Goal: Task Accomplishment & Management: Complete application form

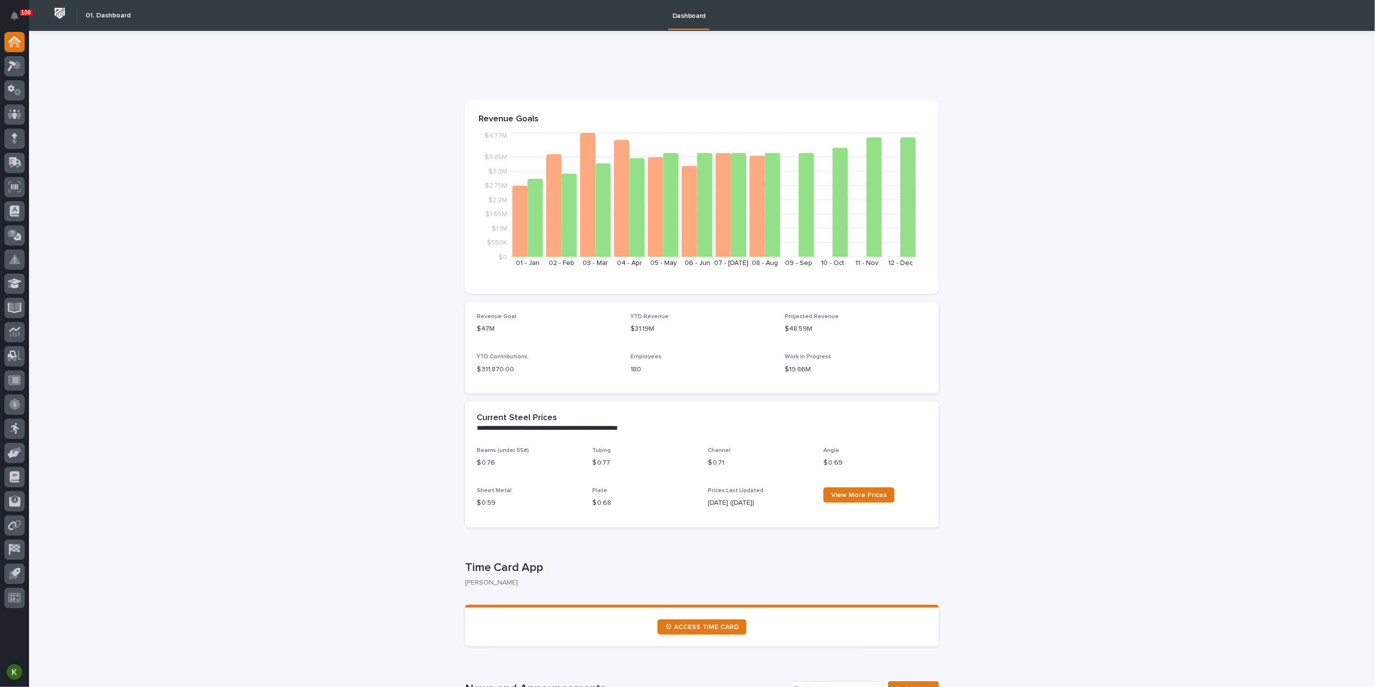
click at [9, 65] on icon at bounding box center [15, 65] width 14 height 11
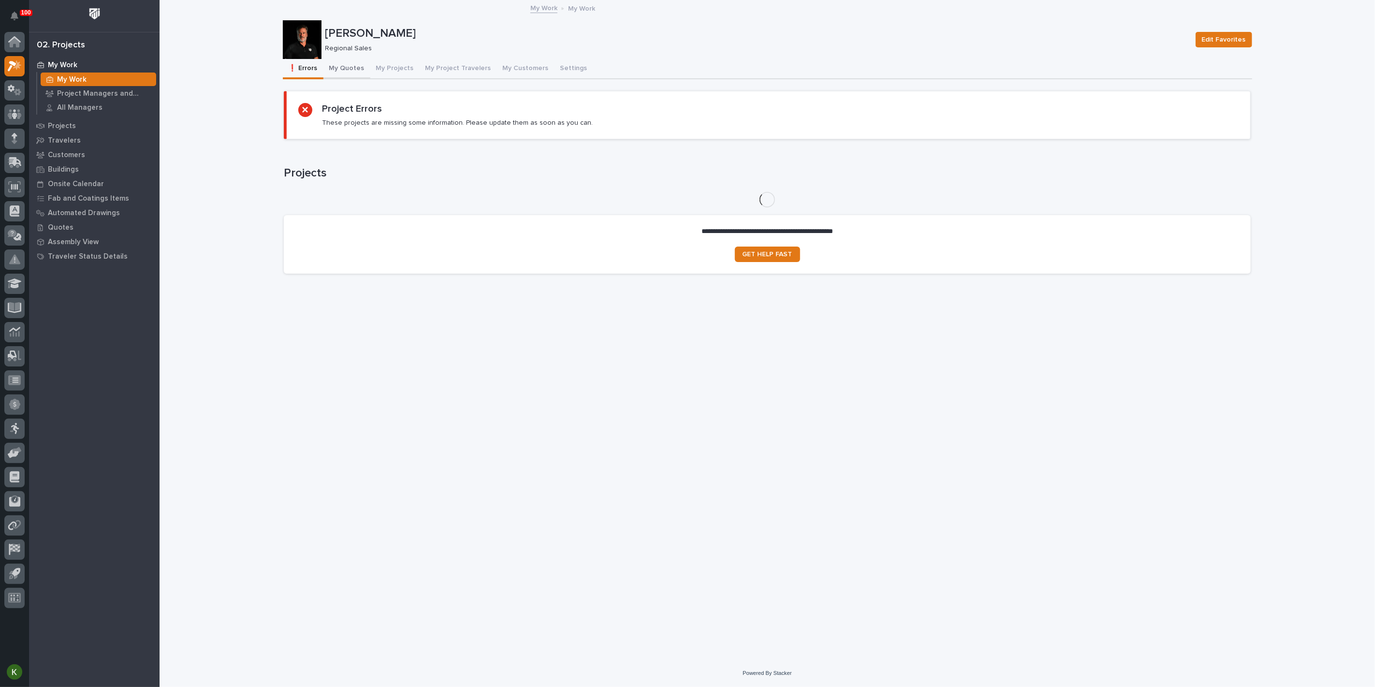
click at [353, 75] on button "My Quotes" at bounding box center [346, 69] width 47 height 20
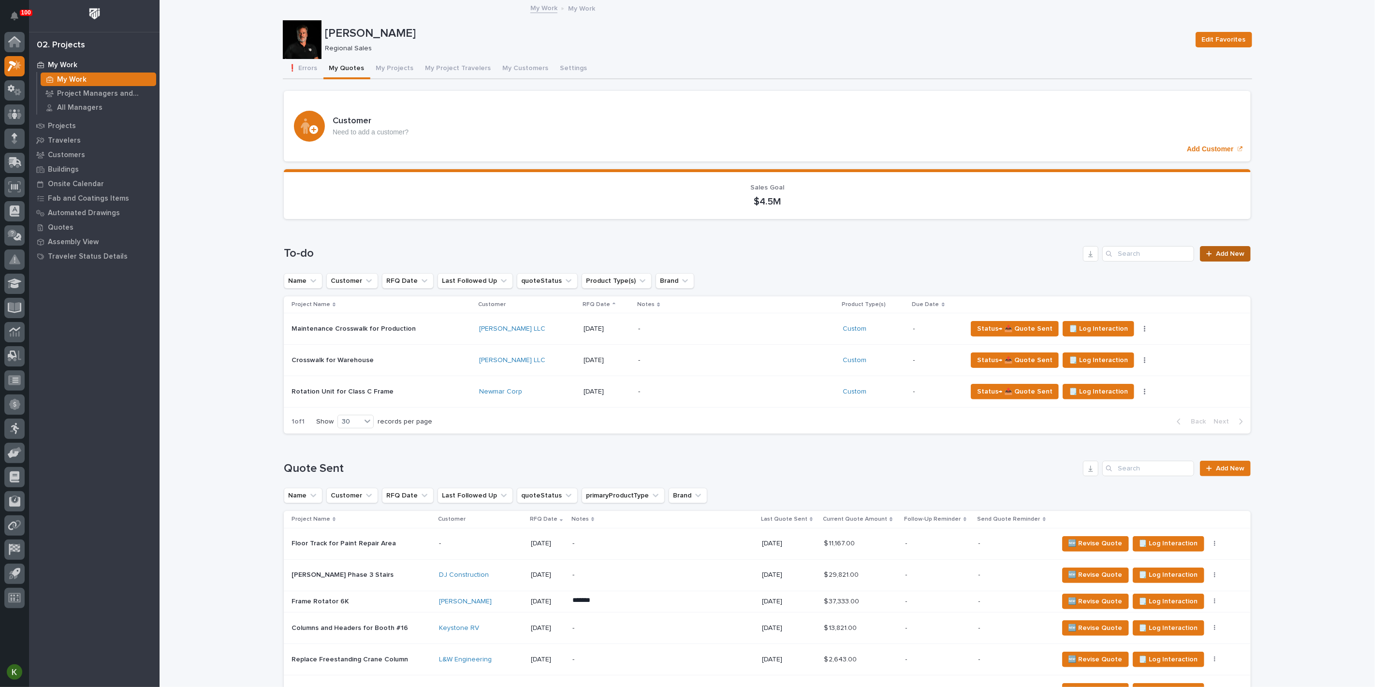
click at [1229, 257] on span "Add New" at bounding box center [1230, 253] width 29 height 7
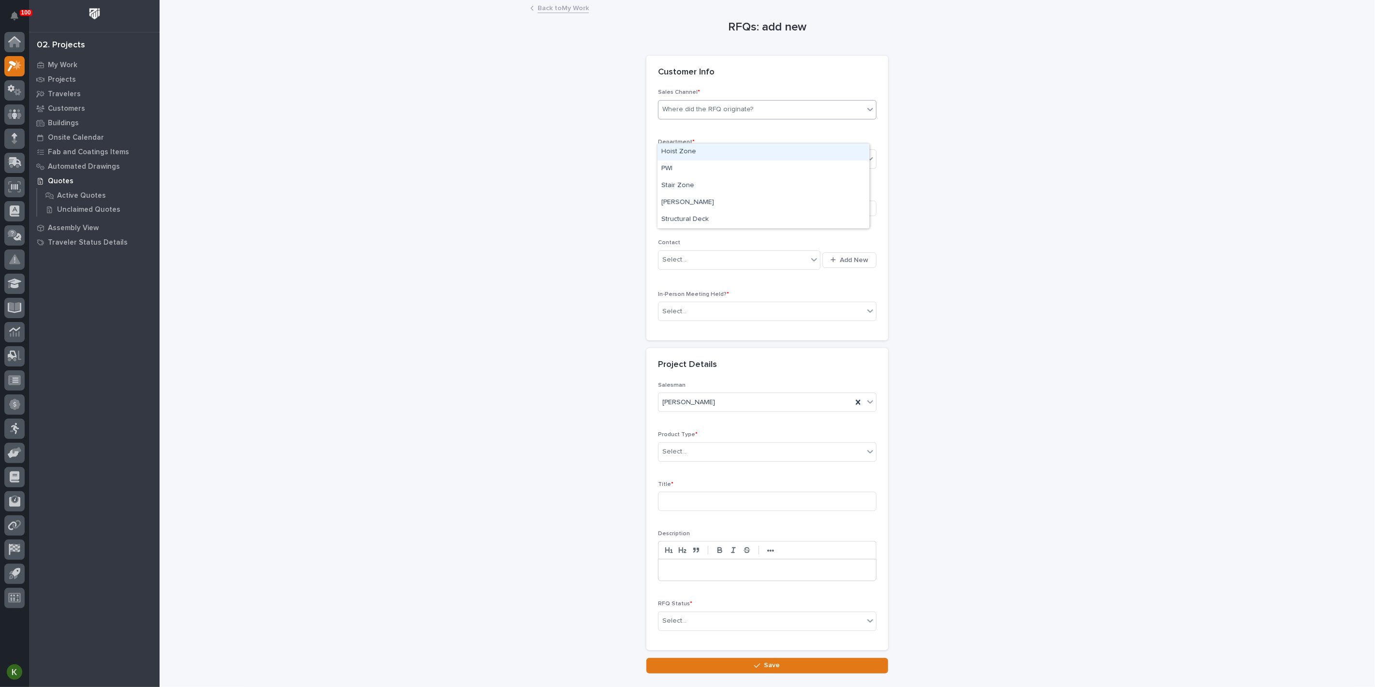
click at [710, 115] on div "Where did the RFQ originate?" at bounding box center [707, 109] width 91 height 10
click at [690, 164] on div "PWI" at bounding box center [763, 168] width 212 height 17
click at [688, 164] on div at bounding box center [687, 159] width 1 height 10
click at [684, 227] on span "Regional Sales" at bounding box center [686, 225] width 51 height 11
click at [682, 214] on div "Be sure to avoid duplicating customers" at bounding box center [722, 208] width 121 height 10
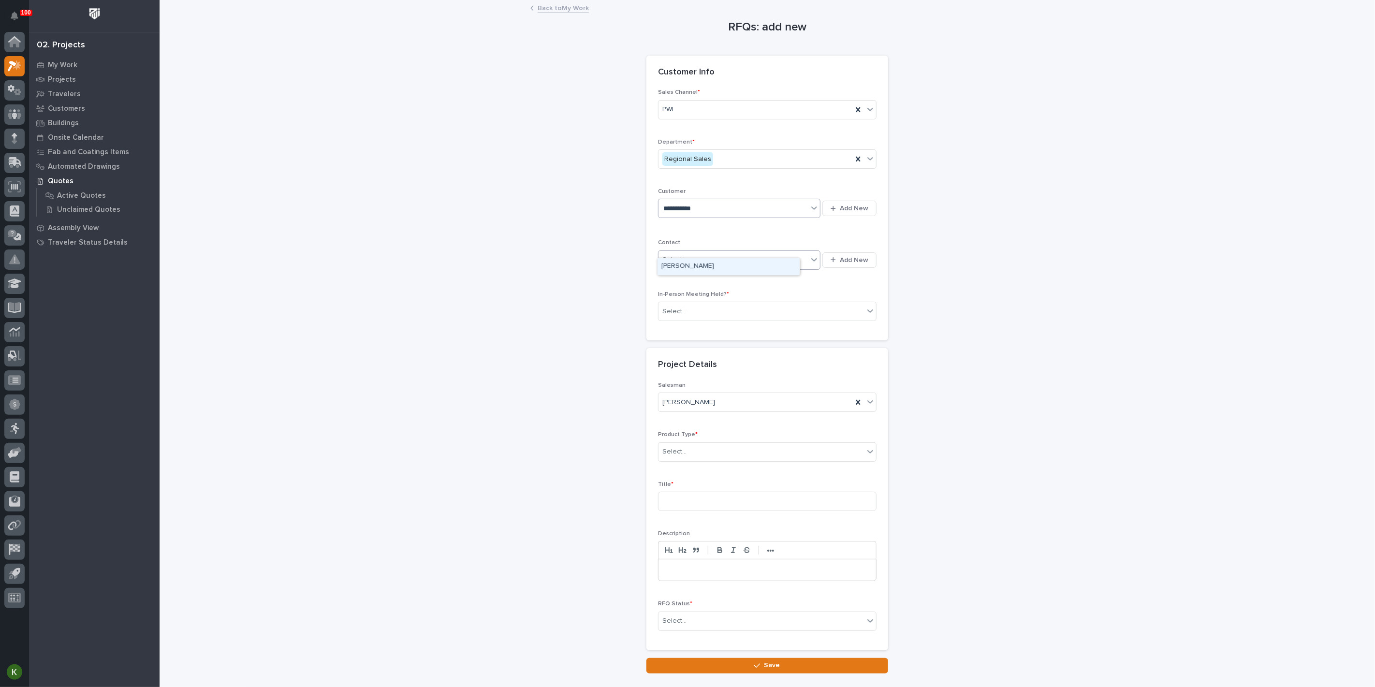
type input "**********"
click at [671, 304] on div "Sales Channel * PWI Department * Regional Sales Customer option Brinkley RV foc…" at bounding box center [767, 209] width 218 height 240
type input "*"
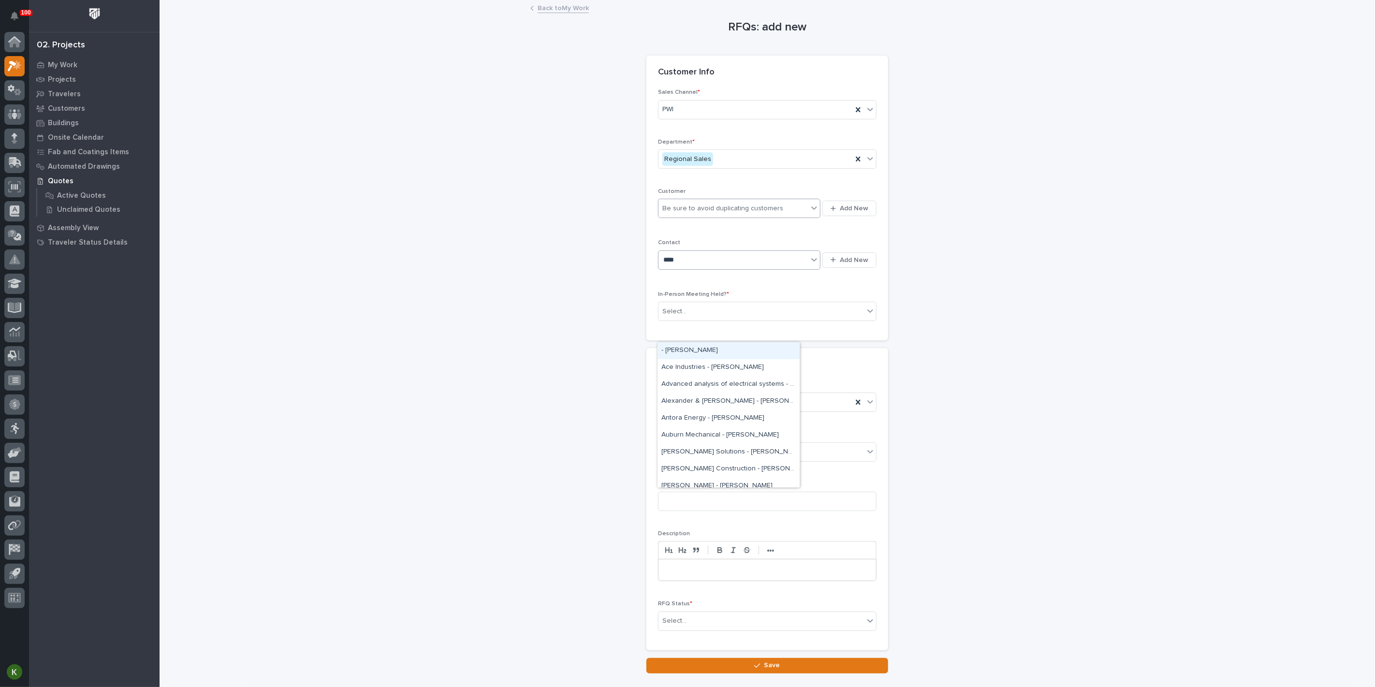
type input "*****"
click at [685, 383] on div "Brinkley - Shawn Swinehart" at bounding box center [728, 384] width 142 height 17
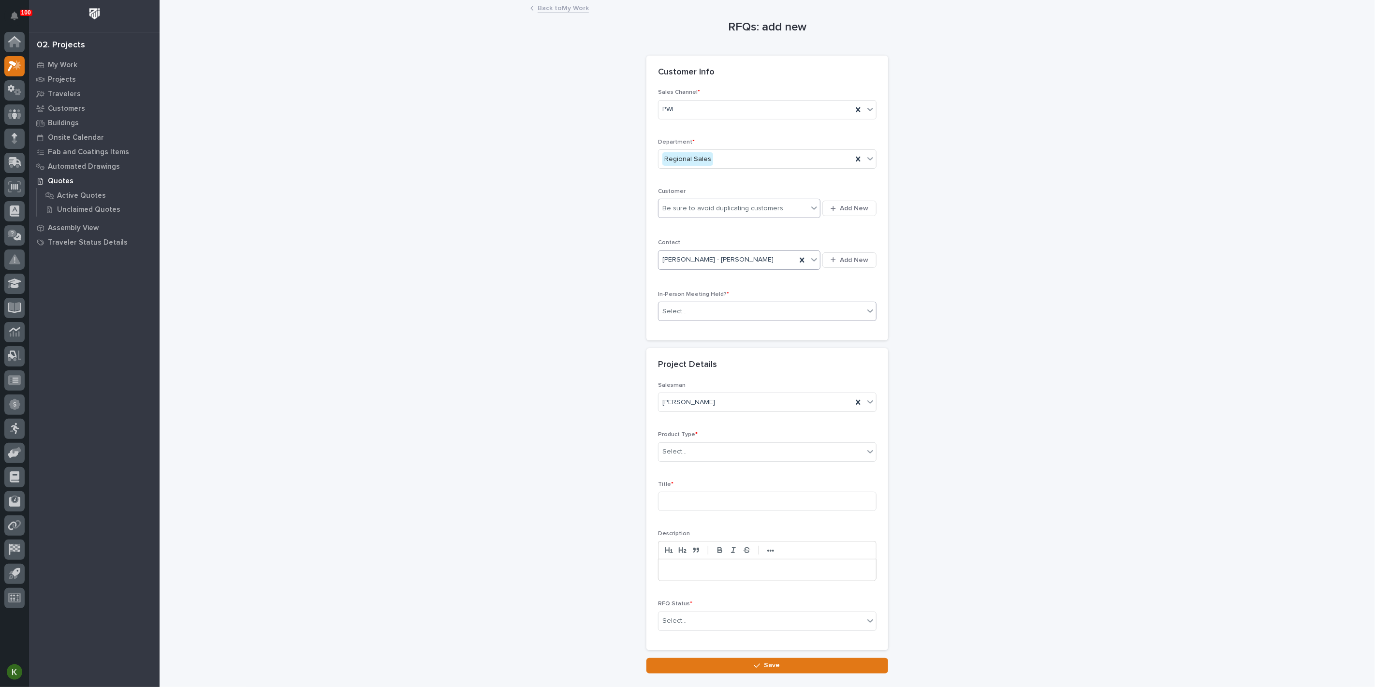
click at [686, 317] on div "Select..." at bounding box center [674, 311] width 24 height 10
click at [687, 412] on div "Yes" at bounding box center [763, 410] width 212 height 17
click at [692, 460] on div "Select..." at bounding box center [760, 452] width 205 height 16
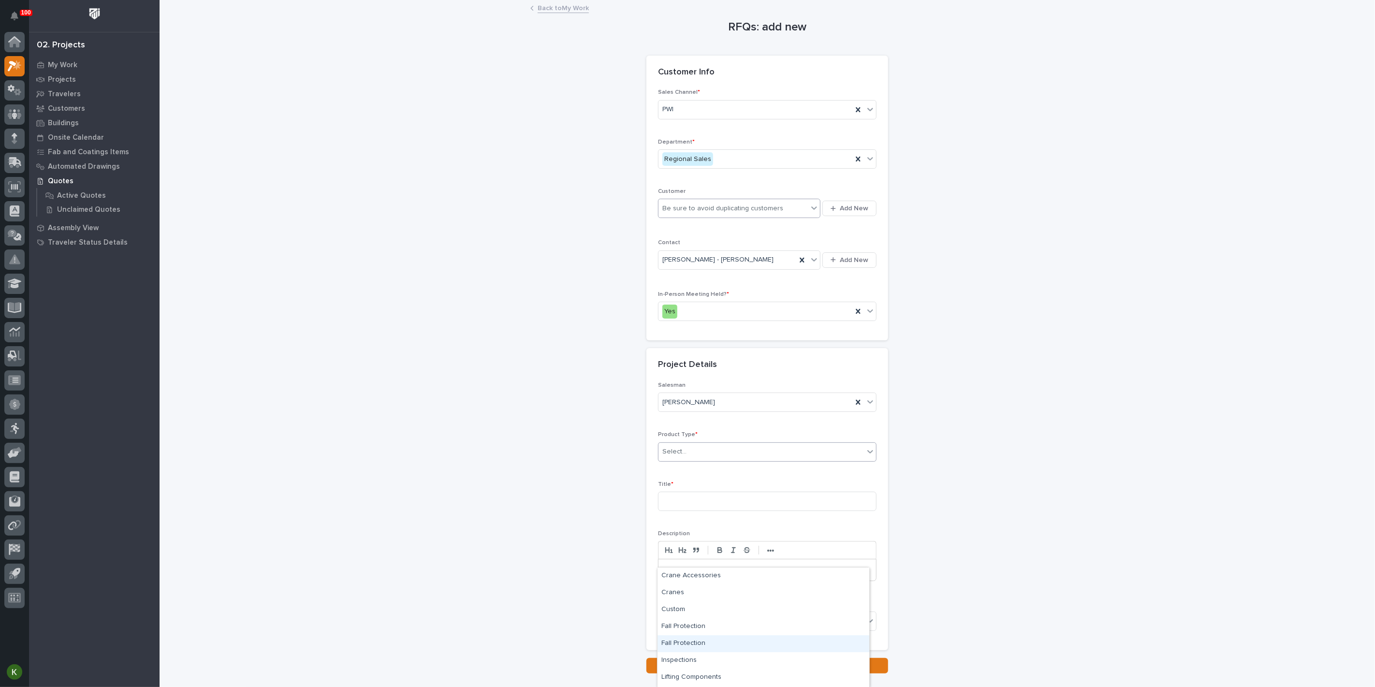
scroll to position [49, 0]
click at [714, 645] on div "Mezzanine Components" at bounding box center [763, 645] width 212 height 17
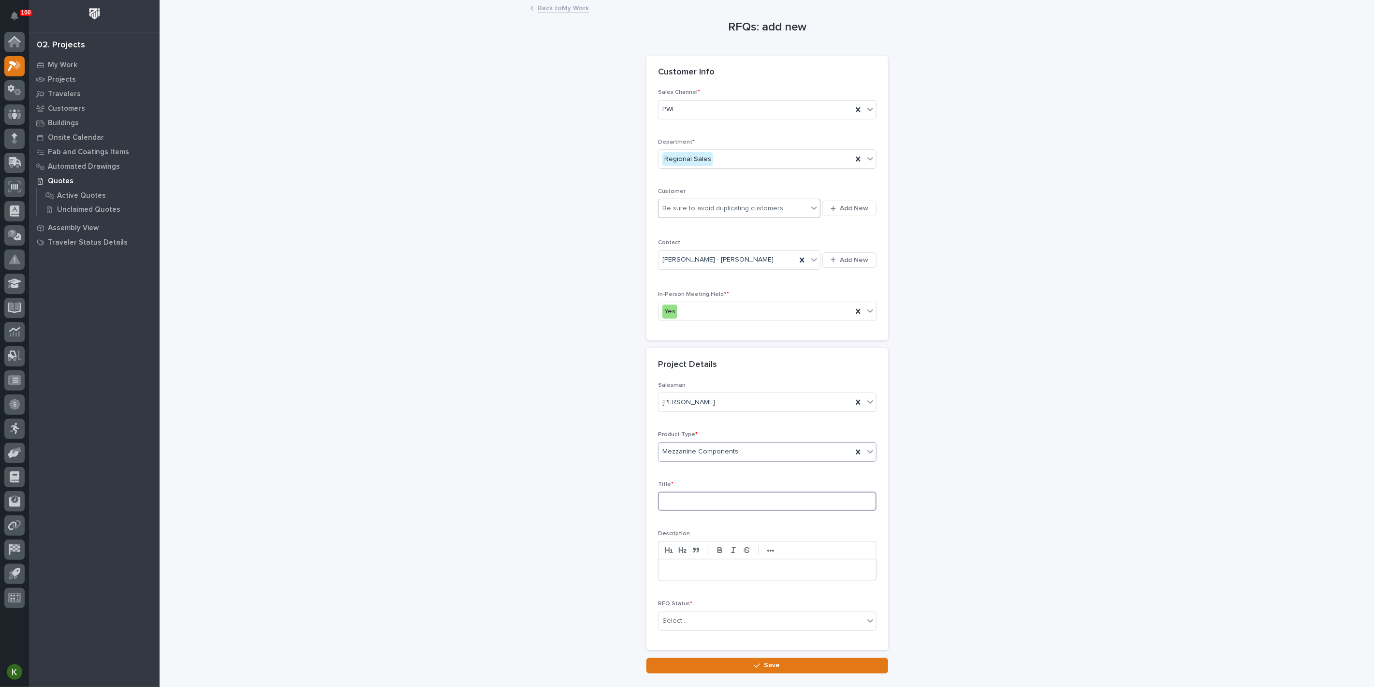
click at [700, 511] on input at bounding box center [767, 501] width 218 height 19
type input "m"
click at [714, 511] on input at bounding box center [767, 501] width 218 height 19
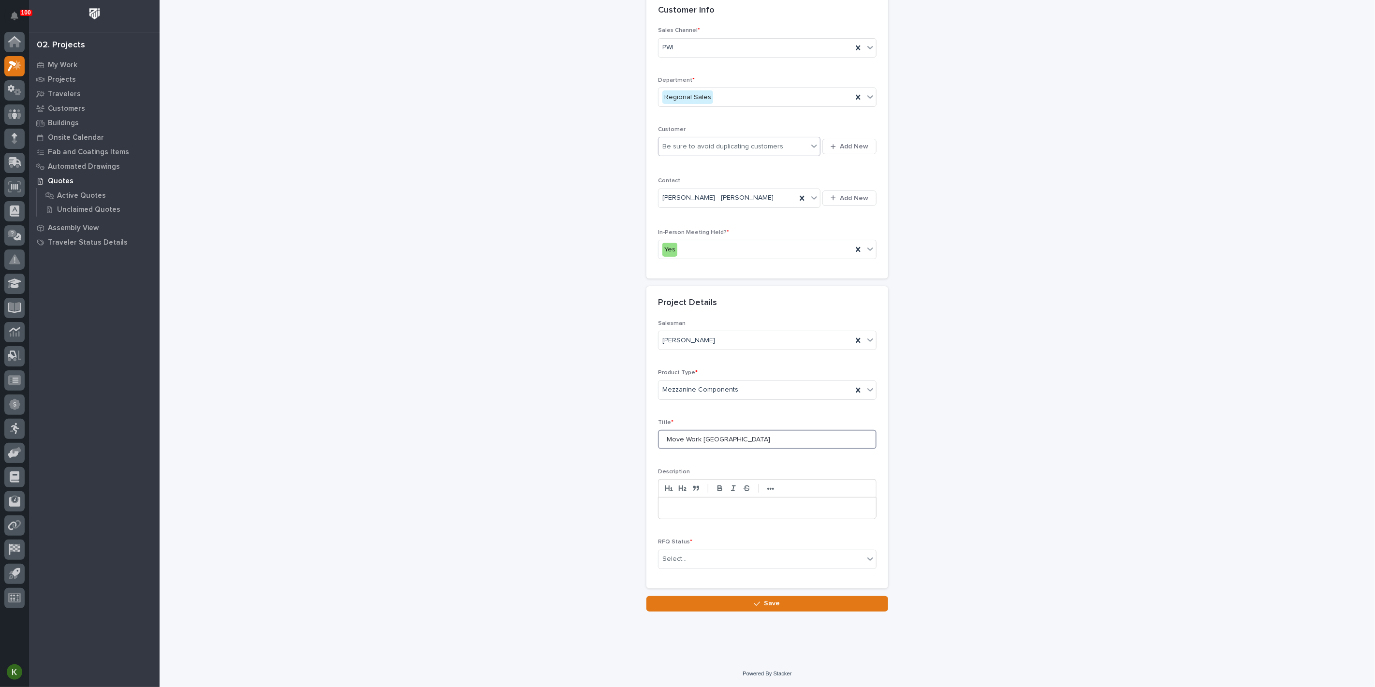
scroll to position [205, 0]
type input "Move Work Platform Towers"
click at [725, 551] on div "Select..." at bounding box center [760, 559] width 205 height 16
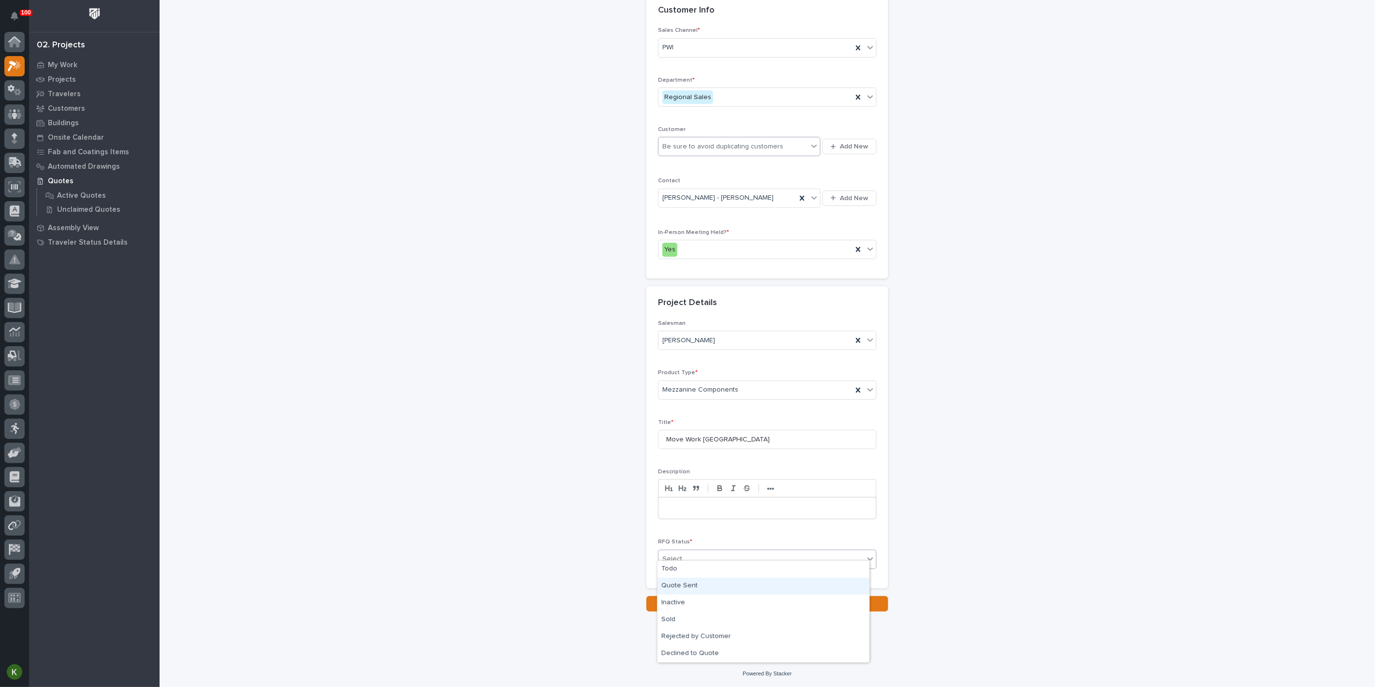
click at [708, 587] on div "Quote Sent" at bounding box center [763, 586] width 212 height 17
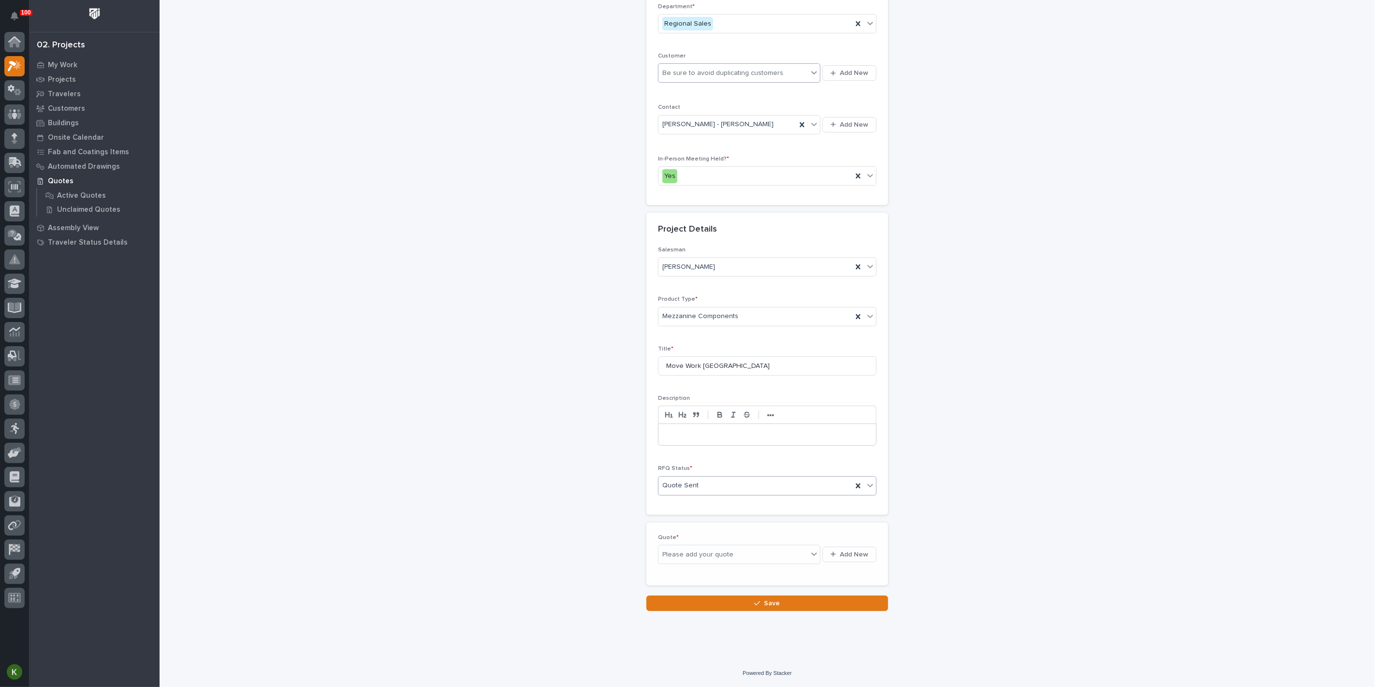
scroll to position [247, 0]
click at [840, 561] on span "Add New" at bounding box center [854, 556] width 29 height 9
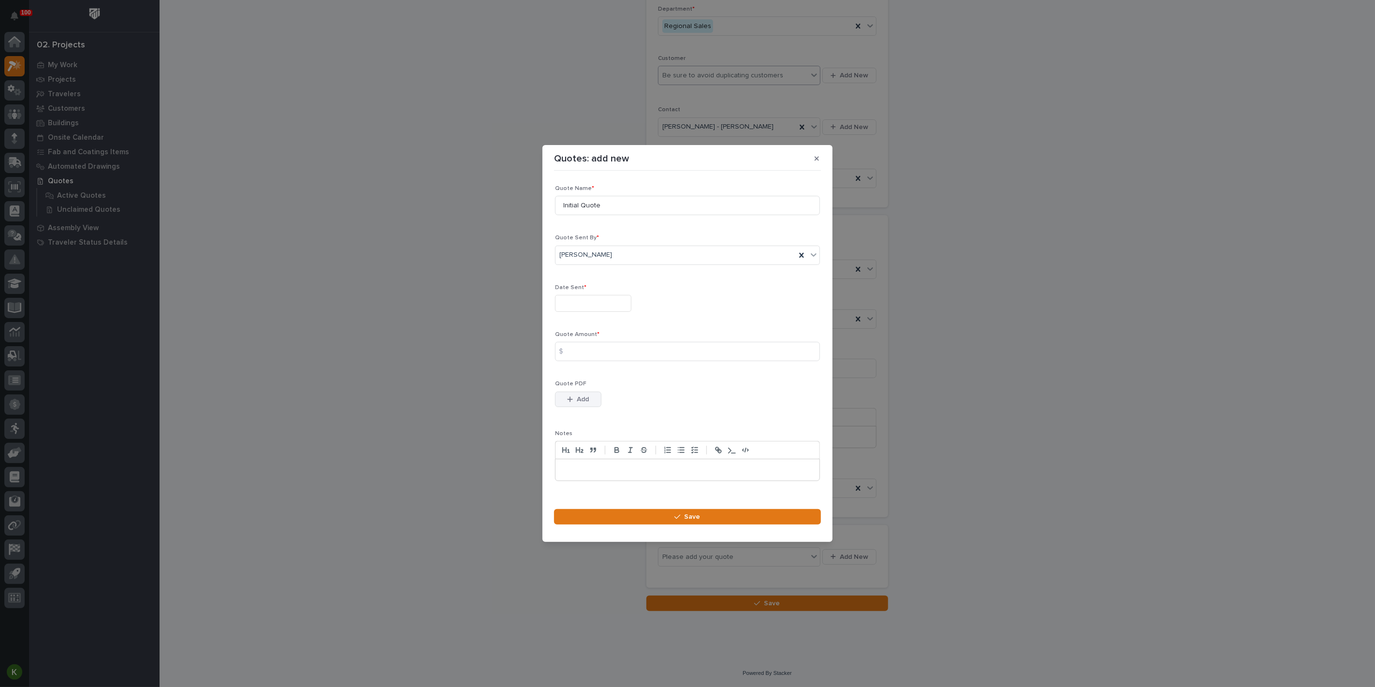
click at [582, 404] on span "Add" at bounding box center [583, 399] width 12 height 9
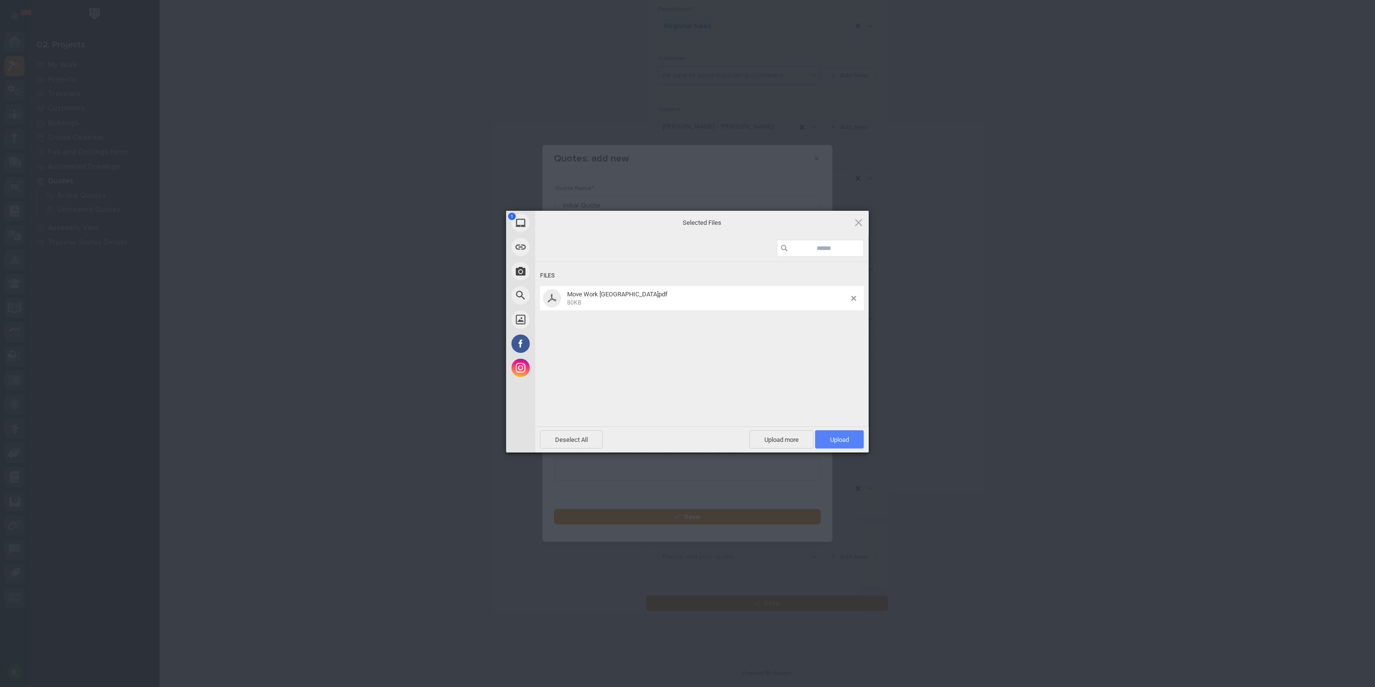
click at [842, 438] on span "Upload 1" at bounding box center [839, 439] width 19 height 7
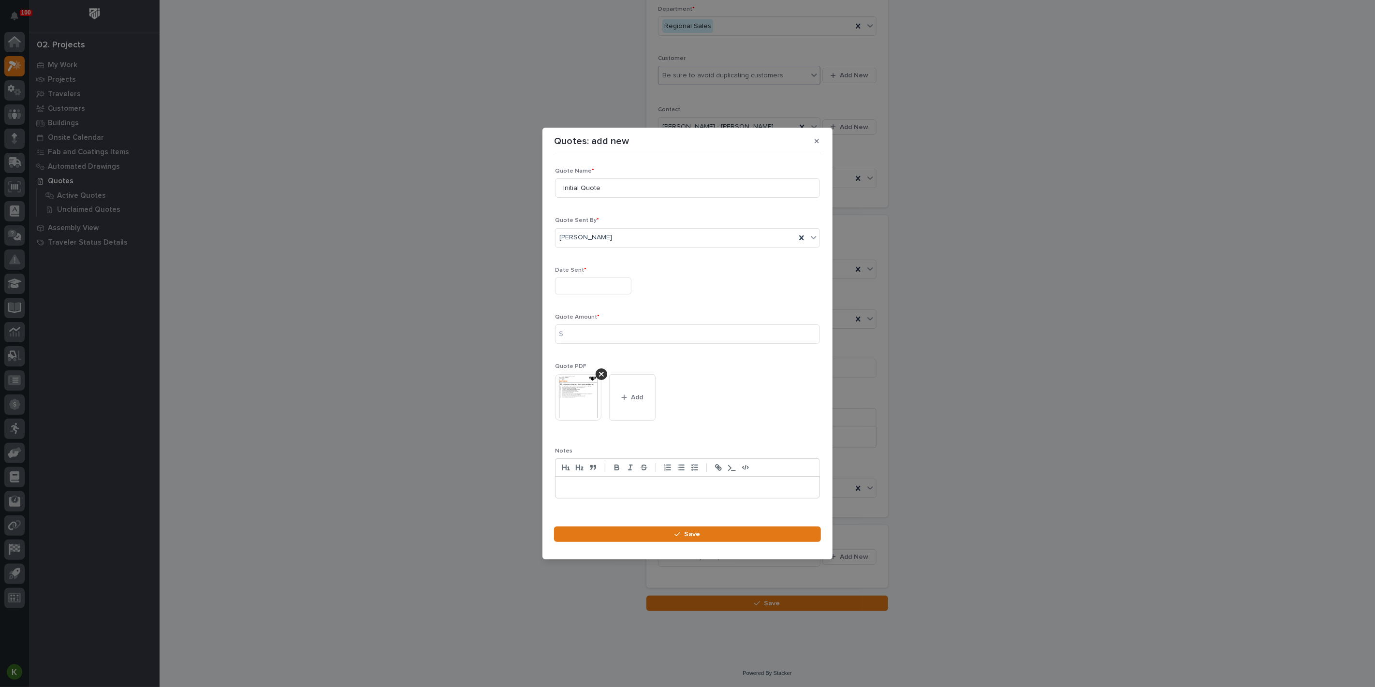
click at [596, 282] on input "text" at bounding box center [593, 285] width 76 height 17
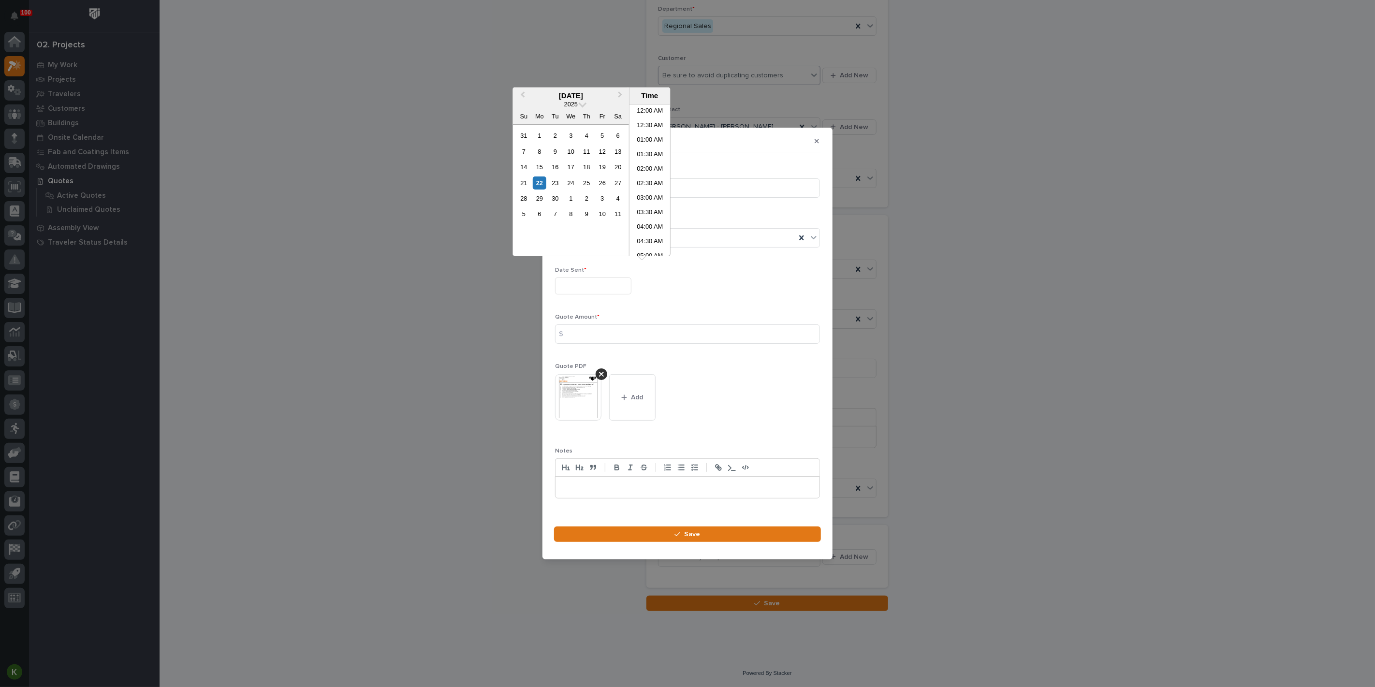
scroll to position [352, 0]
click at [533, 189] on div "22" at bounding box center [539, 182] width 13 height 13
click at [649, 198] on li "03:00 PM" at bounding box center [649, 195] width 41 height 14
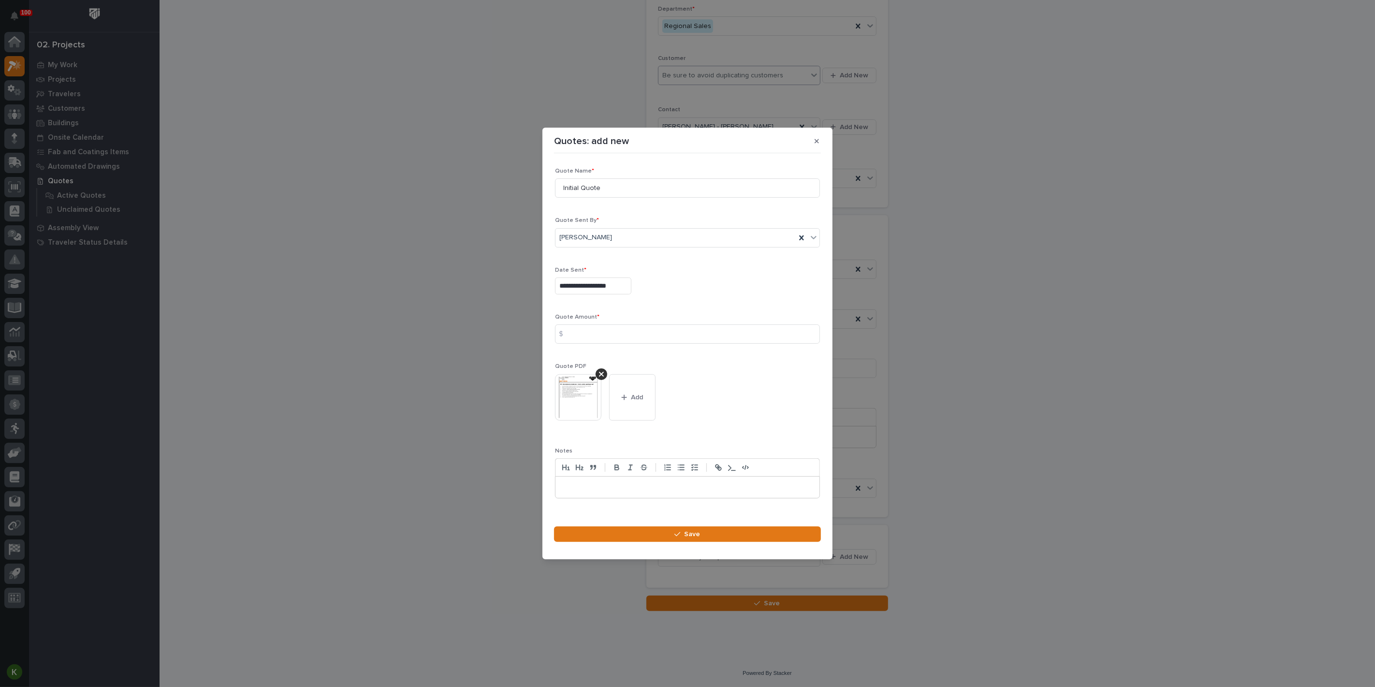
type input "**********"
click at [574, 337] on div "$" at bounding box center [564, 333] width 19 height 19
click at [584, 336] on input at bounding box center [687, 333] width 265 height 19
click at [621, 340] on input at bounding box center [687, 333] width 265 height 19
type input "24723"
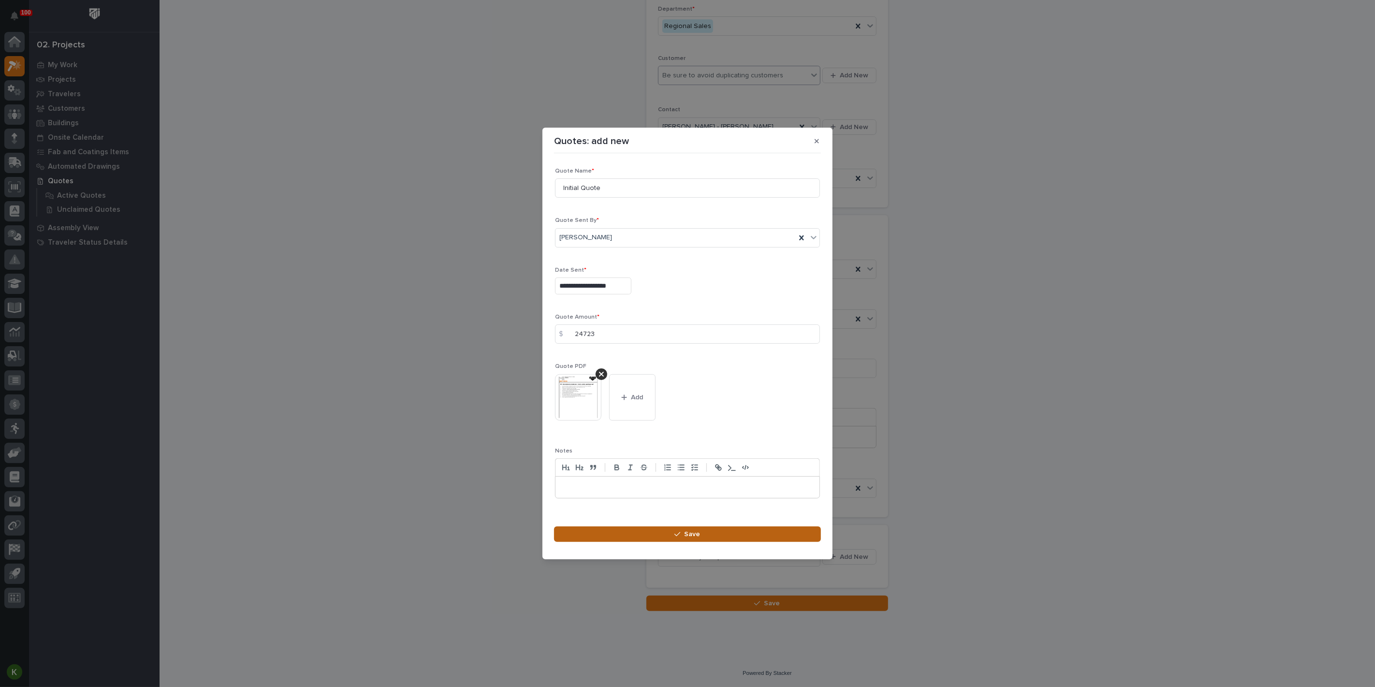
click at [681, 537] on div "button" at bounding box center [679, 534] width 10 height 7
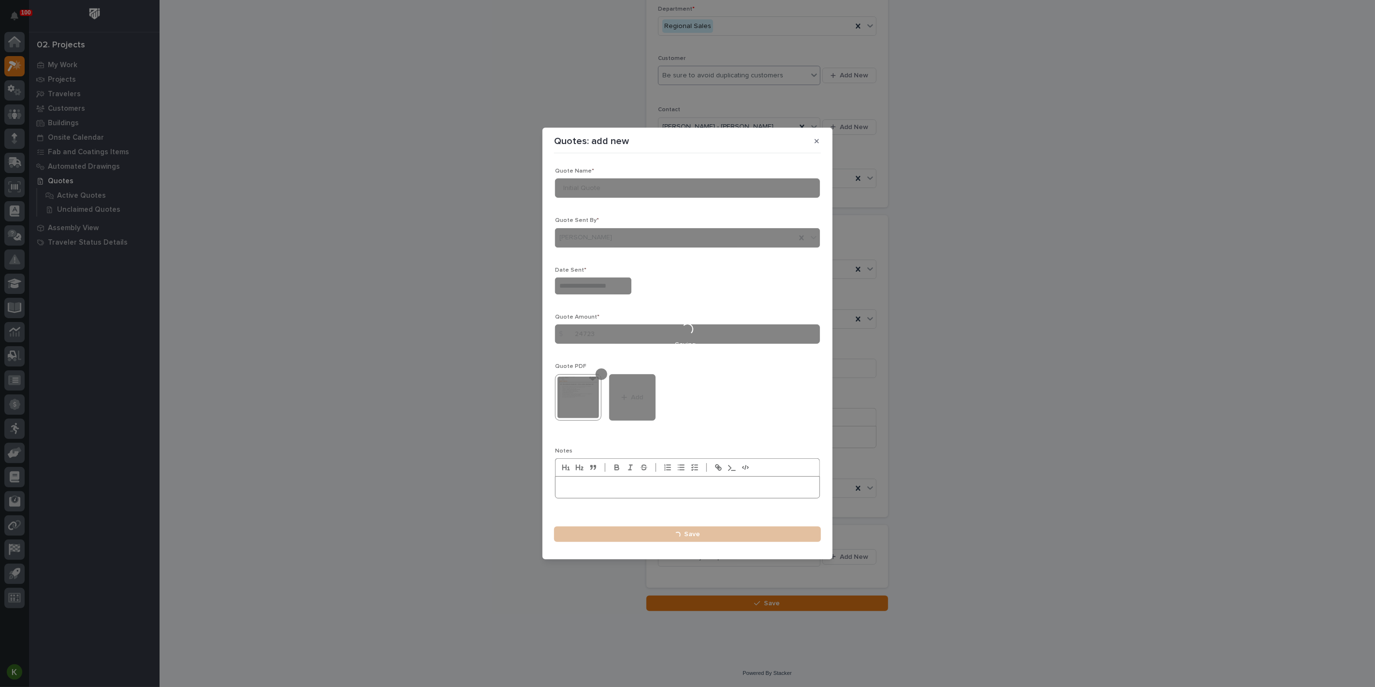
type input "**********"
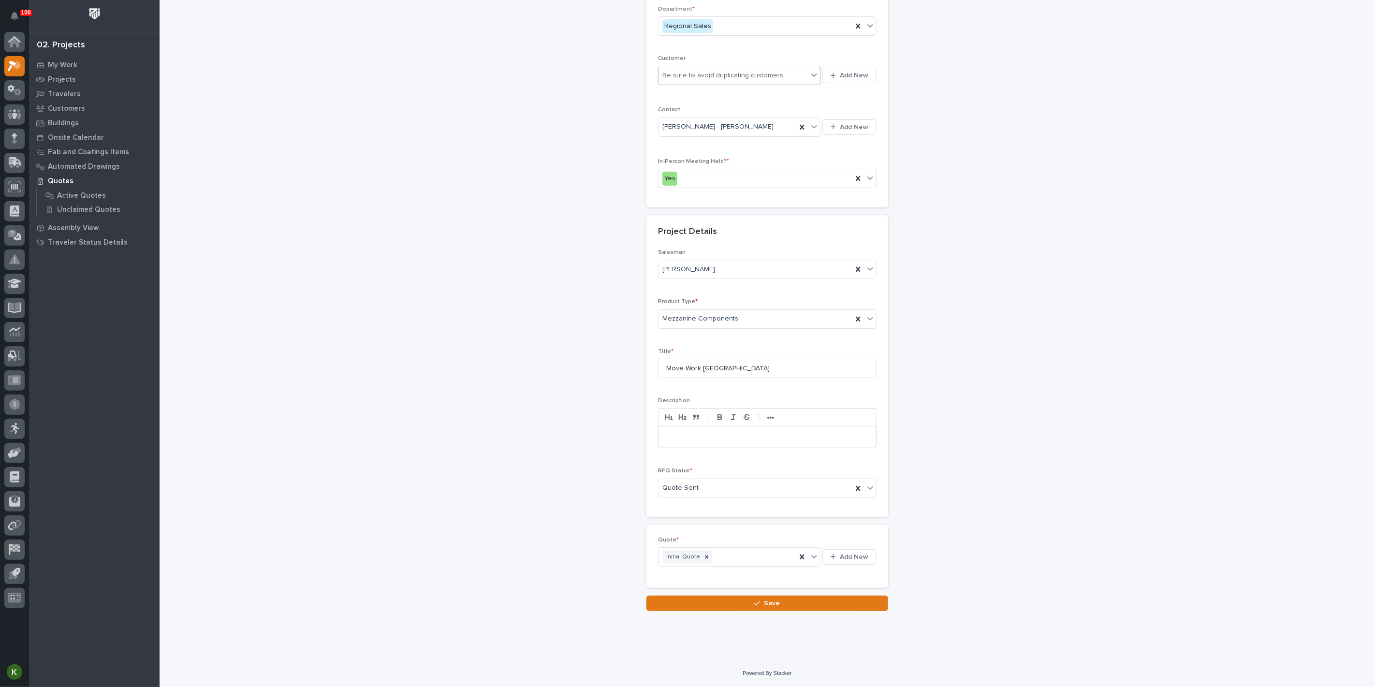
scroll to position [290, 0]
click at [738, 597] on button "Save" at bounding box center [767, 602] width 242 height 15
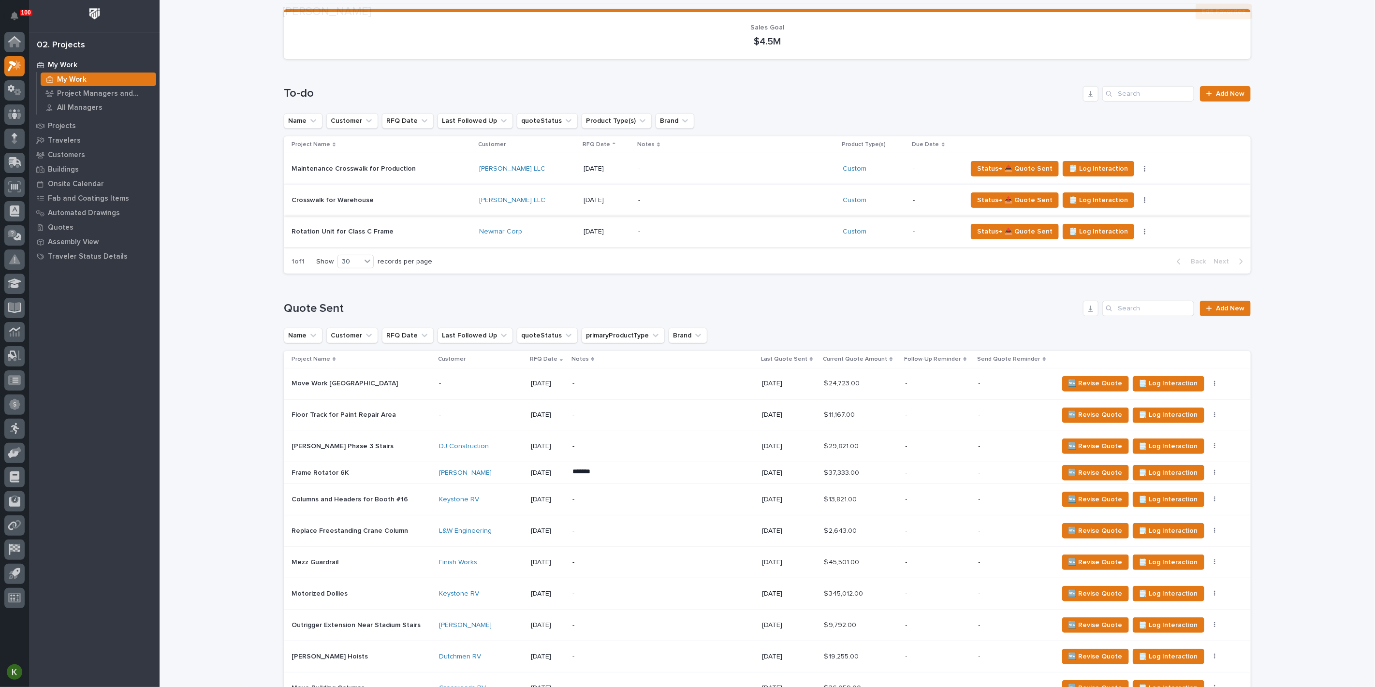
scroll to position [268, 0]
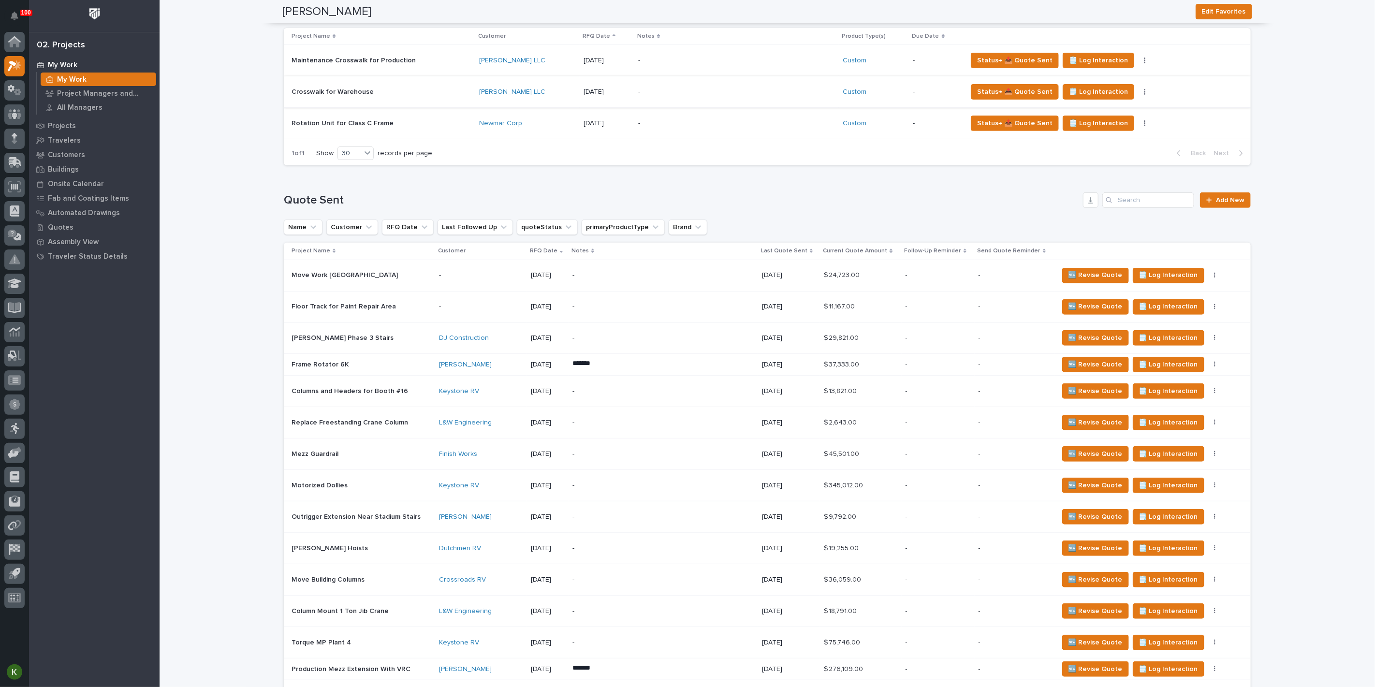
click at [647, 279] on p "-" at bounding box center [656, 275] width 169 height 8
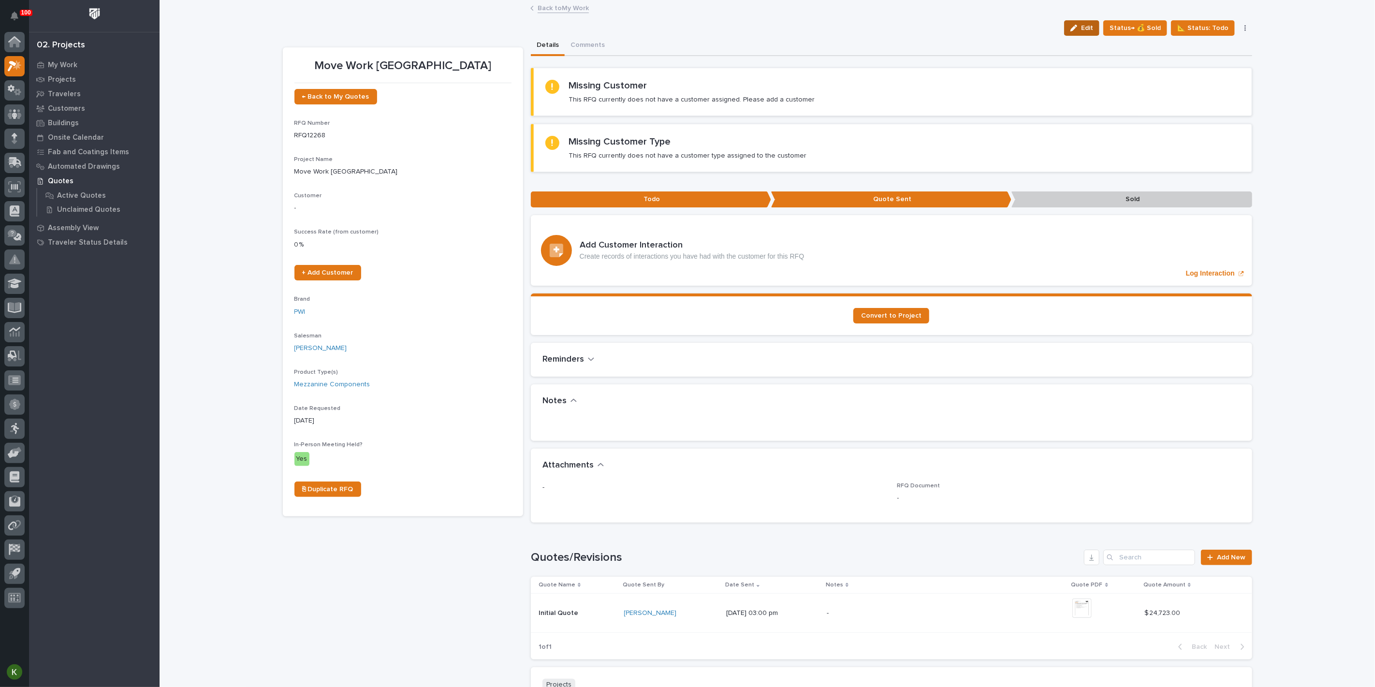
click at [1081, 32] on span "Edit" at bounding box center [1087, 28] width 12 height 9
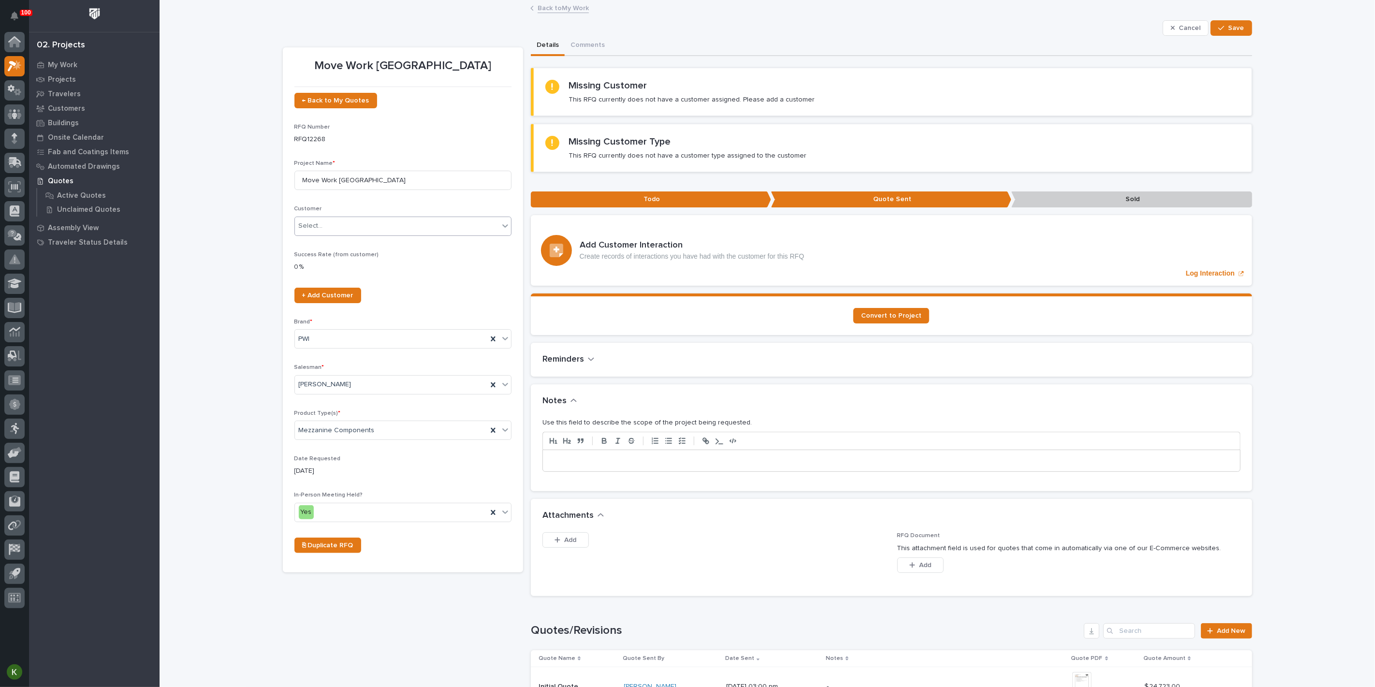
click at [385, 234] on div "Select..." at bounding box center [397, 226] width 204 height 16
type input "******"
click at [391, 298] on div "Brinkley RV" at bounding box center [398, 292] width 210 height 17
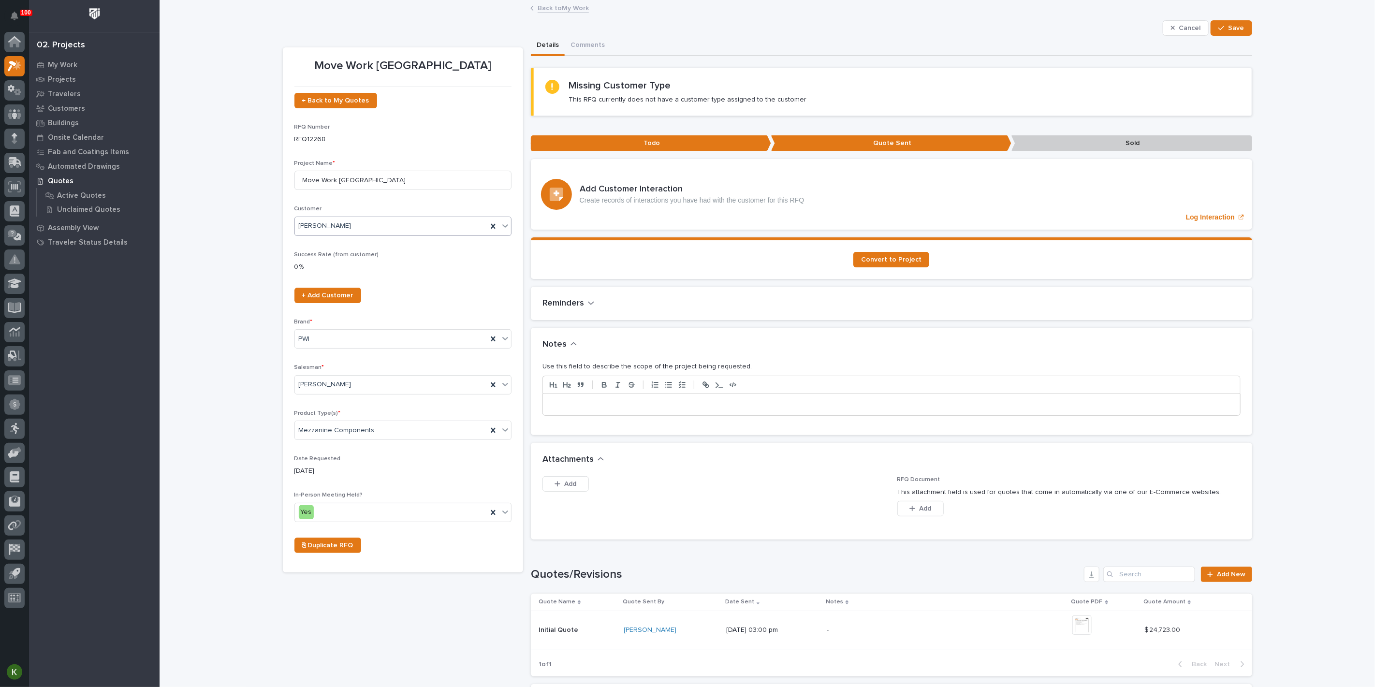
click at [467, 371] on p "Salesman *" at bounding box center [402, 367] width 217 height 7
click at [353, 299] on span "+ Add Customer" at bounding box center [327, 295] width 51 height 7
click at [1218, 31] on div "button" at bounding box center [1223, 28] width 10 height 7
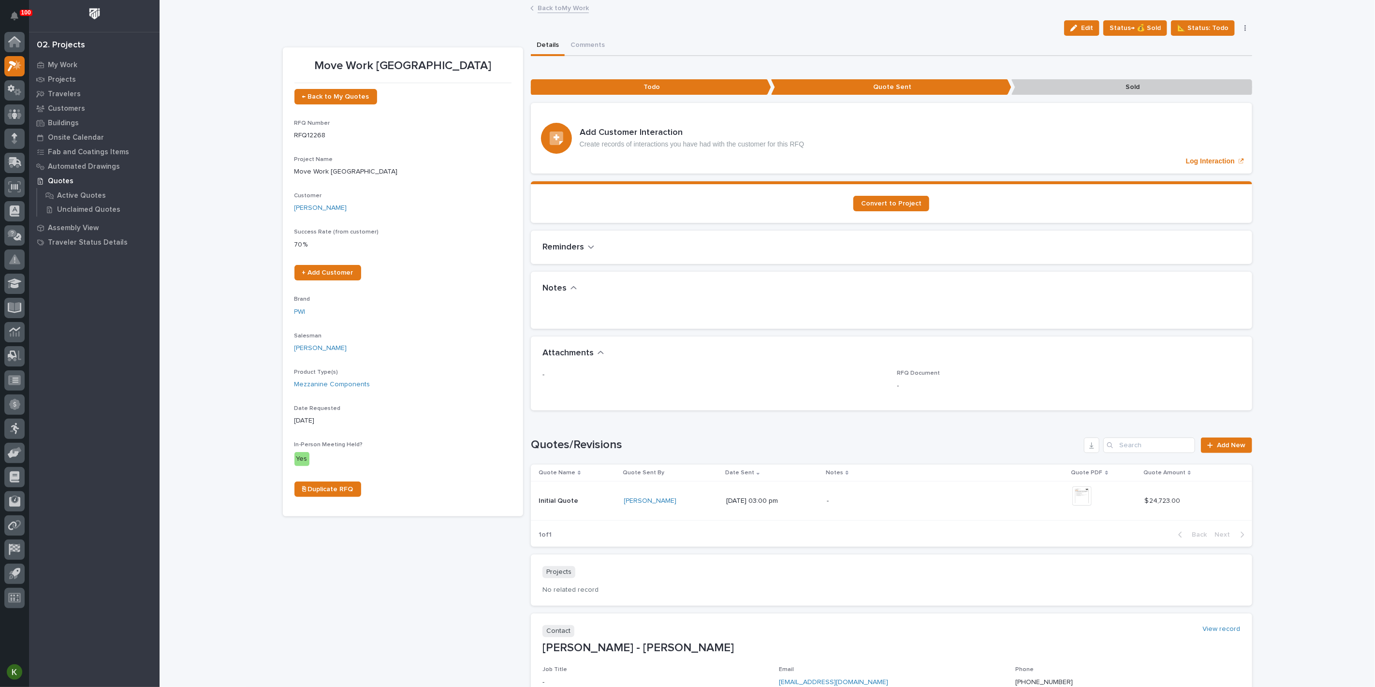
scroll to position [161, 0]
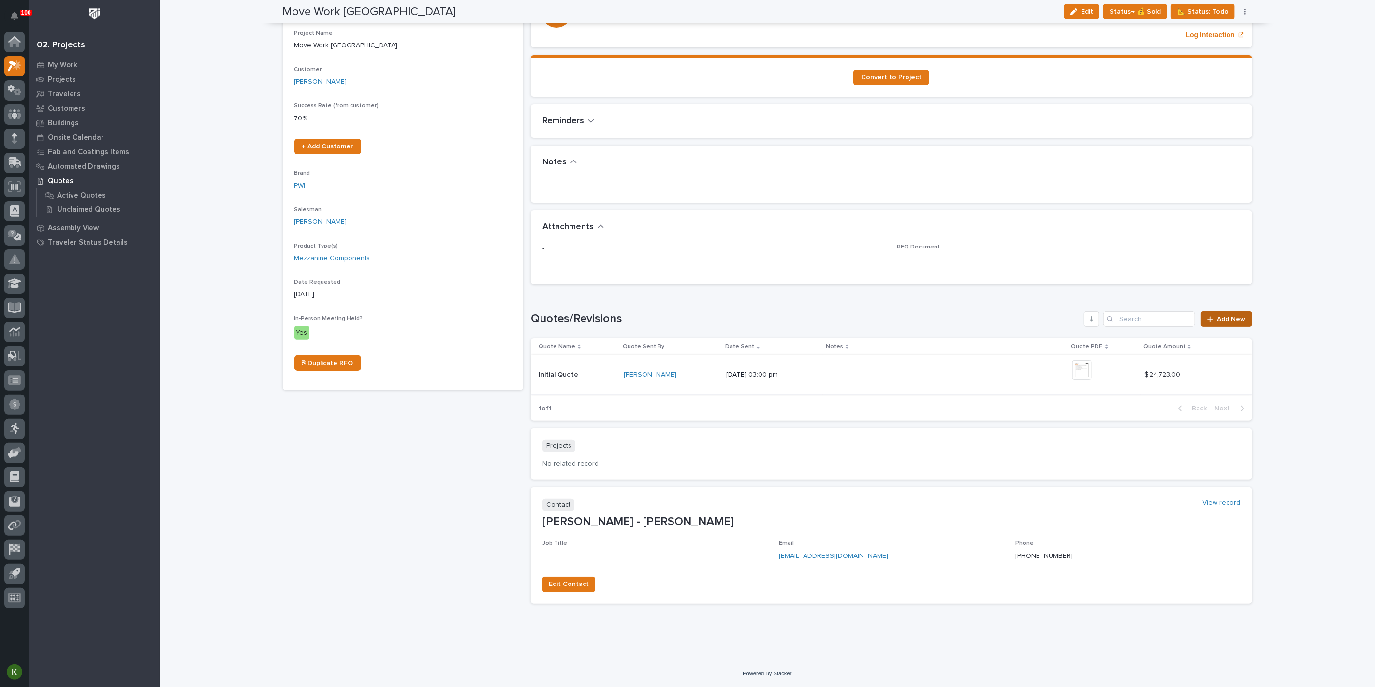
click at [1210, 322] on div at bounding box center [1212, 319] width 10 height 7
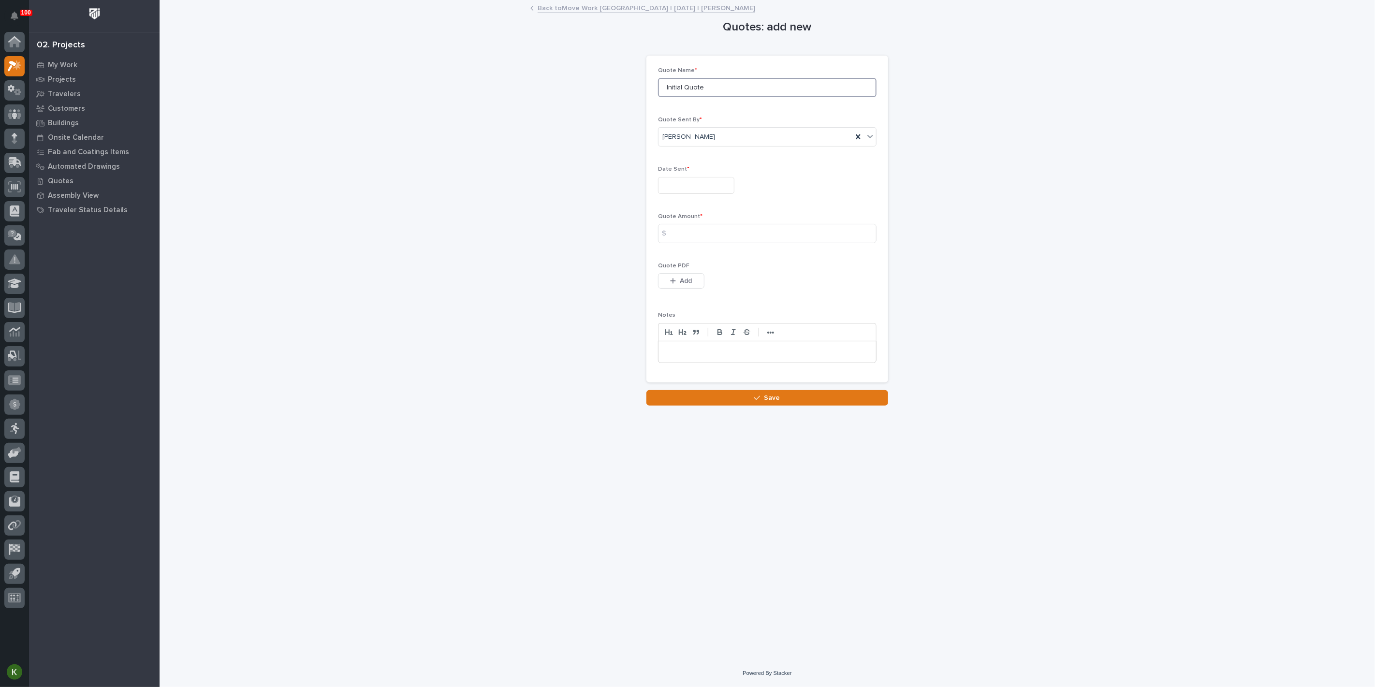
click at [725, 97] on input "Initial Quote" at bounding box center [767, 87] width 218 height 19
type input "I"
type input "R1"
click at [687, 194] on input "text" at bounding box center [696, 185] width 76 height 17
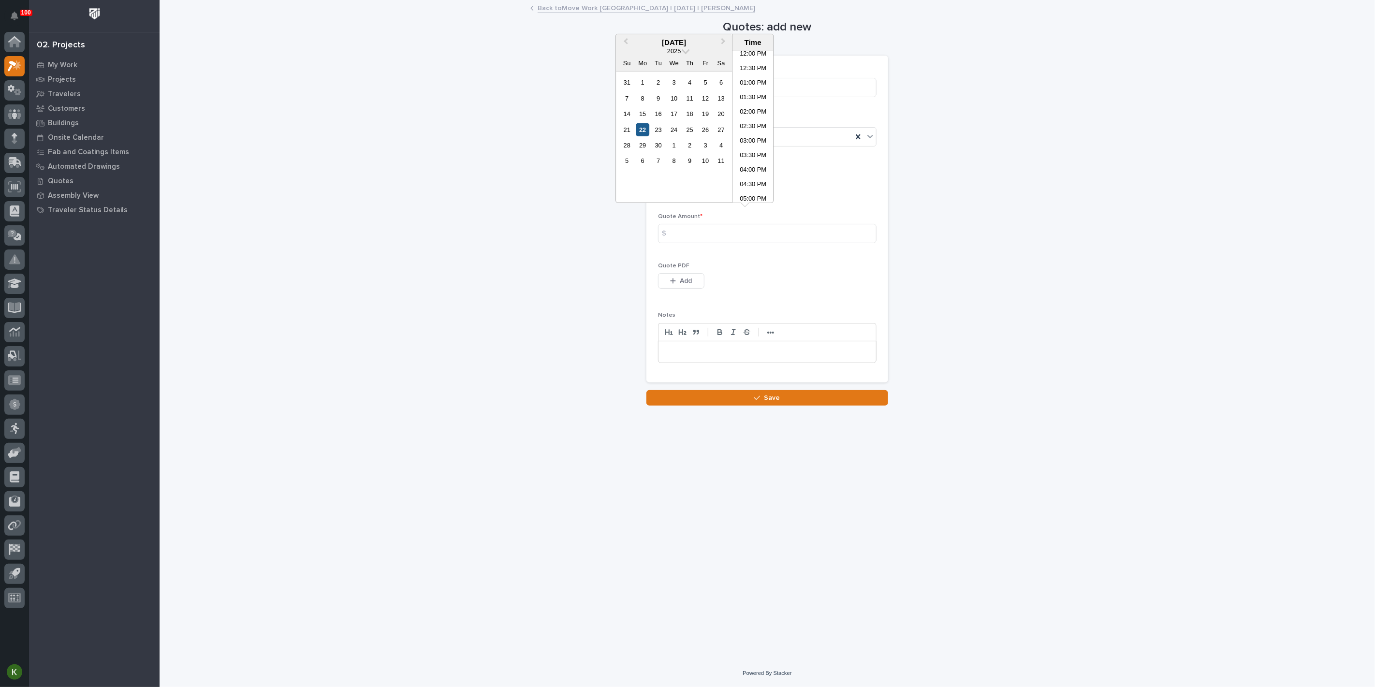
click at [636, 136] on div "22" at bounding box center [642, 129] width 13 height 13
type input "**********"
click at [689, 243] on input at bounding box center [767, 233] width 218 height 19
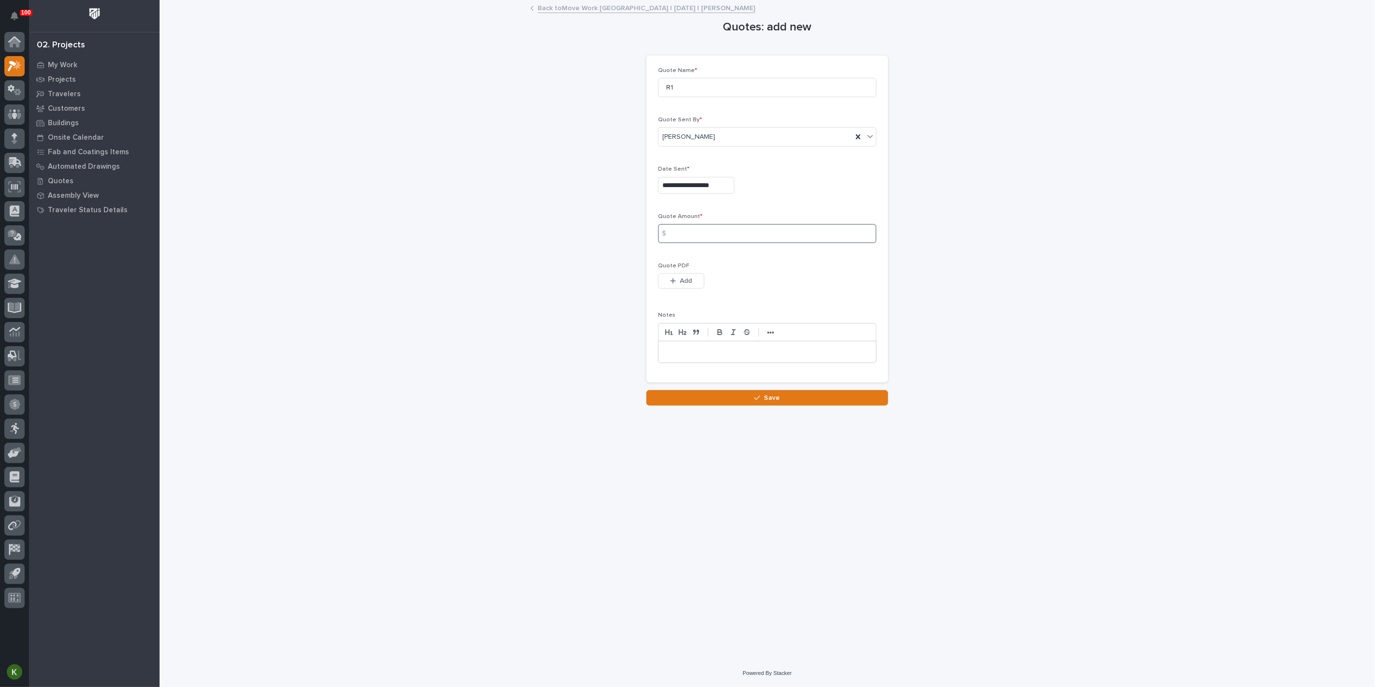
click at [806, 243] on input at bounding box center [767, 233] width 218 height 19
type input "24723"
click at [692, 285] on span "Add" at bounding box center [686, 280] width 12 height 9
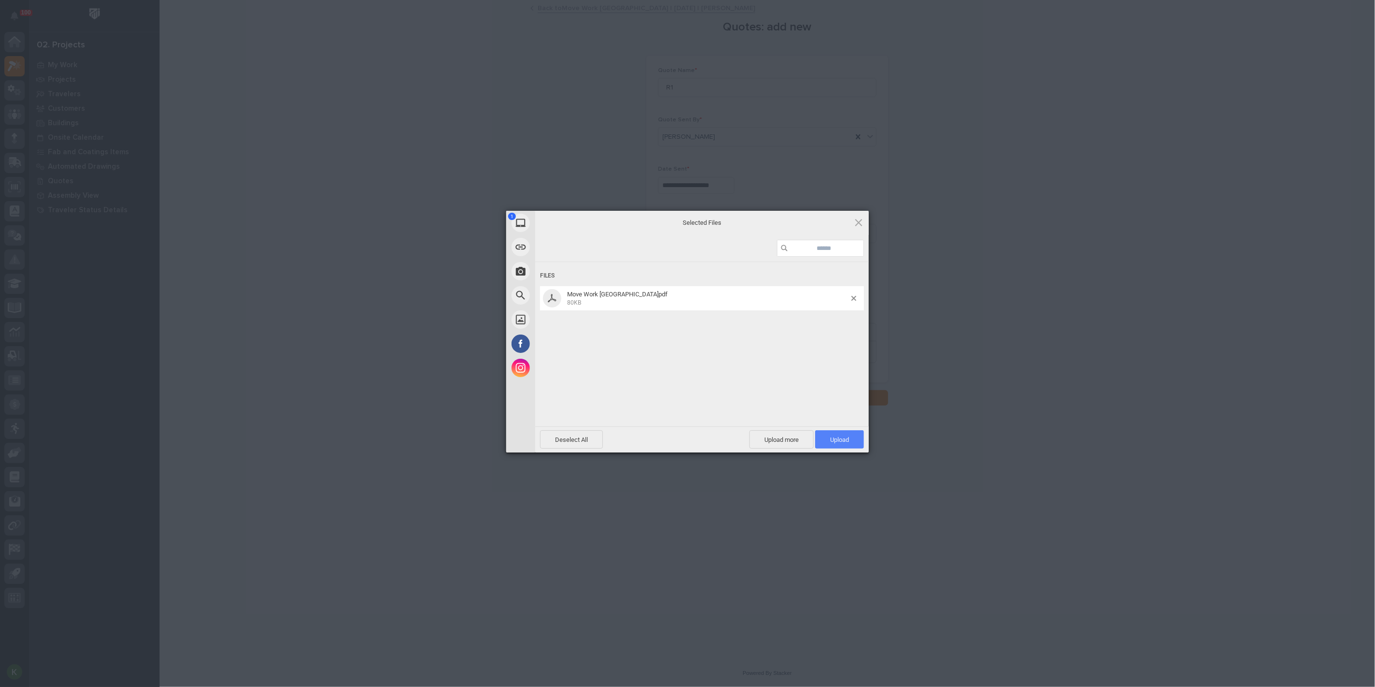
click at [842, 436] on span "Upload 1" at bounding box center [839, 439] width 19 height 7
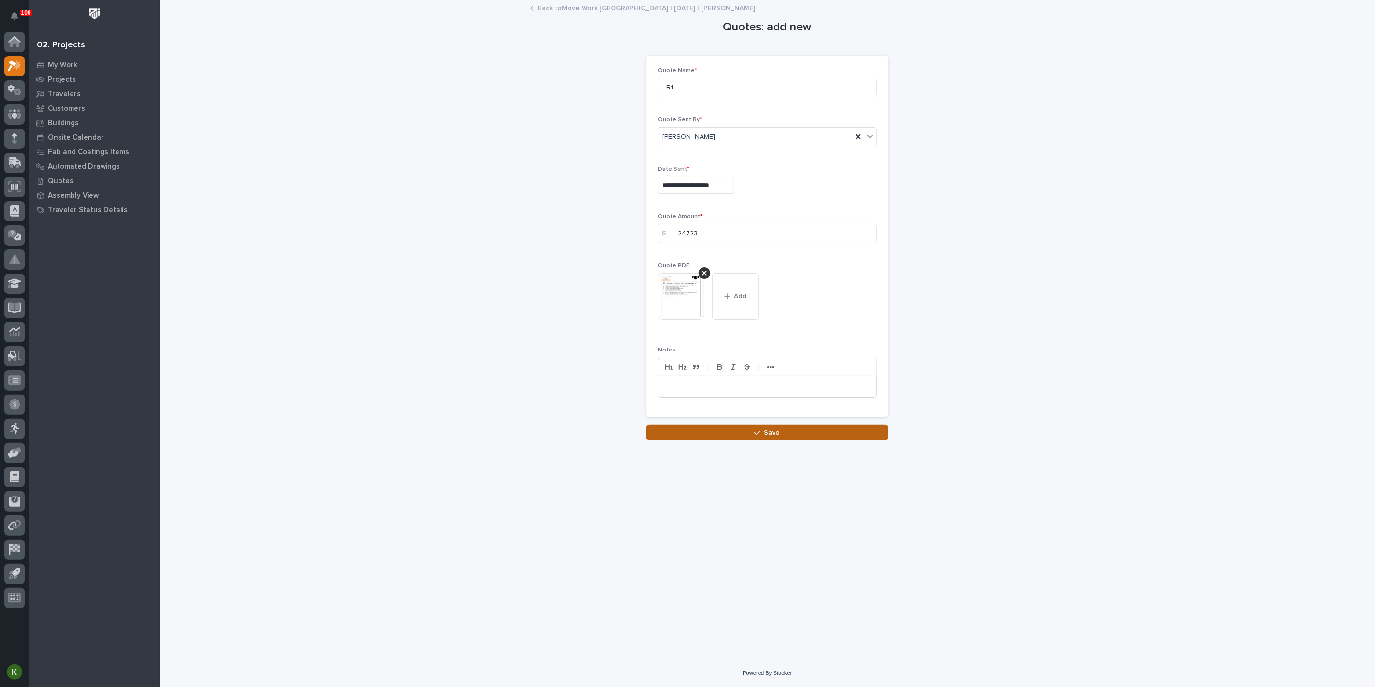
click at [770, 437] on span "Save" at bounding box center [772, 432] width 16 height 9
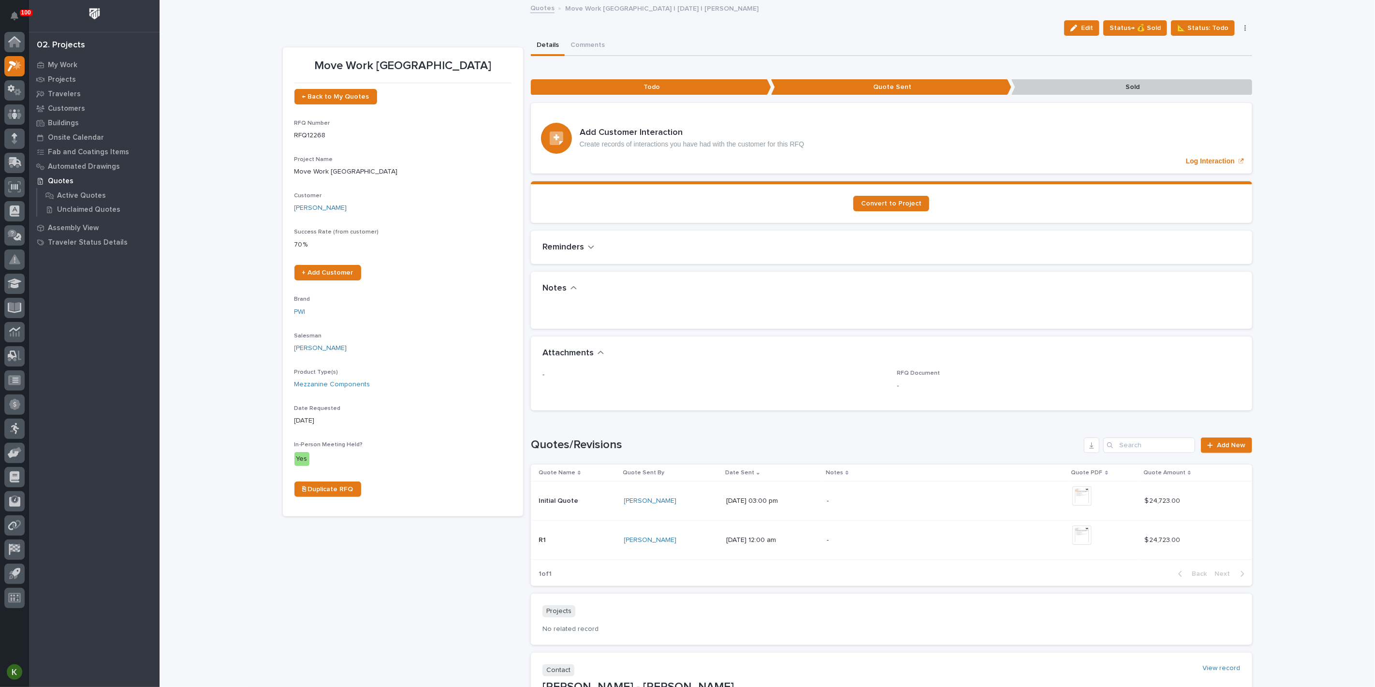
click at [542, 10] on link "Quotes" at bounding box center [542, 7] width 24 height 11
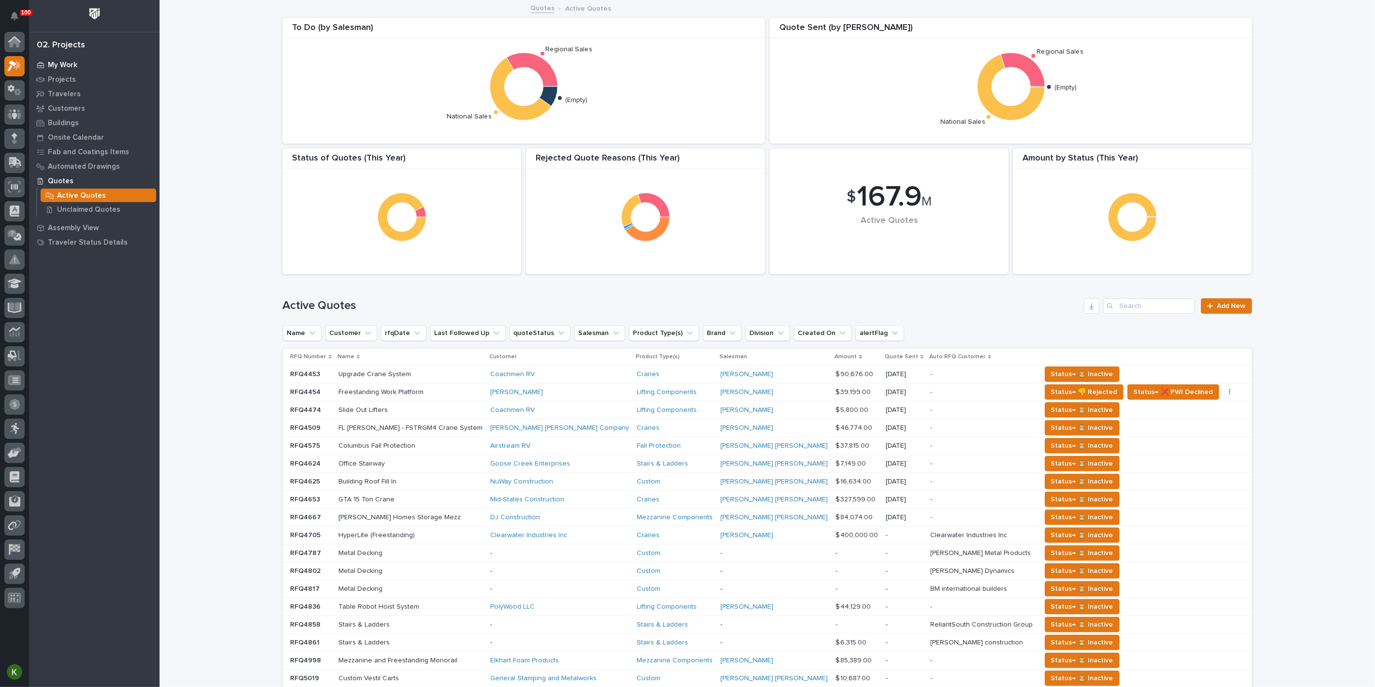
click at [49, 63] on p "My Work" at bounding box center [62, 65] width 29 height 9
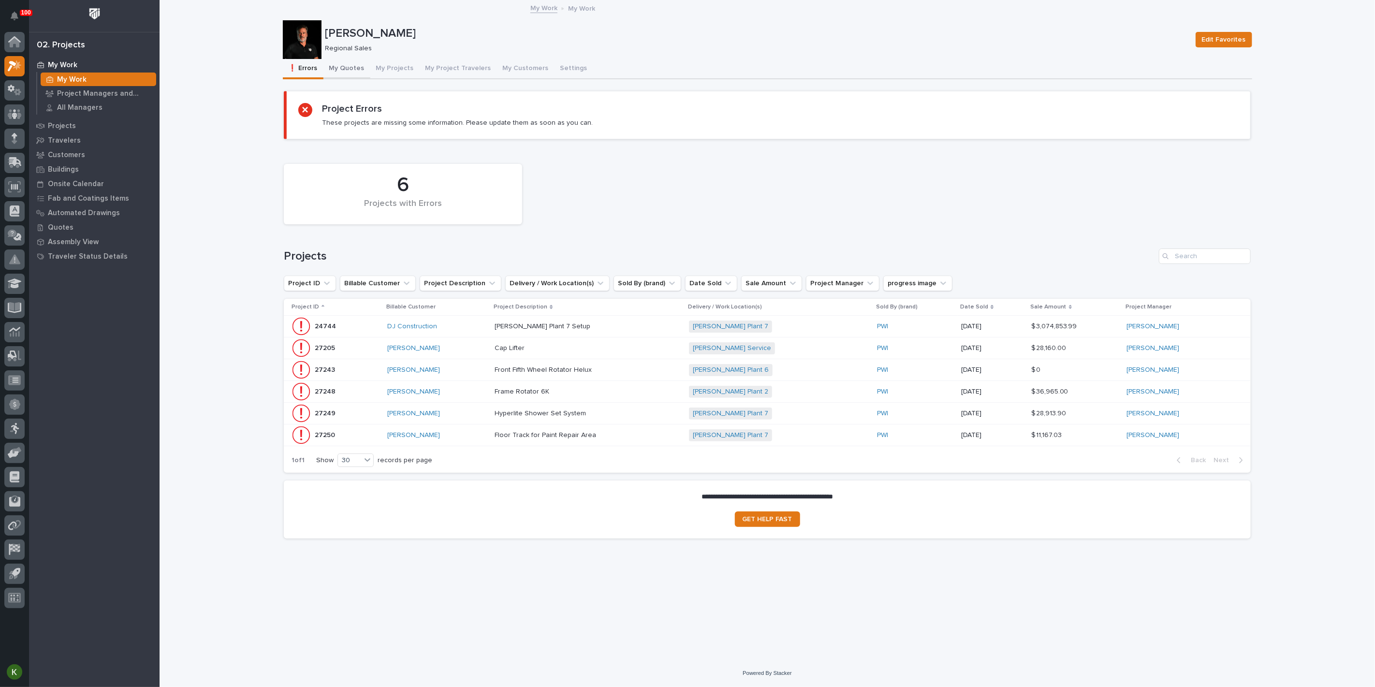
click at [345, 74] on button "My Quotes" at bounding box center [346, 69] width 47 height 20
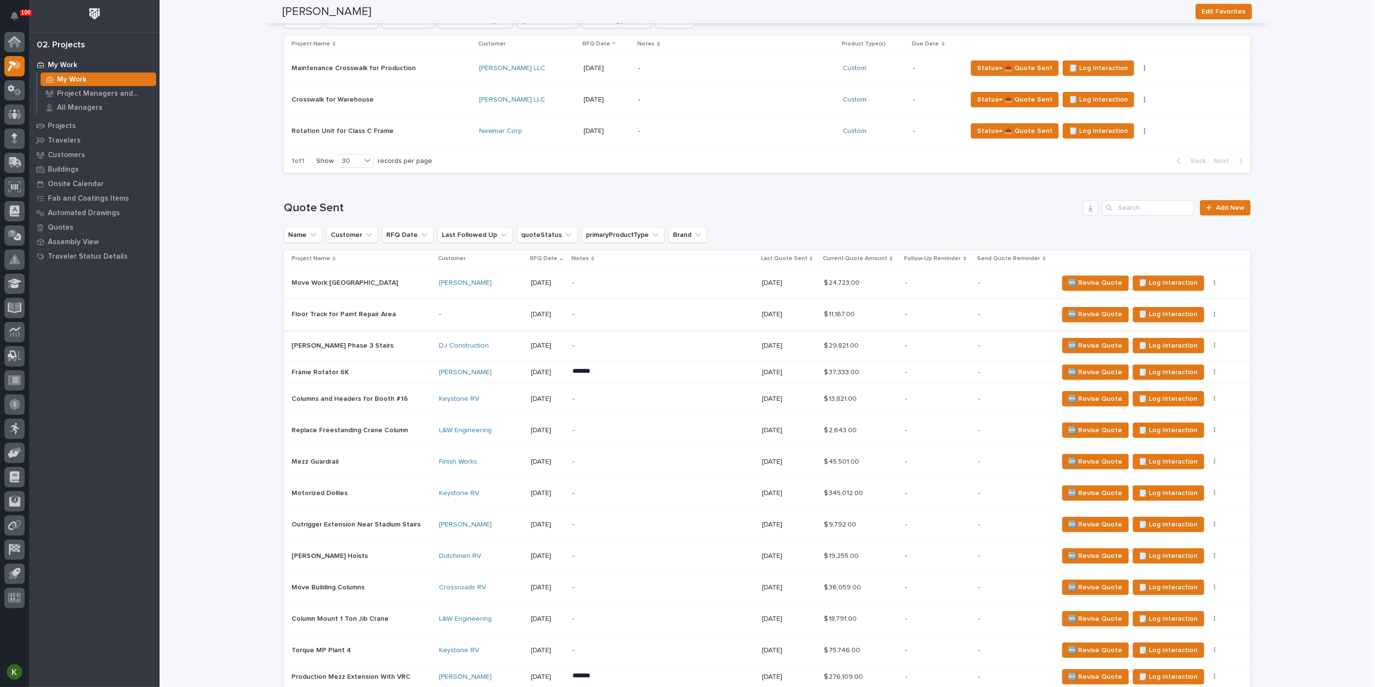
scroll to position [268, 0]
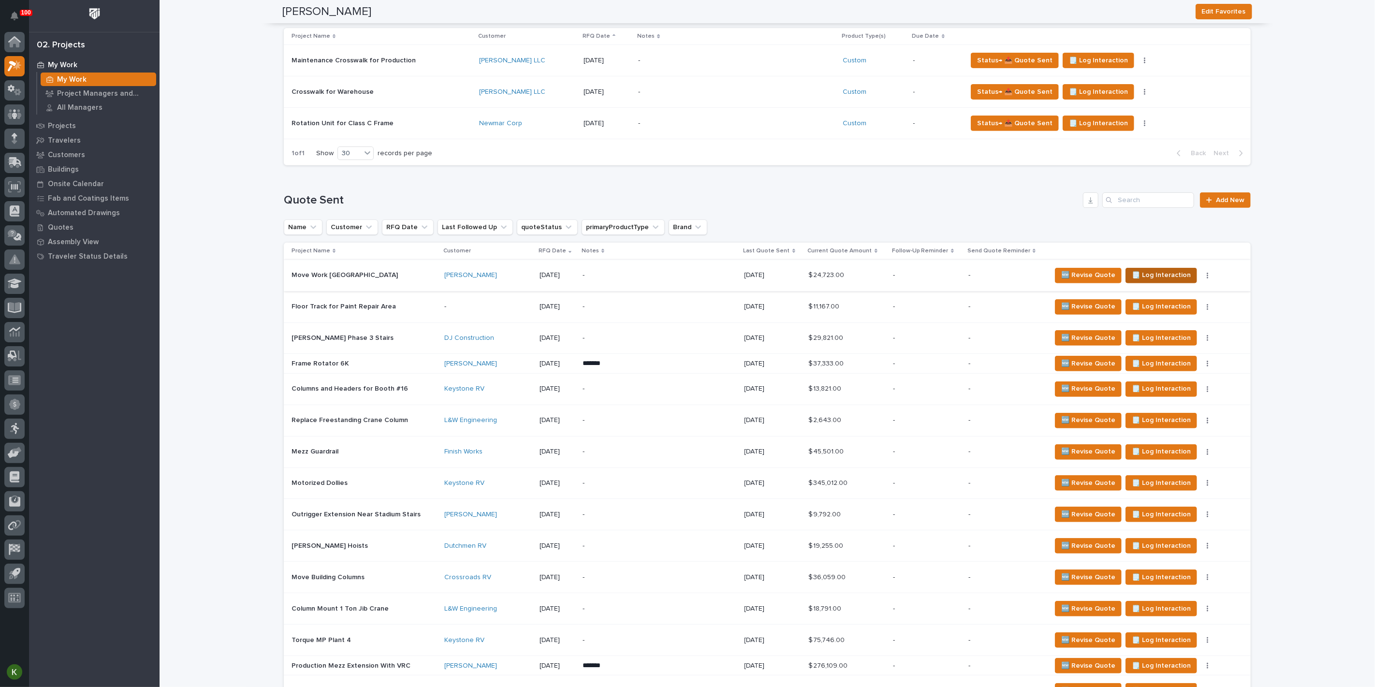
click at [1176, 281] on span "🗒️ Log Interaction" at bounding box center [1160, 275] width 59 height 12
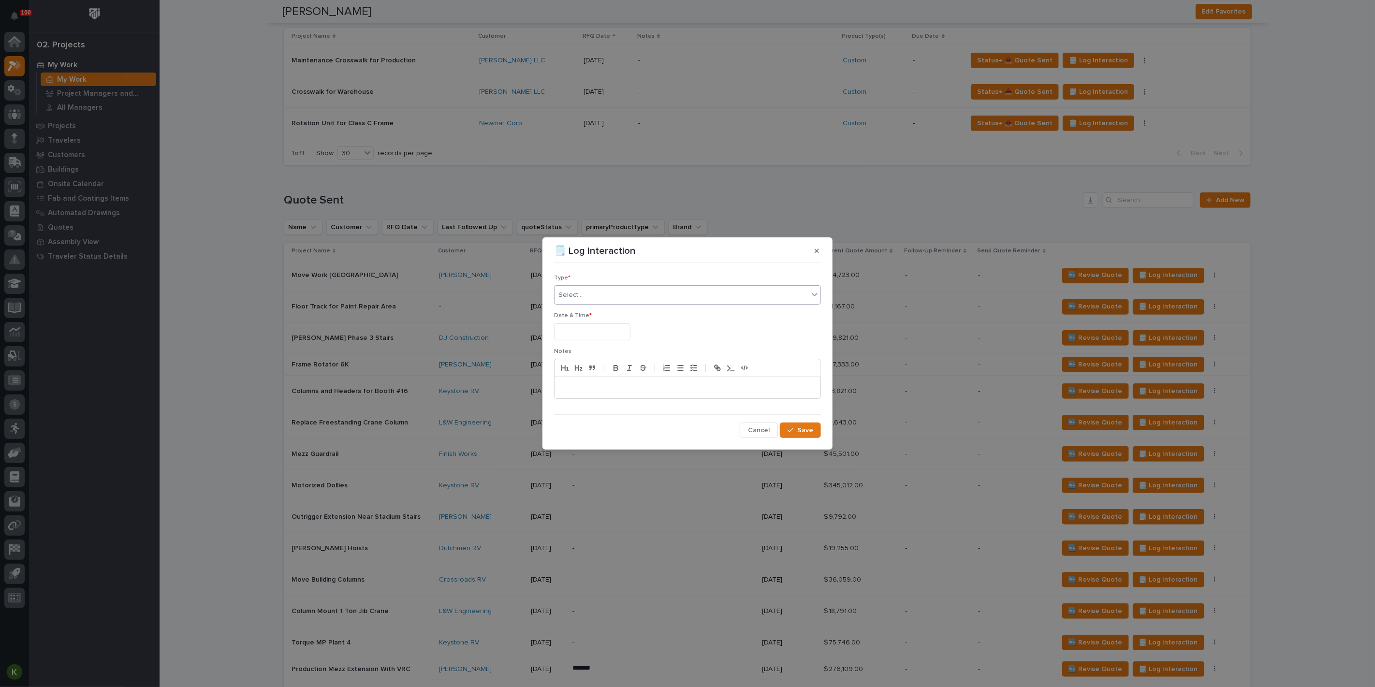
click at [609, 289] on div "Select..." at bounding box center [681, 295] width 254 height 16
click at [608, 341] on div "Email" at bounding box center [687, 340] width 260 height 17
click at [591, 332] on input "text" at bounding box center [592, 331] width 76 height 17
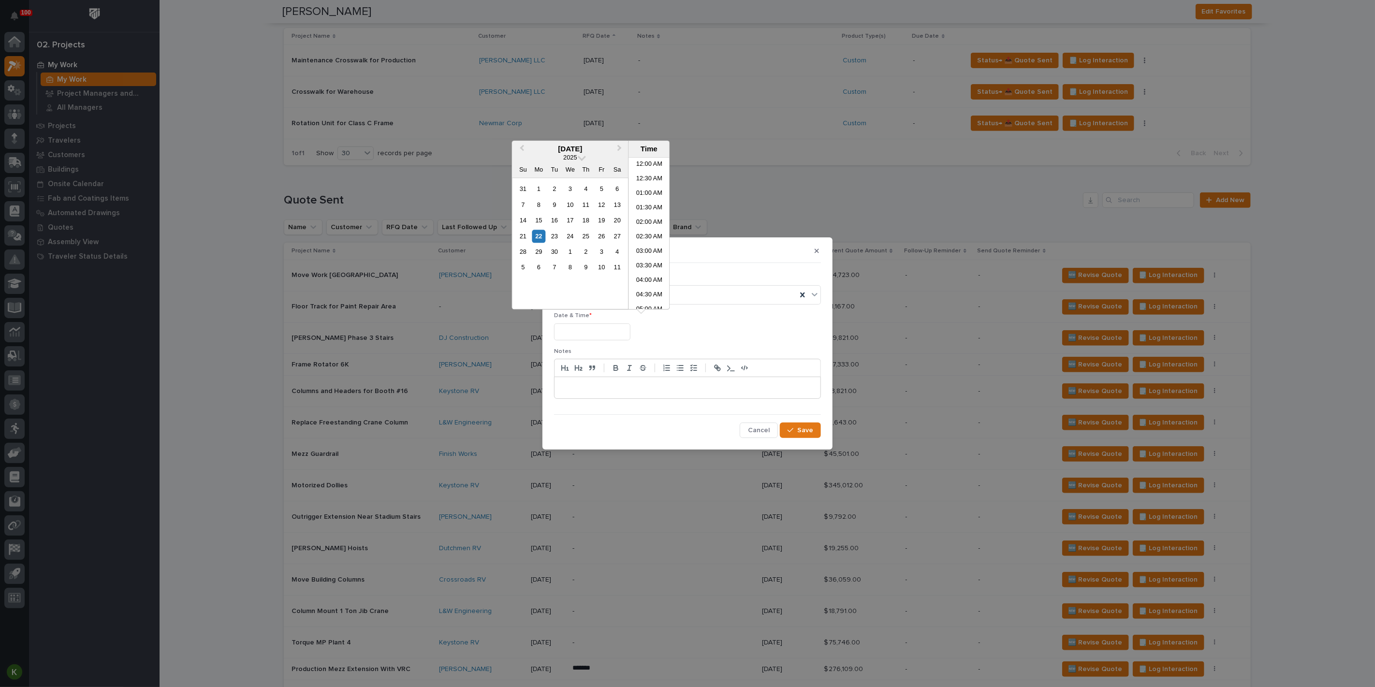
scroll to position [352, 0]
click at [532, 243] on div "22" at bounding box center [538, 236] width 13 height 13
click at [641, 245] on li "03:00 PM" at bounding box center [648, 248] width 41 height 14
type input "**********"
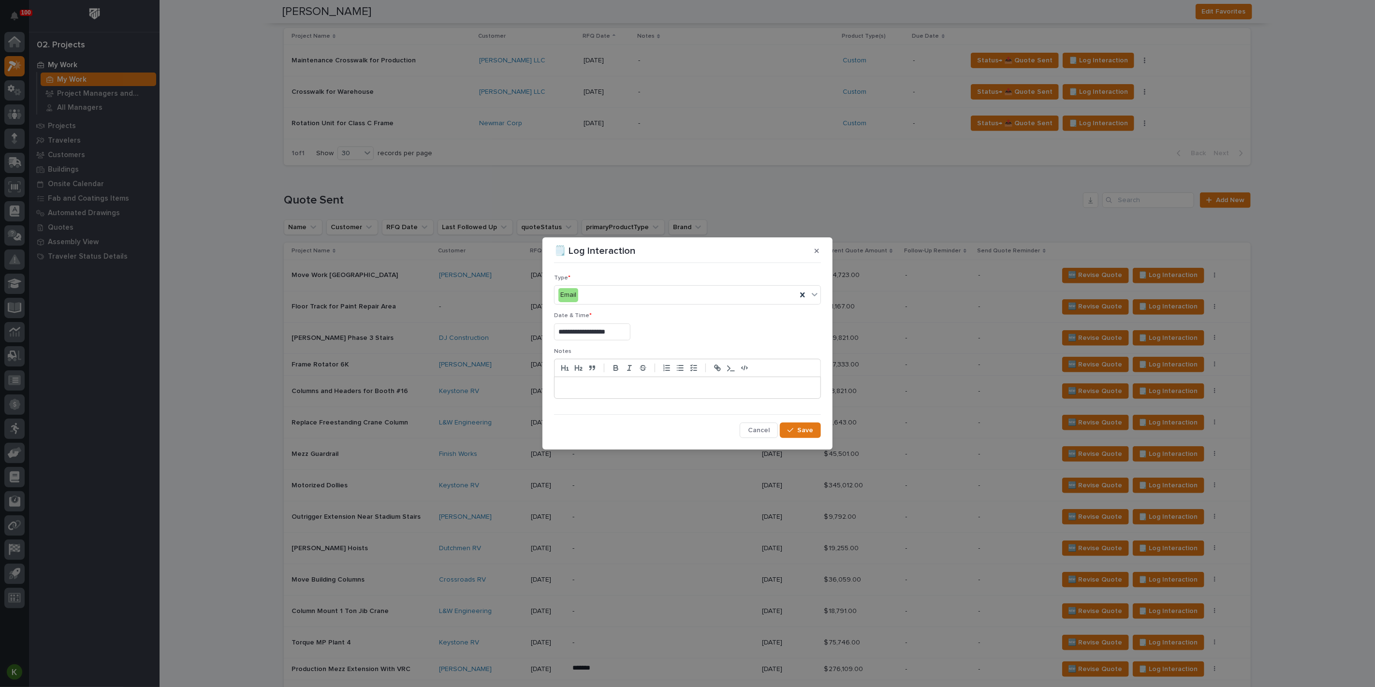
click at [583, 392] on p at bounding box center [687, 388] width 251 height 10
click at [797, 435] on span "Save" at bounding box center [805, 431] width 16 height 9
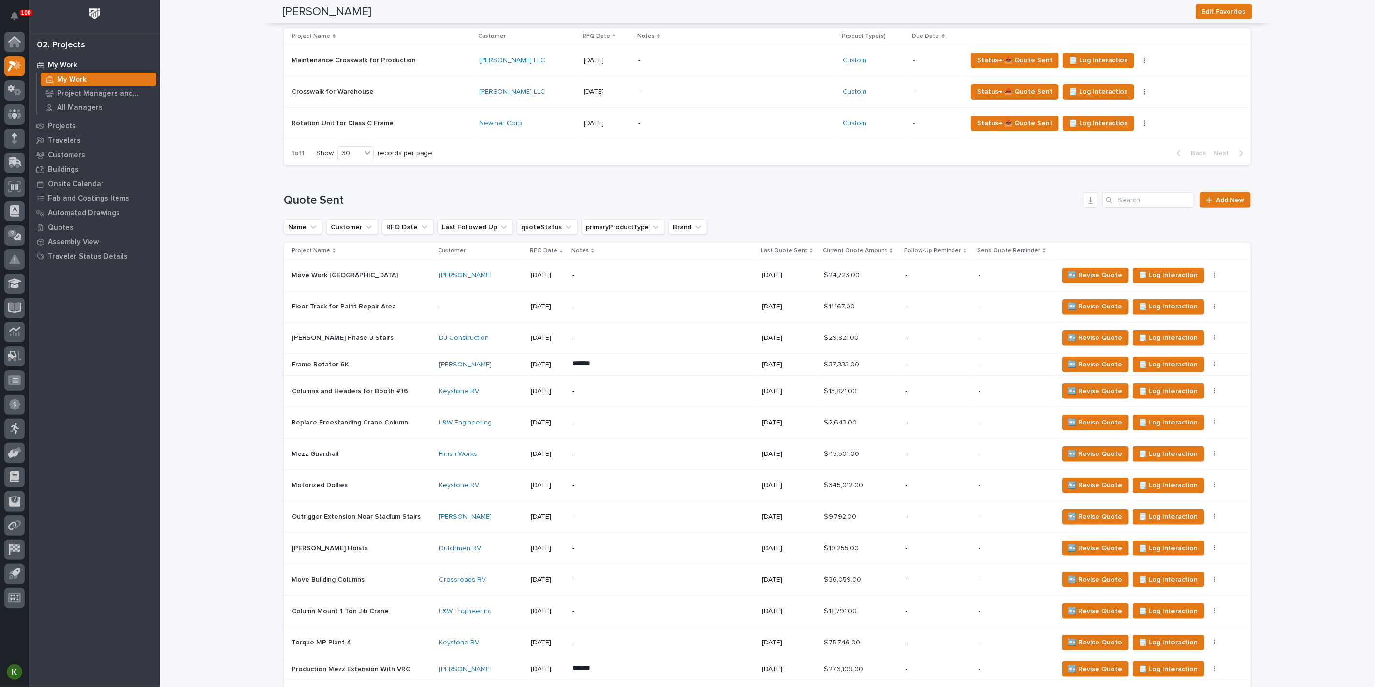
click at [674, 279] on p "-" at bounding box center [656, 275] width 169 height 8
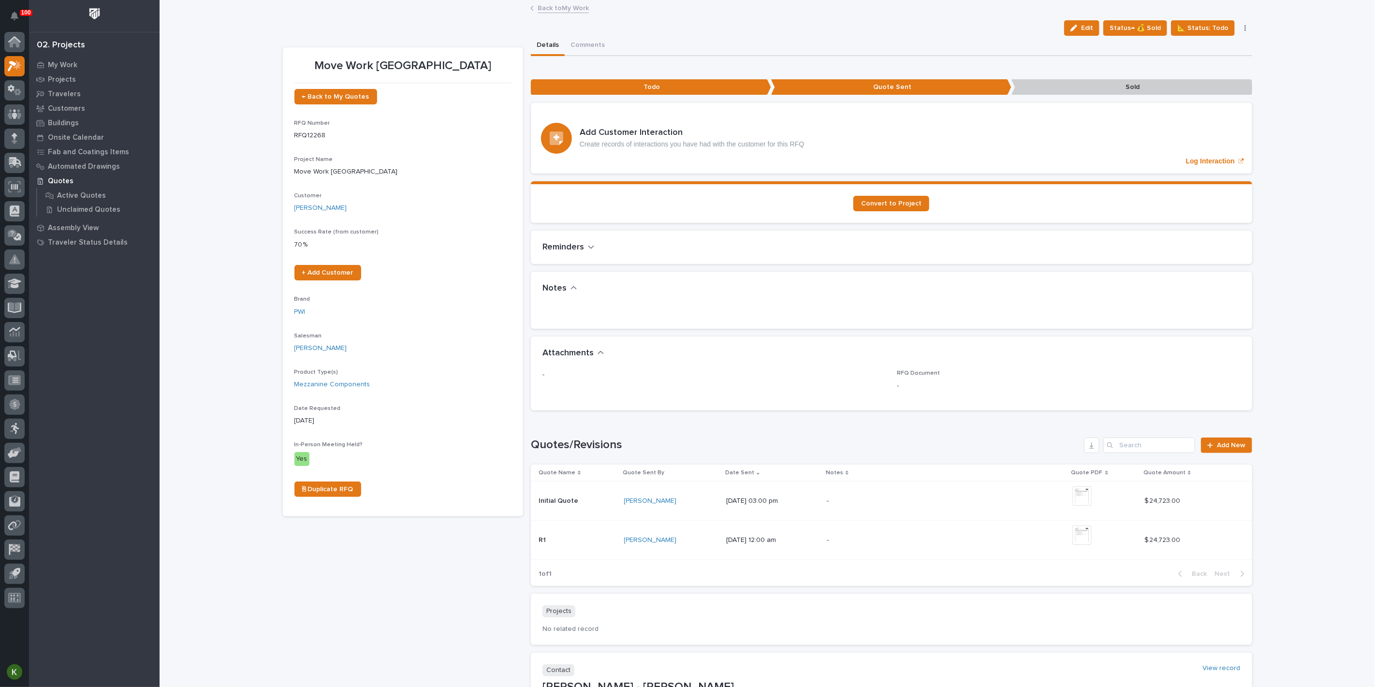
click at [578, 8] on link "Back to My Work" at bounding box center [562, 7] width 51 height 11
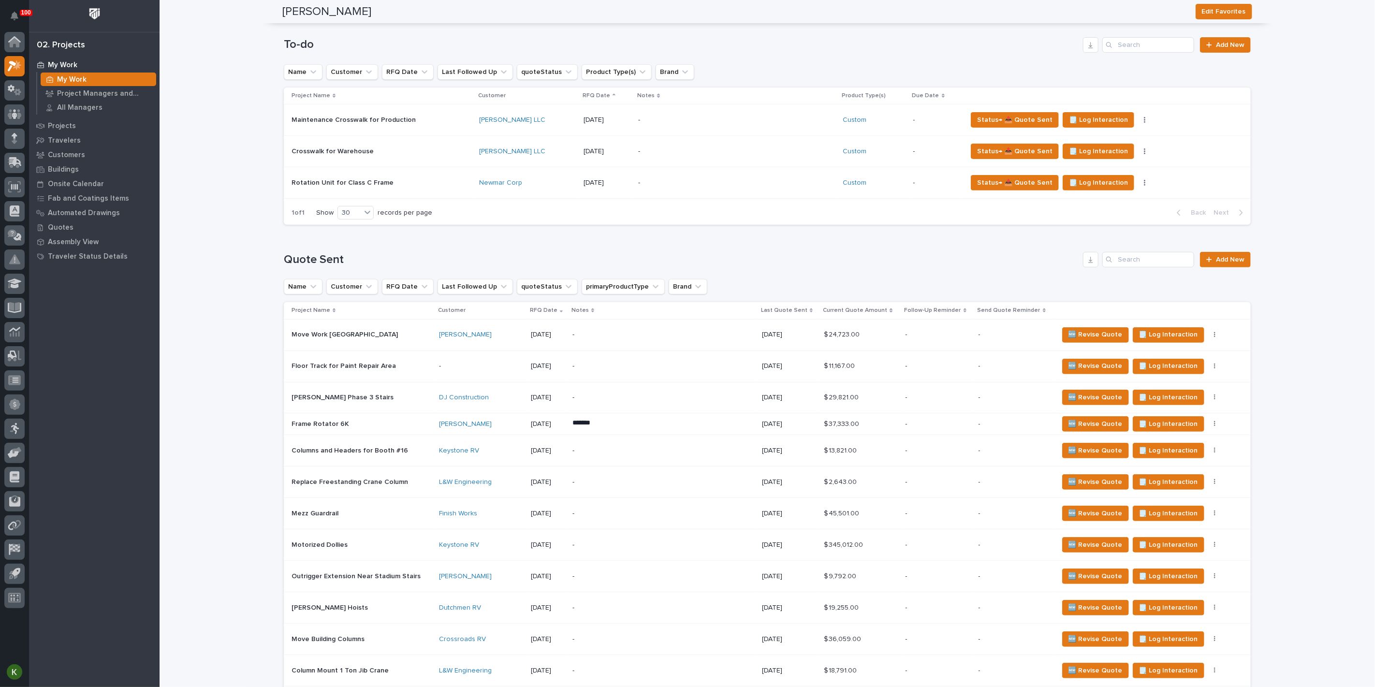
scroll to position [268, 0]
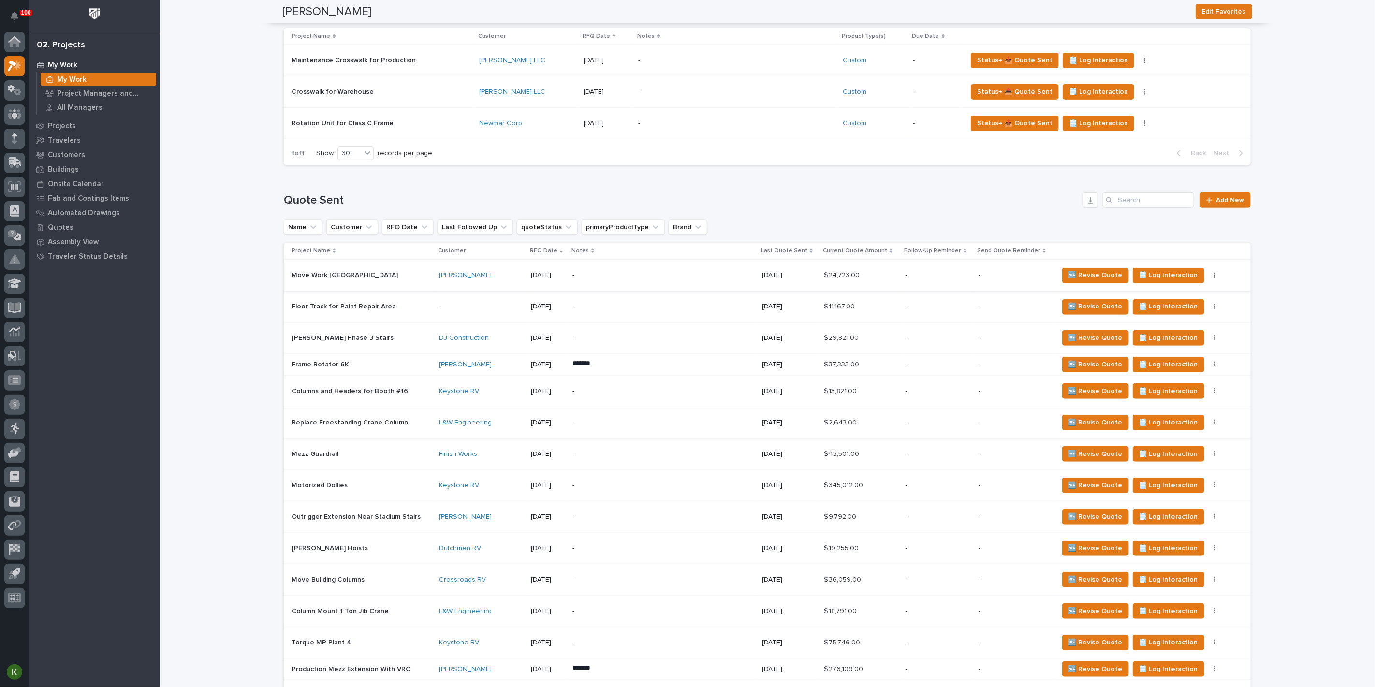
click at [1216, 279] on icon "button" at bounding box center [1215, 275] width 2 height 7
click at [1174, 281] on span "🗒️ Log Interaction" at bounding box center [1168, 275] width 59 height 12
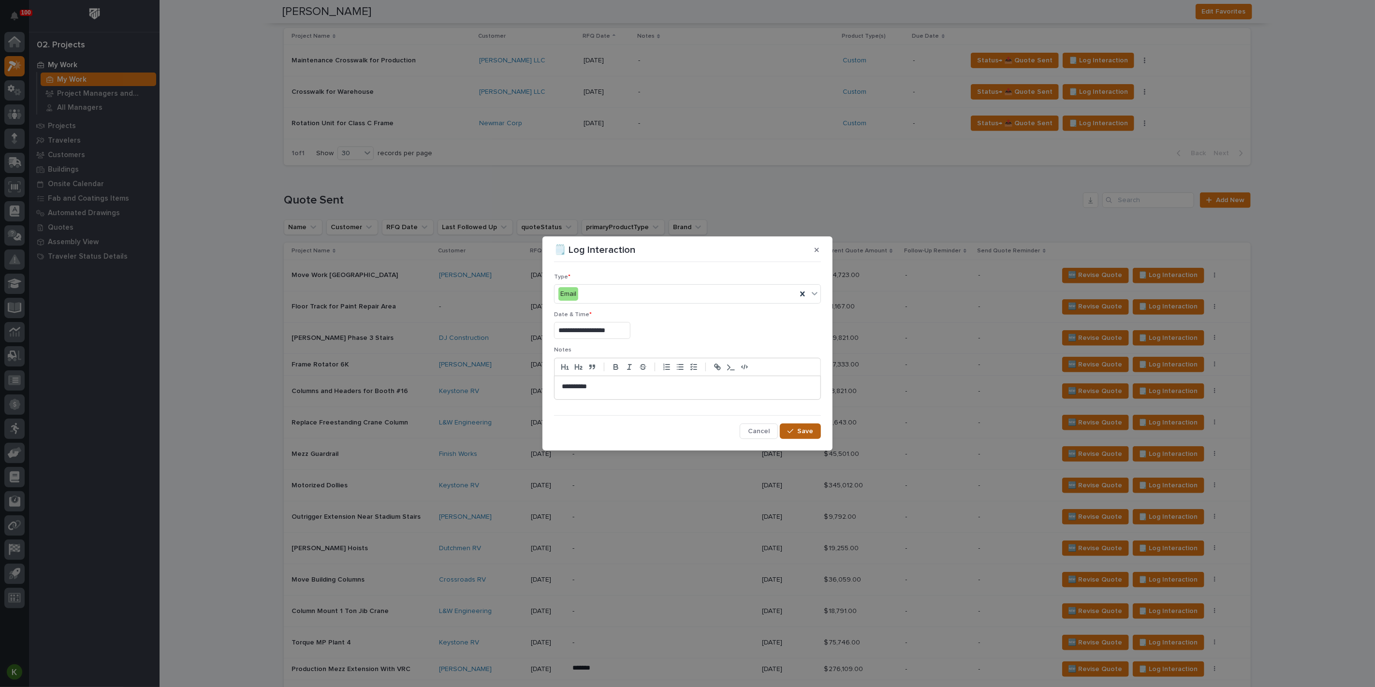
click at [787, 435] on div "button" at bounding box center [792, 431] width 10 height 7
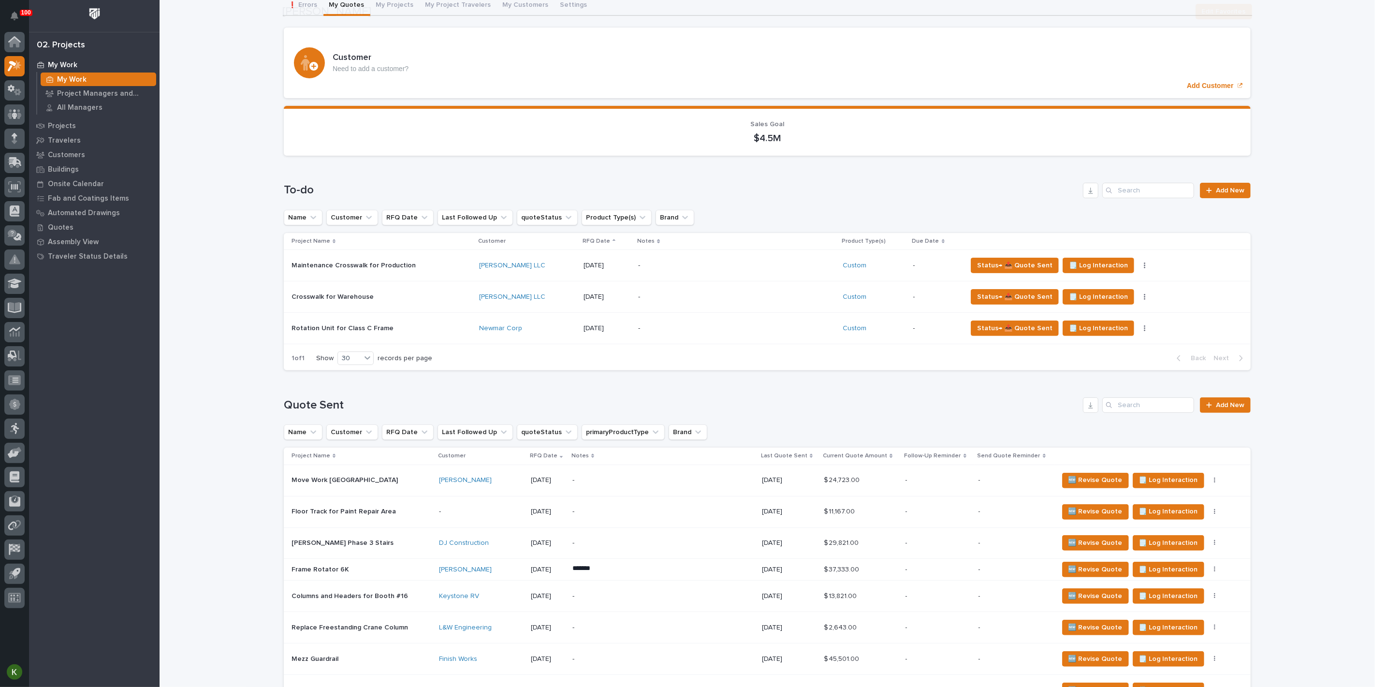
scroll to position [161, 0]
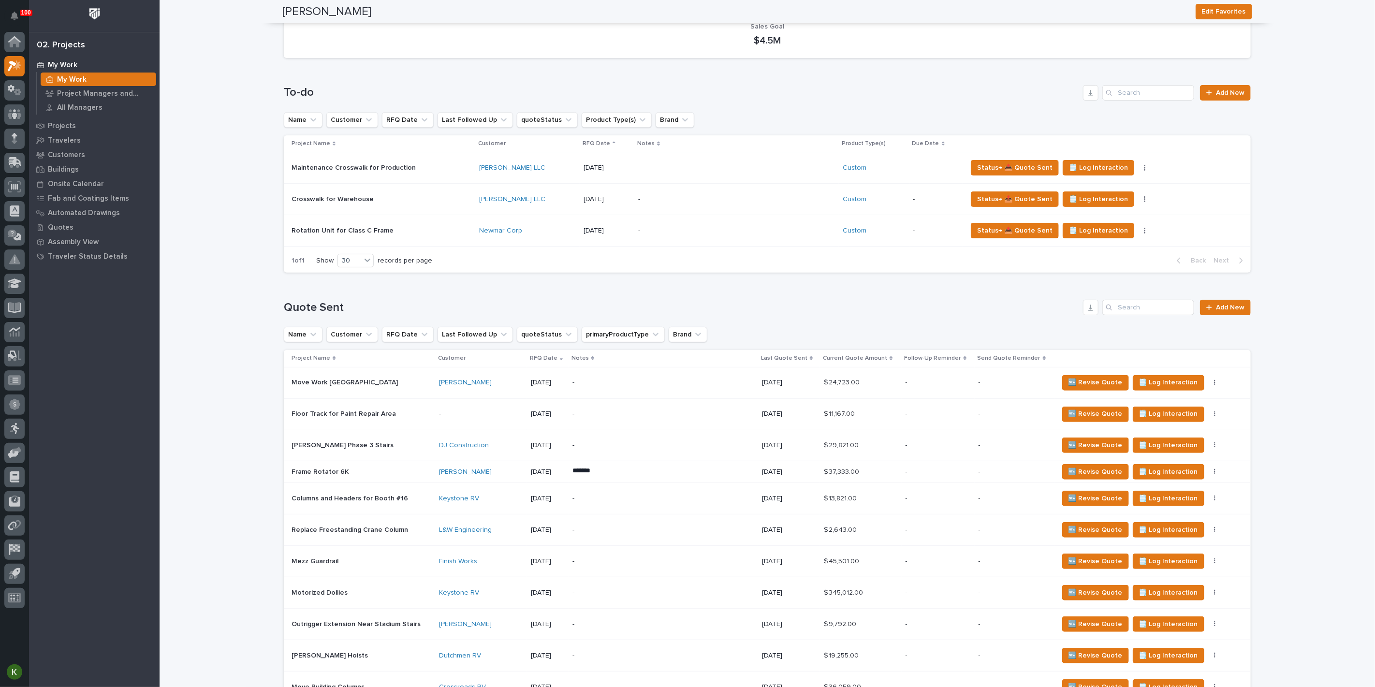
click at [673, 418] on p "-" at bounding box center [656, 414] width 169 height 8
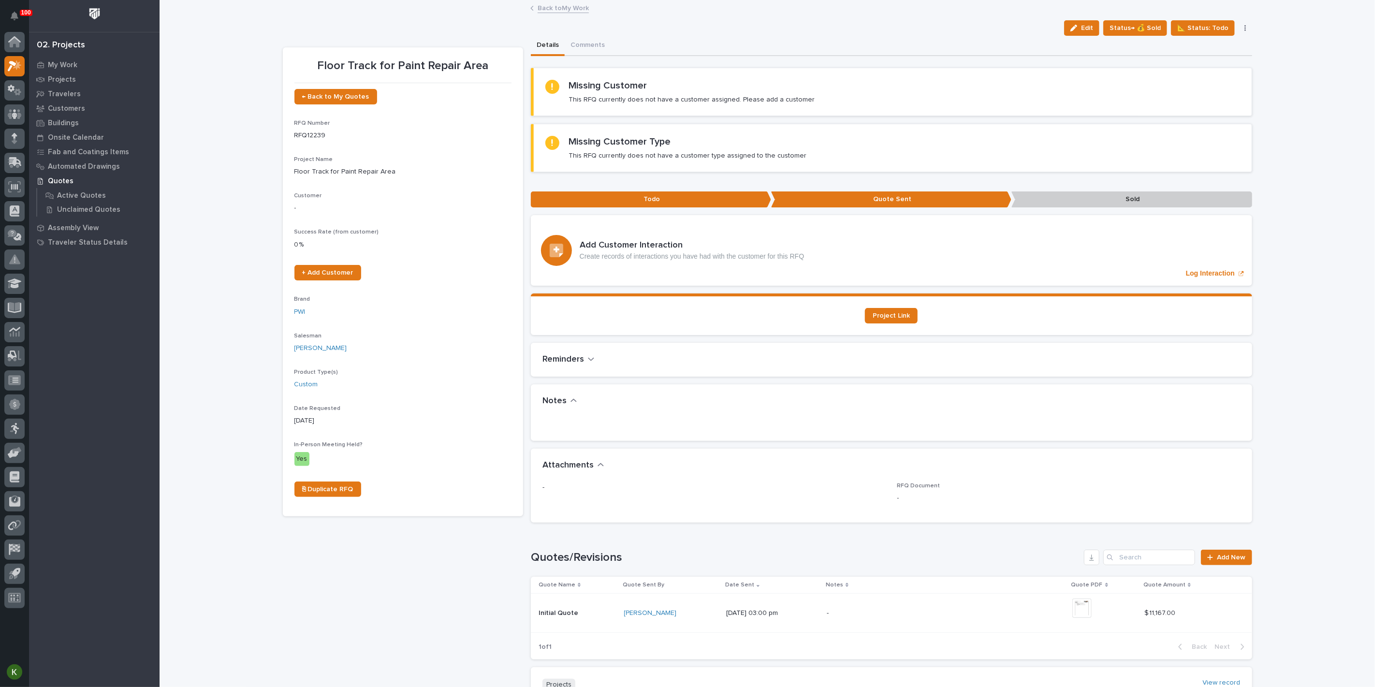
click at [558, 11] on link "Back to My Work" at bounding box center [562, 7] width 51 height 11
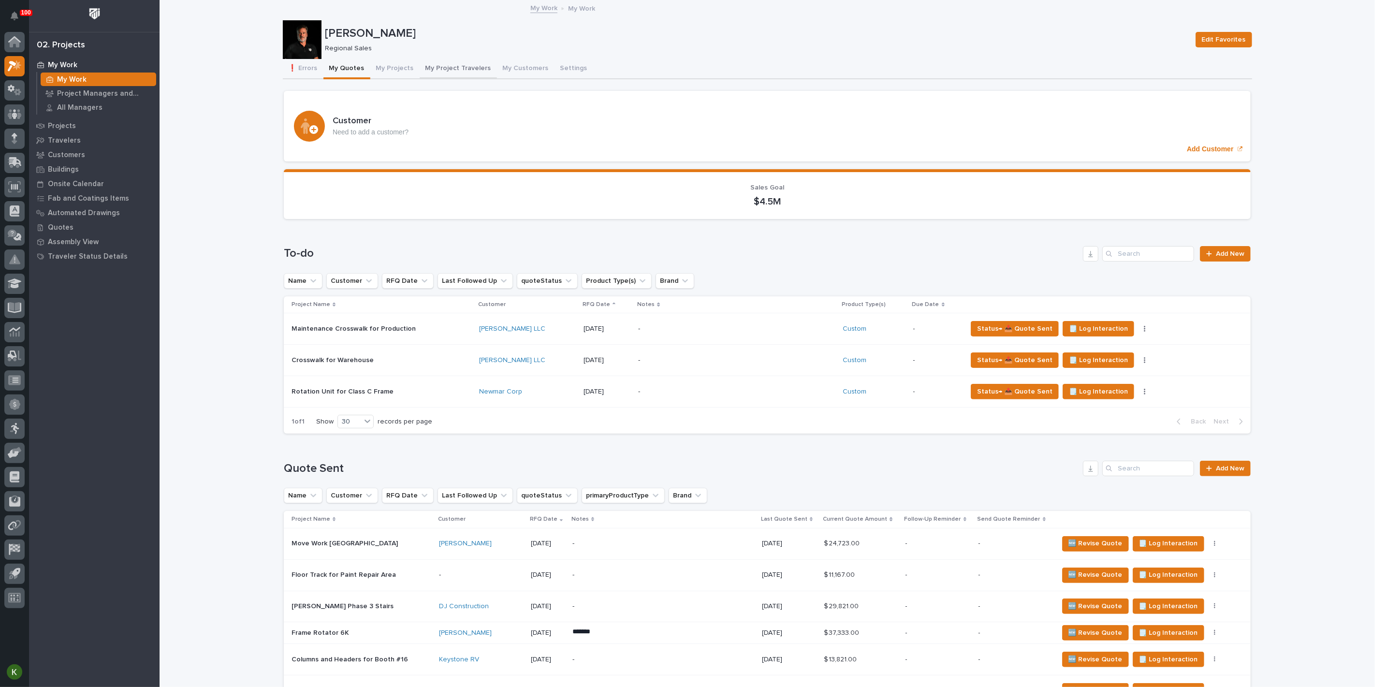
click at [487, 77] on button "My Project Travelers" at bounding box center [458, 69] width 77 height 20
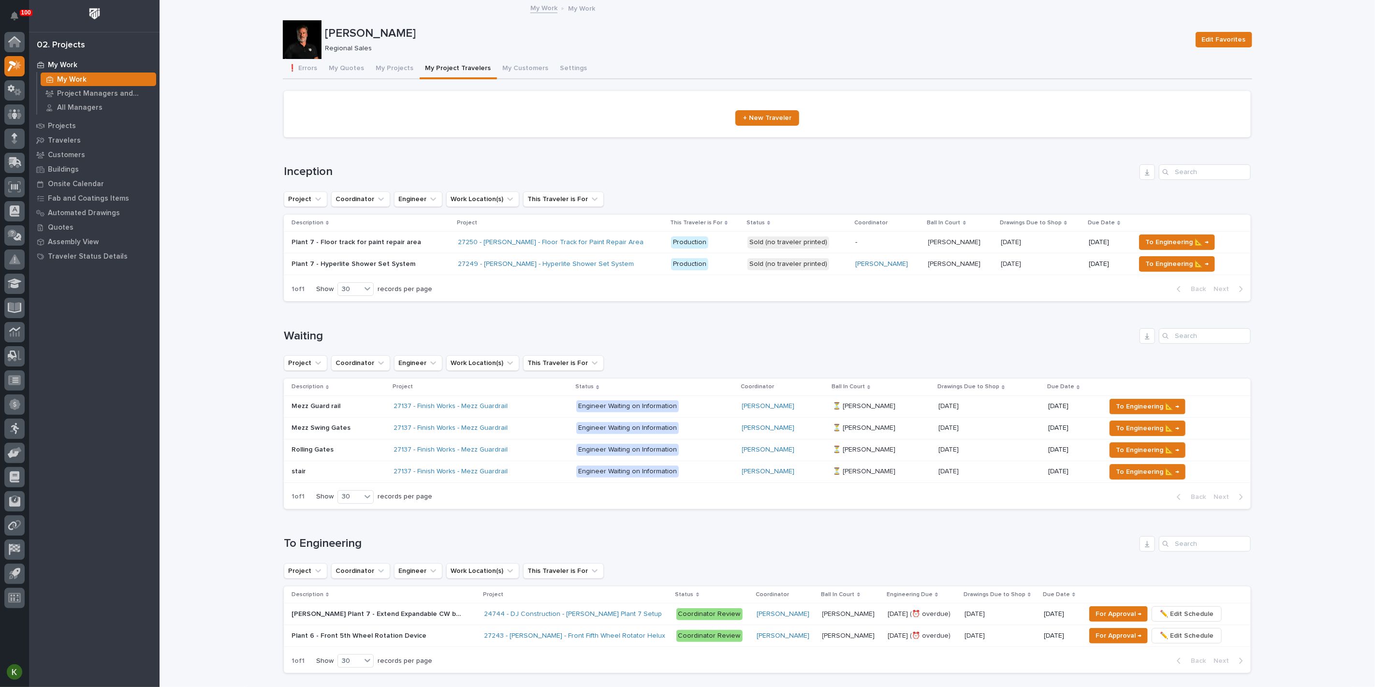
click at [875, 246] on p "-" at bounding box center [887, 242] width 65 height 8
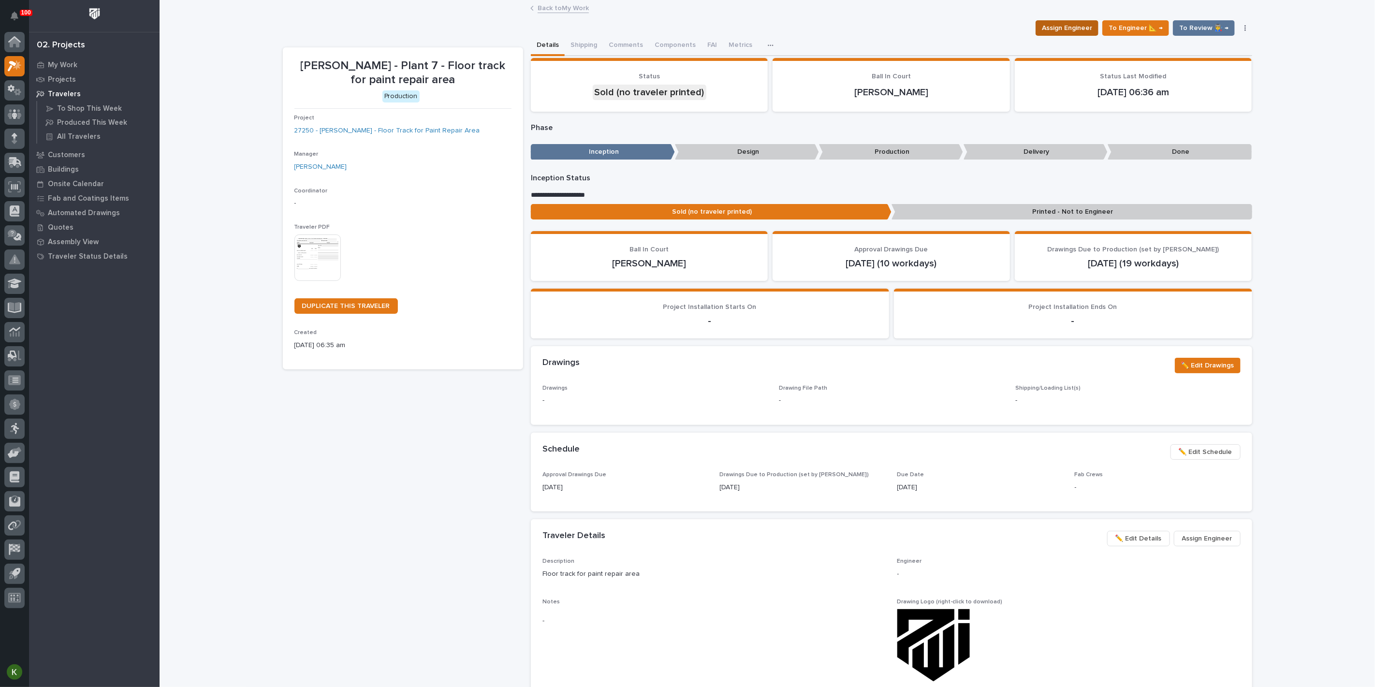
click at [1045, 34] on span "Assign Engineer" at bounding box center [1067, 28] width 50 height 12
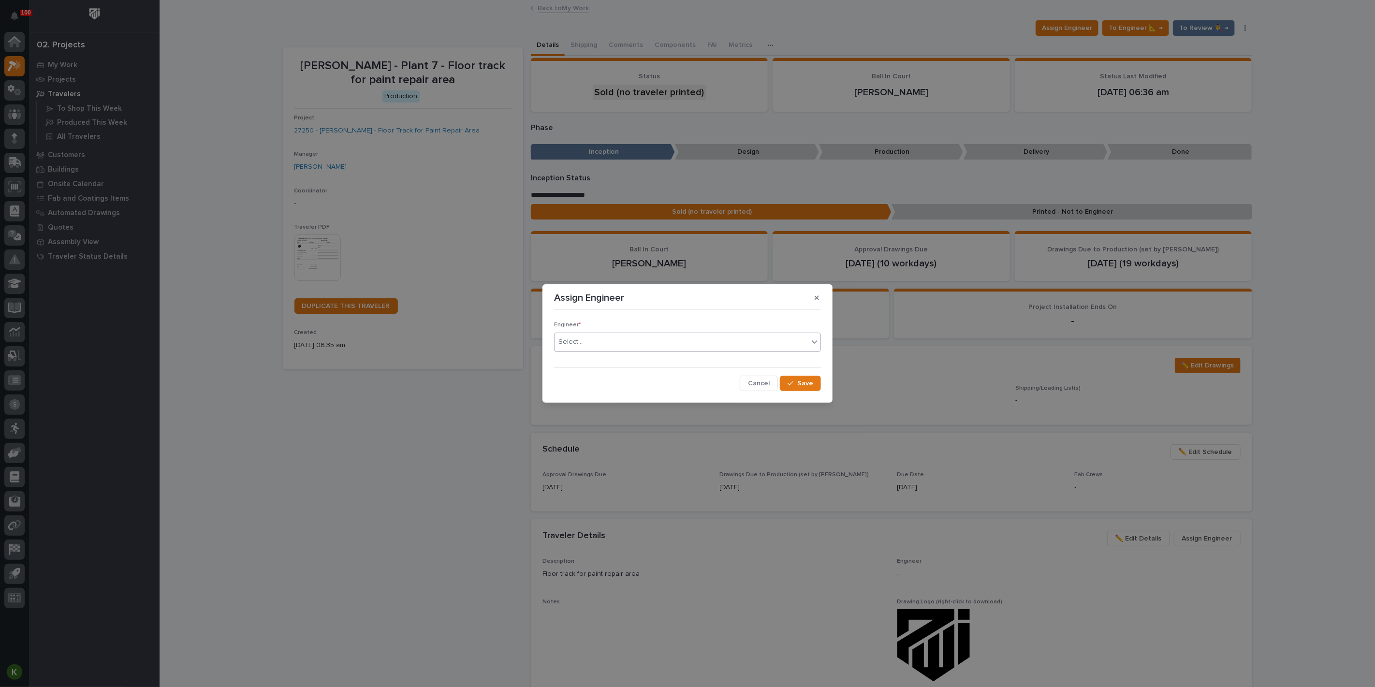
click at [728, 348] on div "Select..." at bounding box center [681, 342] width 254 height 16
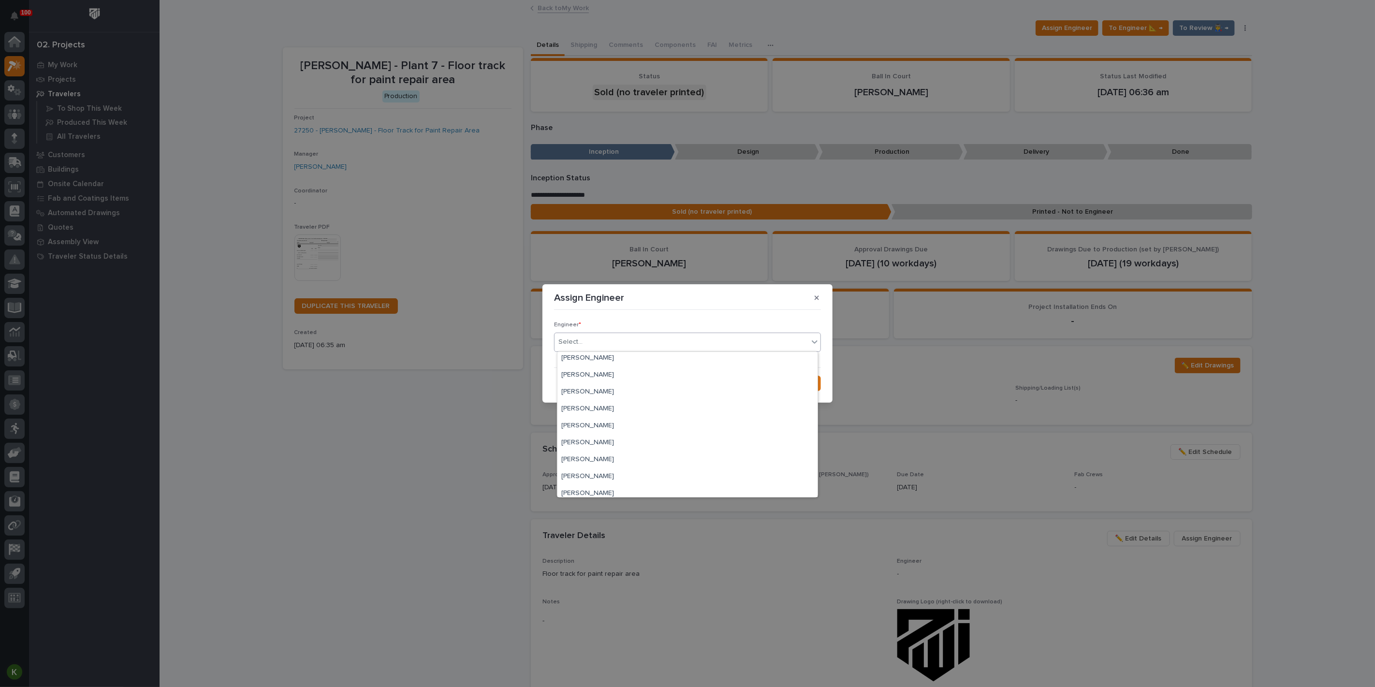
scroll to position [599, 0]
click at [662, 457] on div "Wynne Hochstetler" at bounding box center [687, 454] width 260 height 17
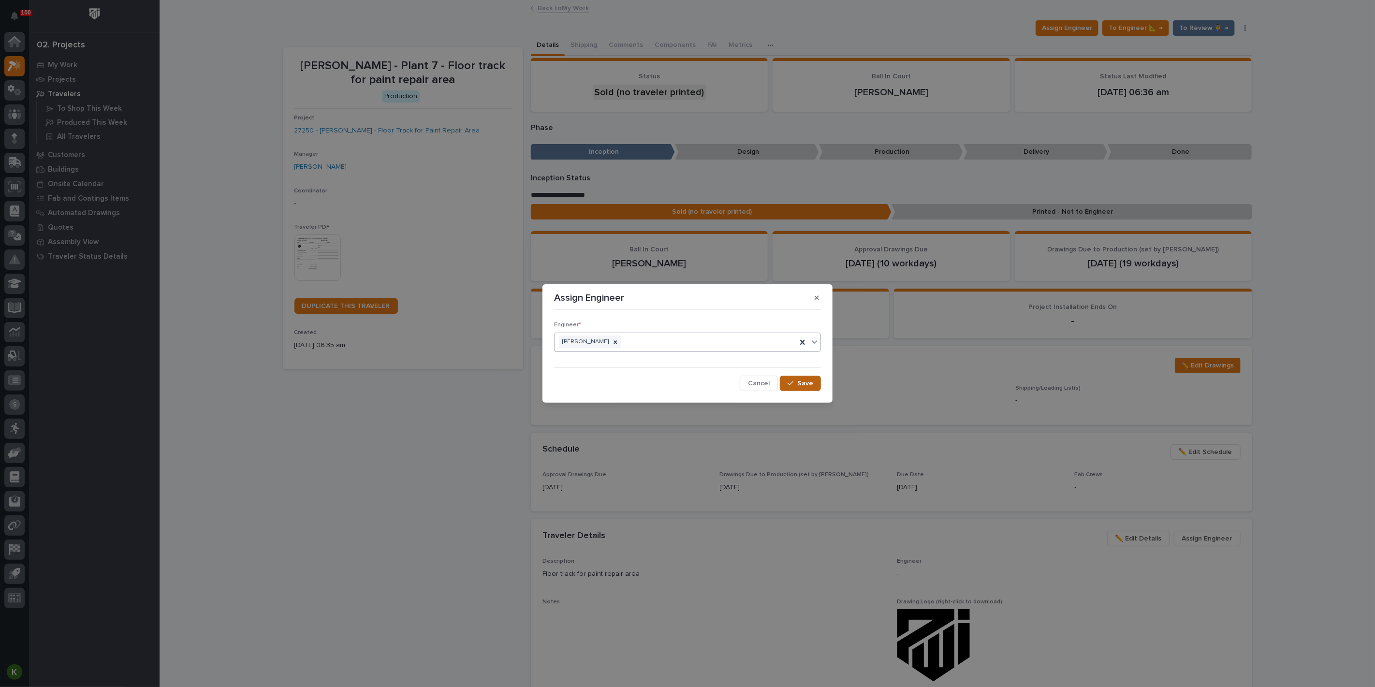
click at [797, 386] on span "Save" at bounding box center [805, 383] width 16 height 9
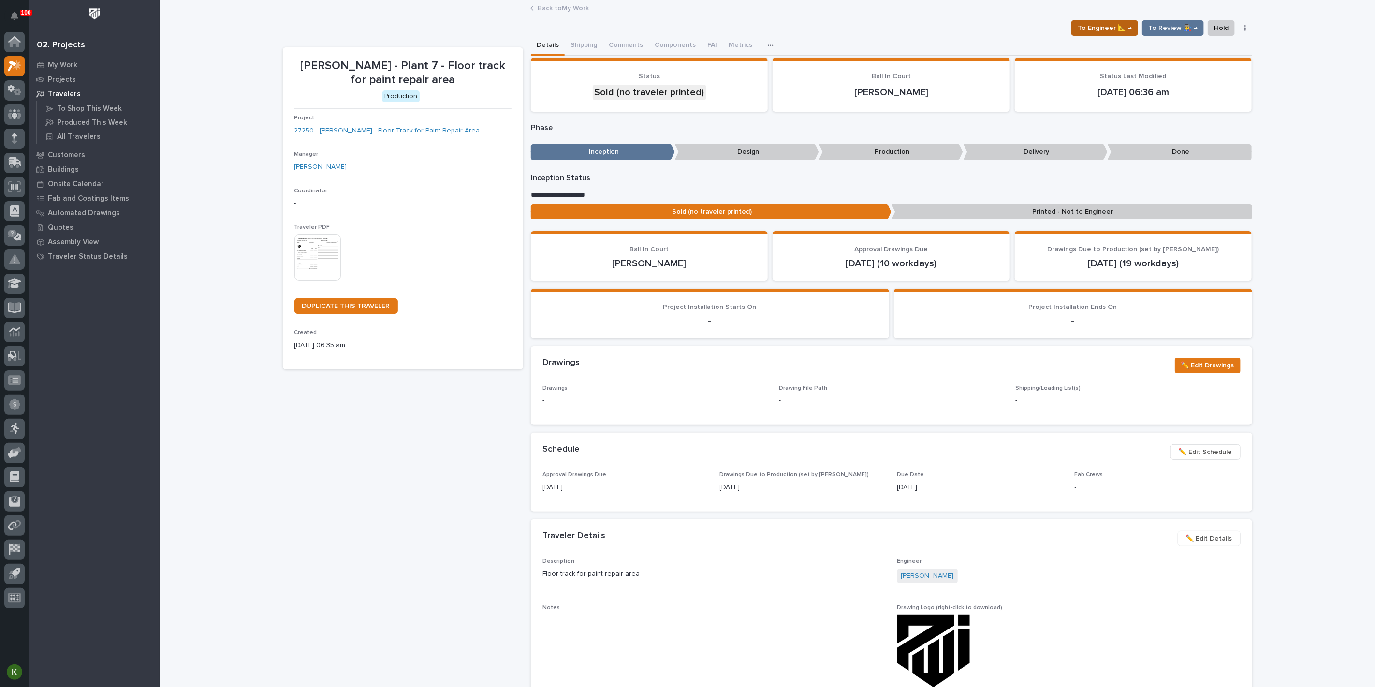
click at [1093, 33] on span "To Engineer 📐 →" at bounding box center [1104, 28] width 54 height 12
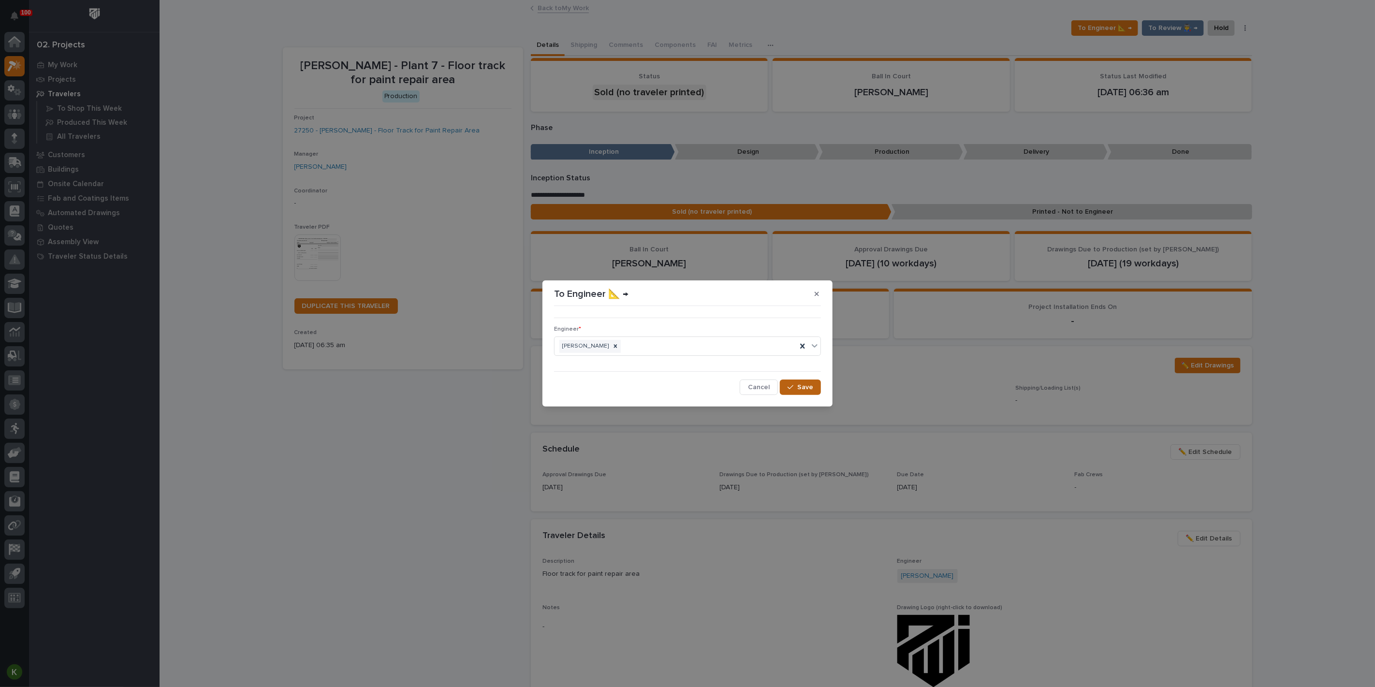
click at [797, 391] on span "Save" at bounding box center [805, 387] width 16 height 9
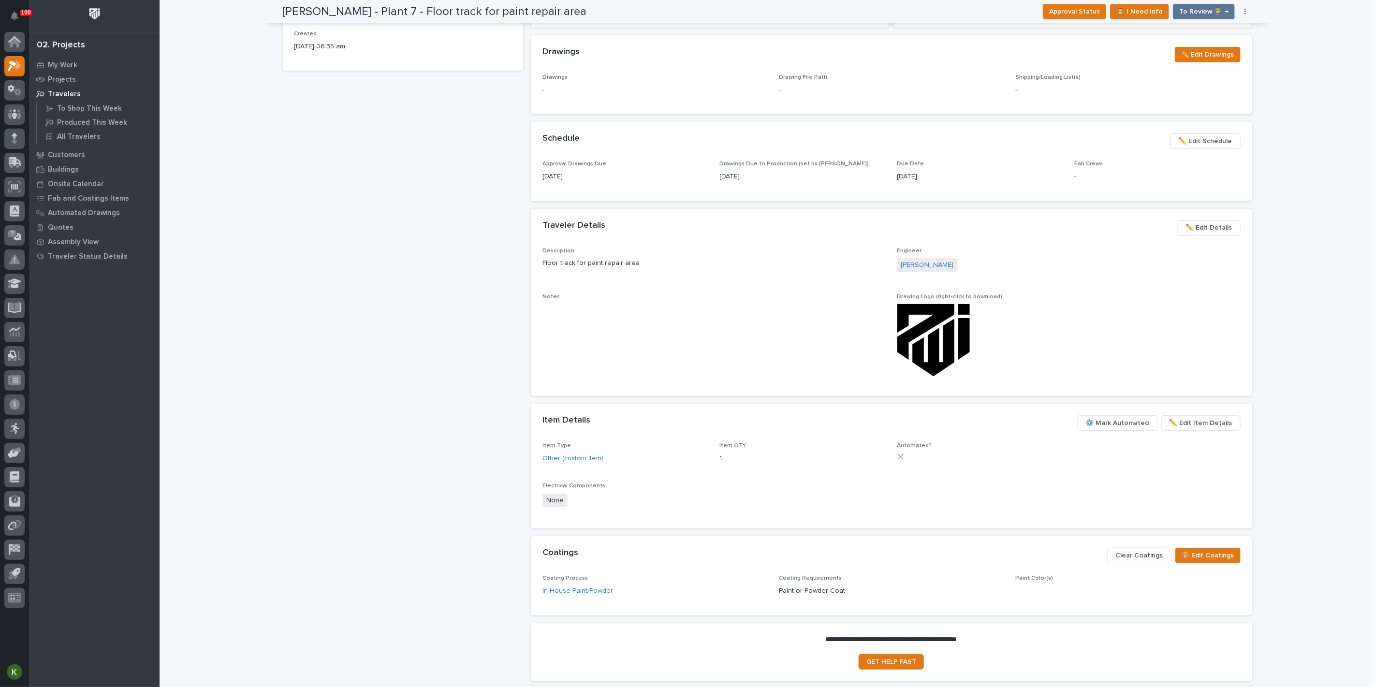
scroll to position [0, 0]
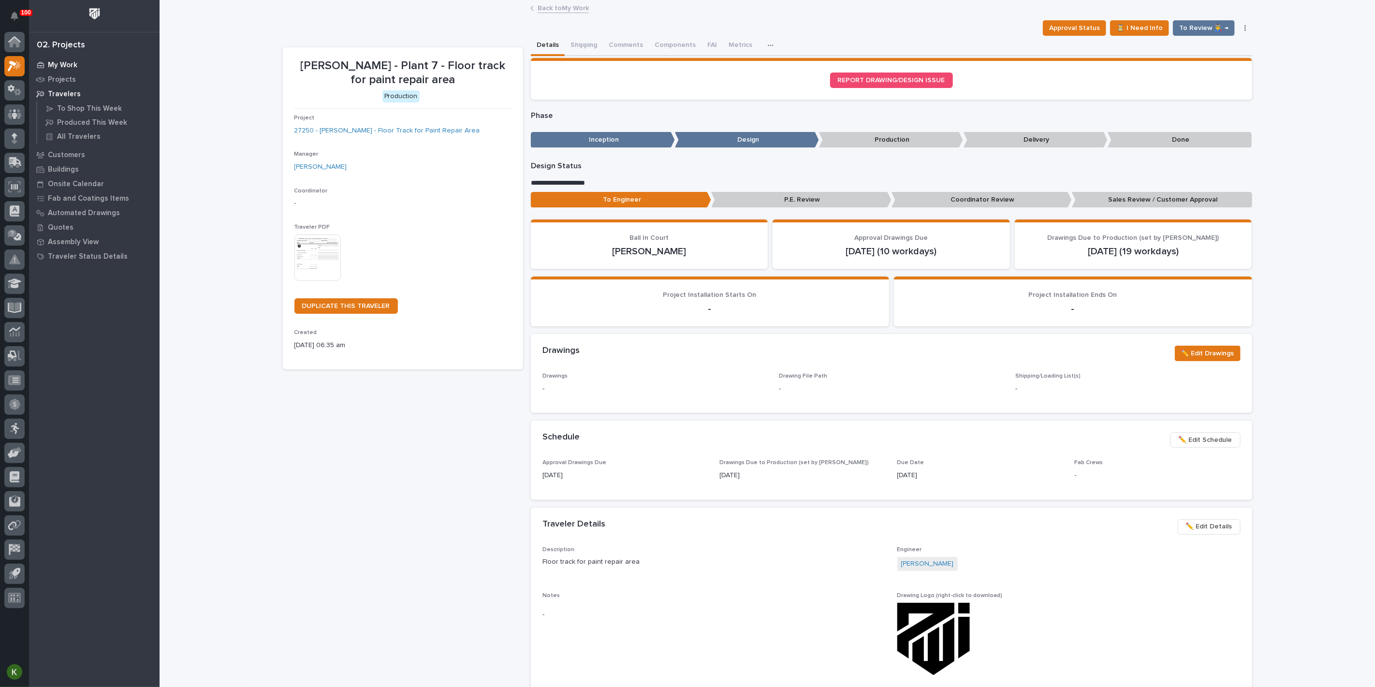
click at [77, 63] on div "My Work" at bounding box center [94, 65] width 126 height 14
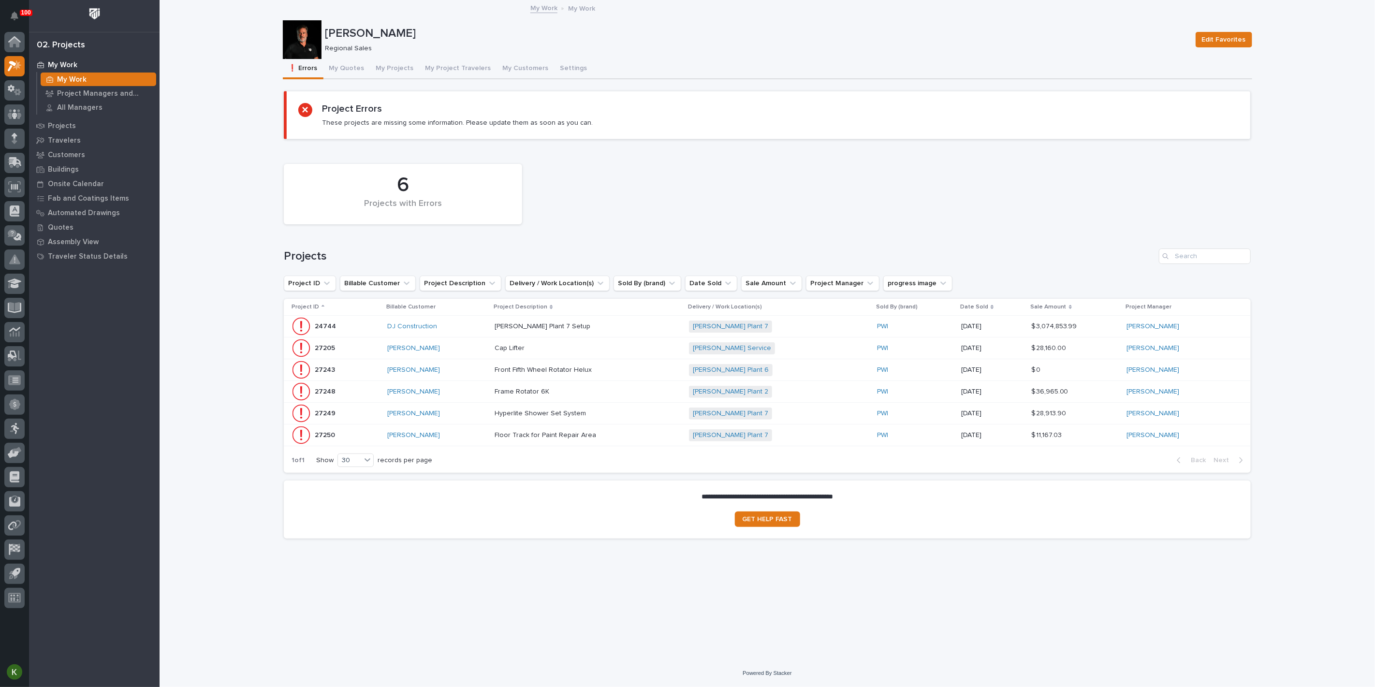
click at [607, 356] on div "Cap Lifter Cap Lifter" at bounding box center [587, 348] width 187 height 16
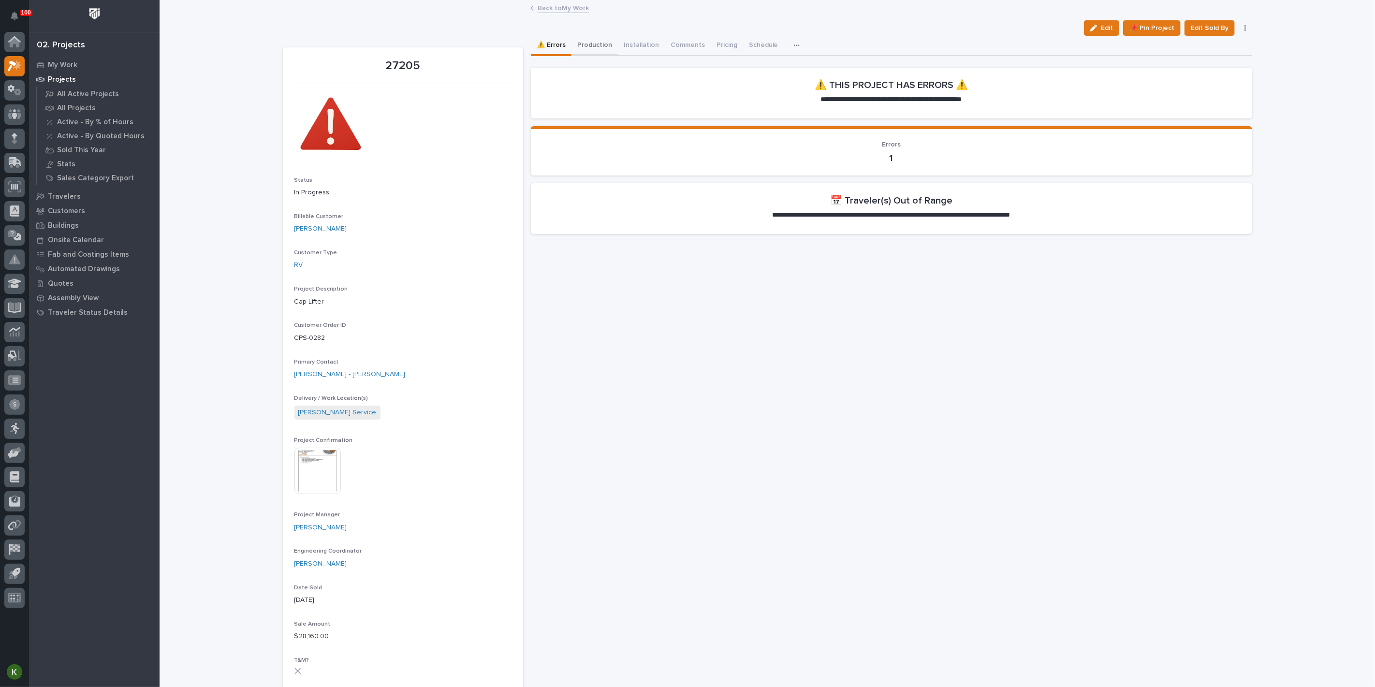
click at [606, 55] on button "Production" at bounding box center [594, 46] width 46 height 20
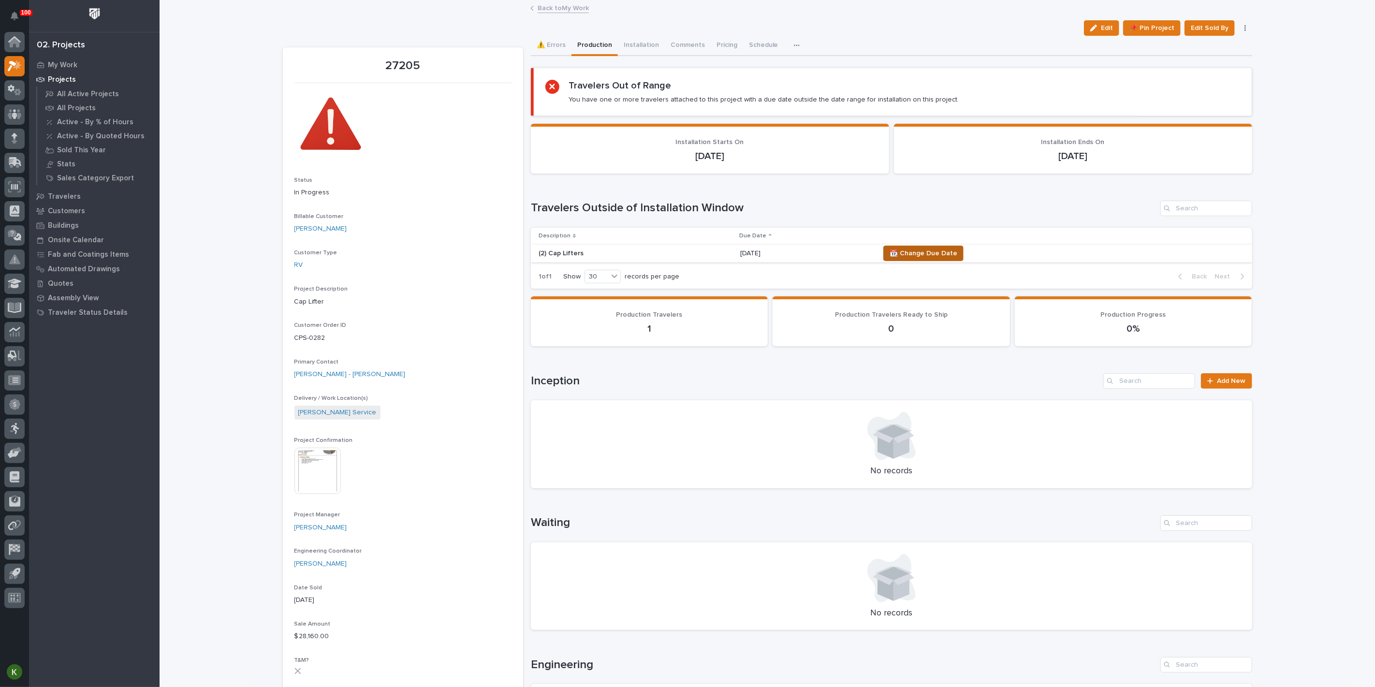
click at [943, 259] on span "📆 Change Due Date" at bounding box center [923, 253] width 68 height 12
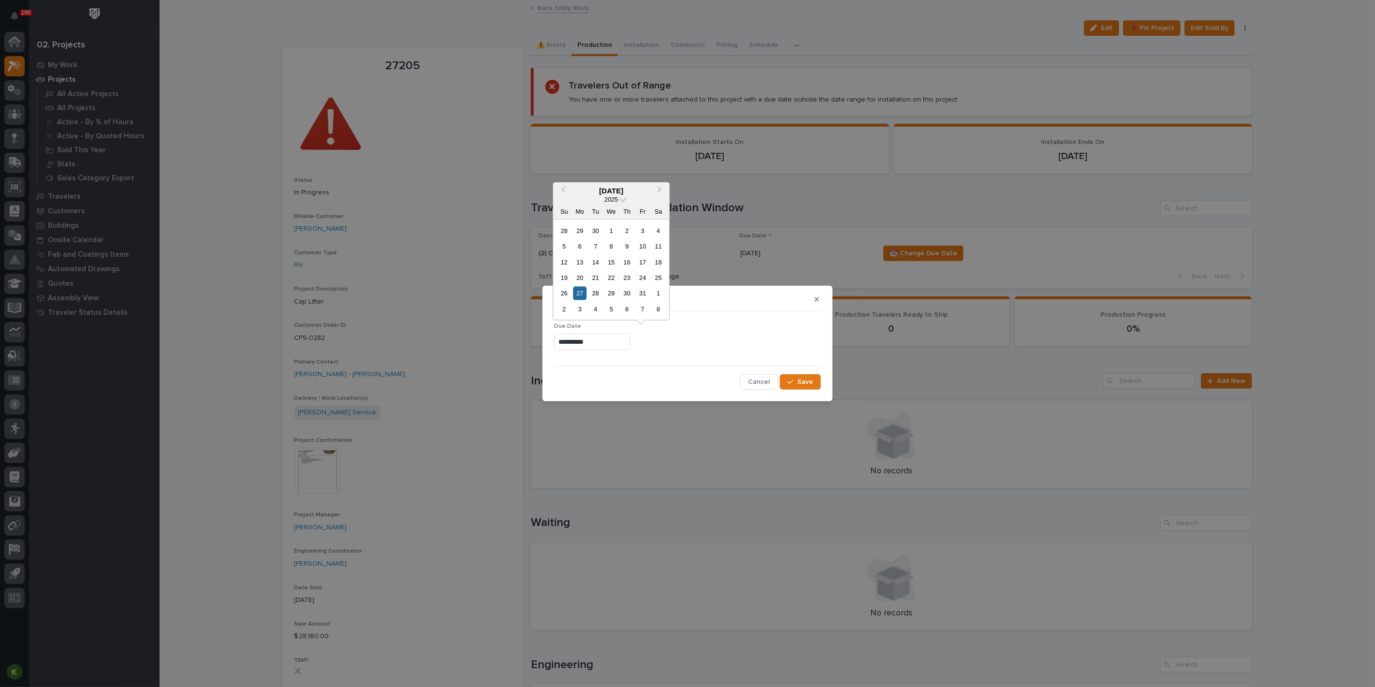
click at [577, 340] on input "**********" at bounding box center [592, 341] width 76 height 17
click at [589, 290] on div "28" at bounding box center [595, 293] width 13 height 13
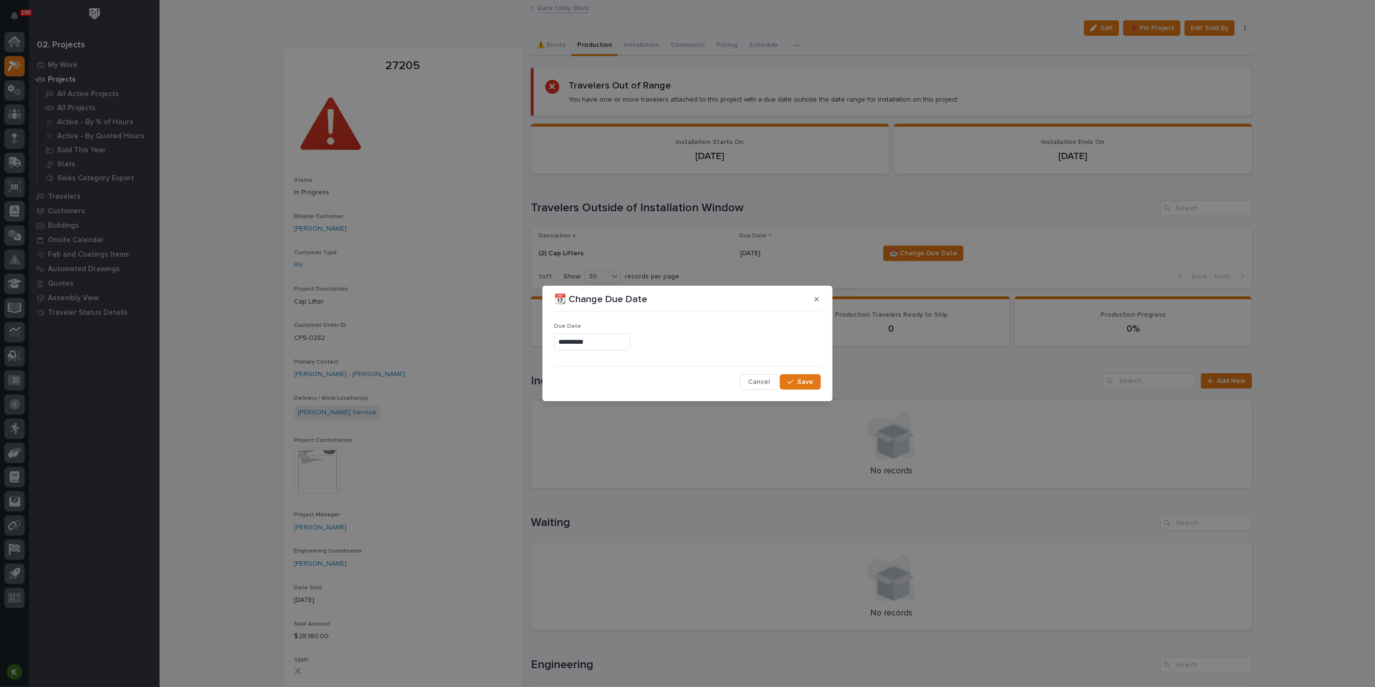
type input "**********"
click at [797, 385] on span "Save" at bounding box center [805, 381] width 16 height 9
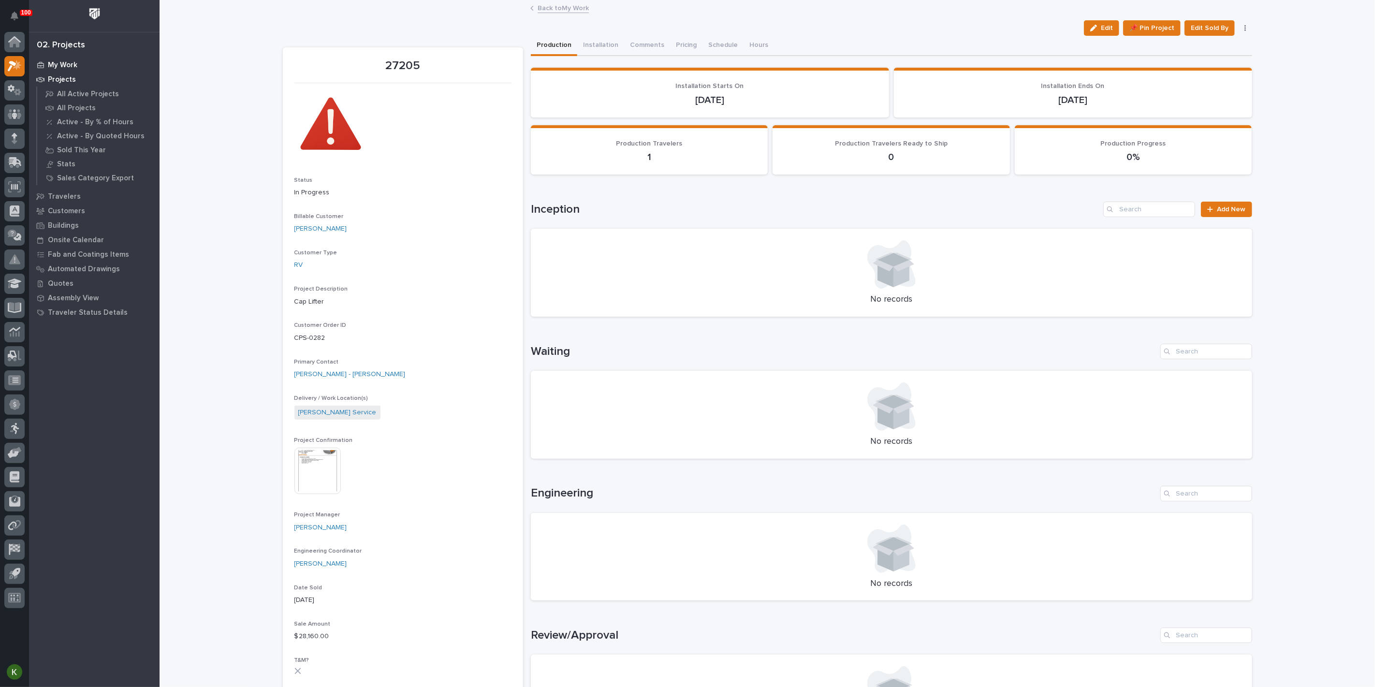
click at [73, 67] on p "My Work" at bounding box center [62, 65] width 29 height 9
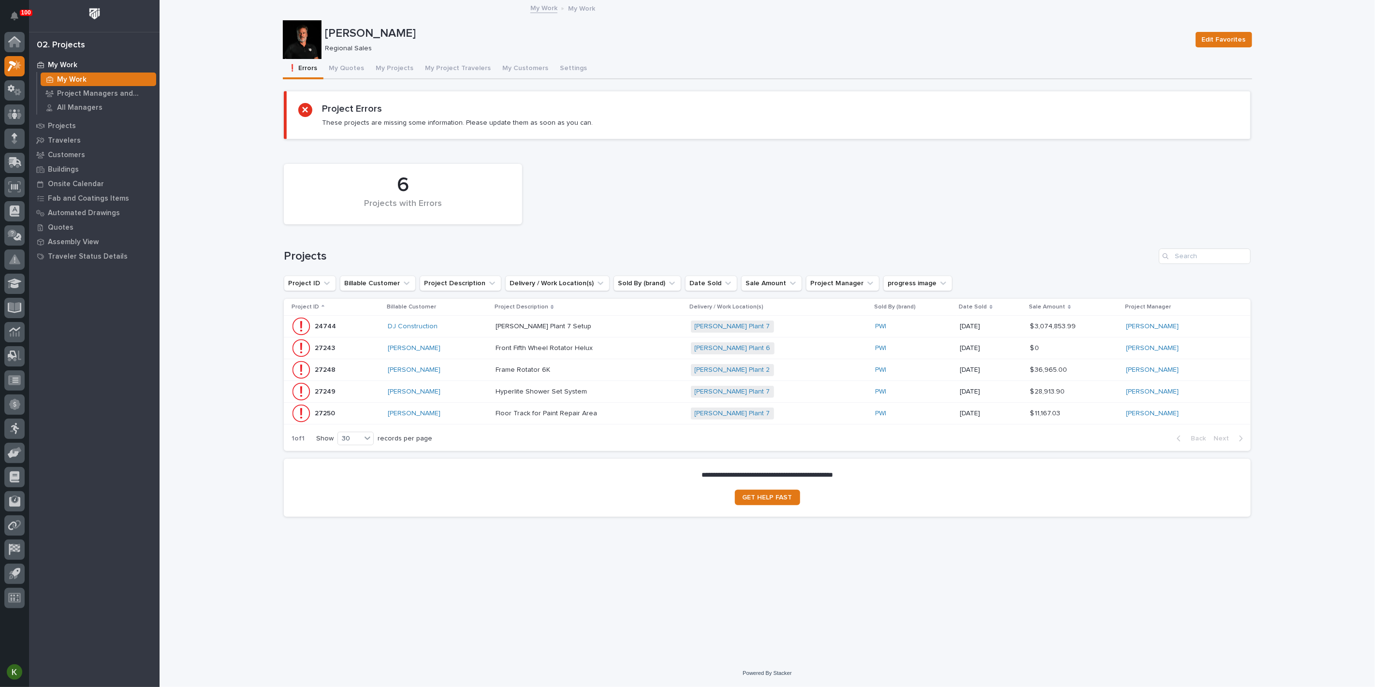
click at [638, 374] on p at bounding box center [579, 370] width 169 height 8
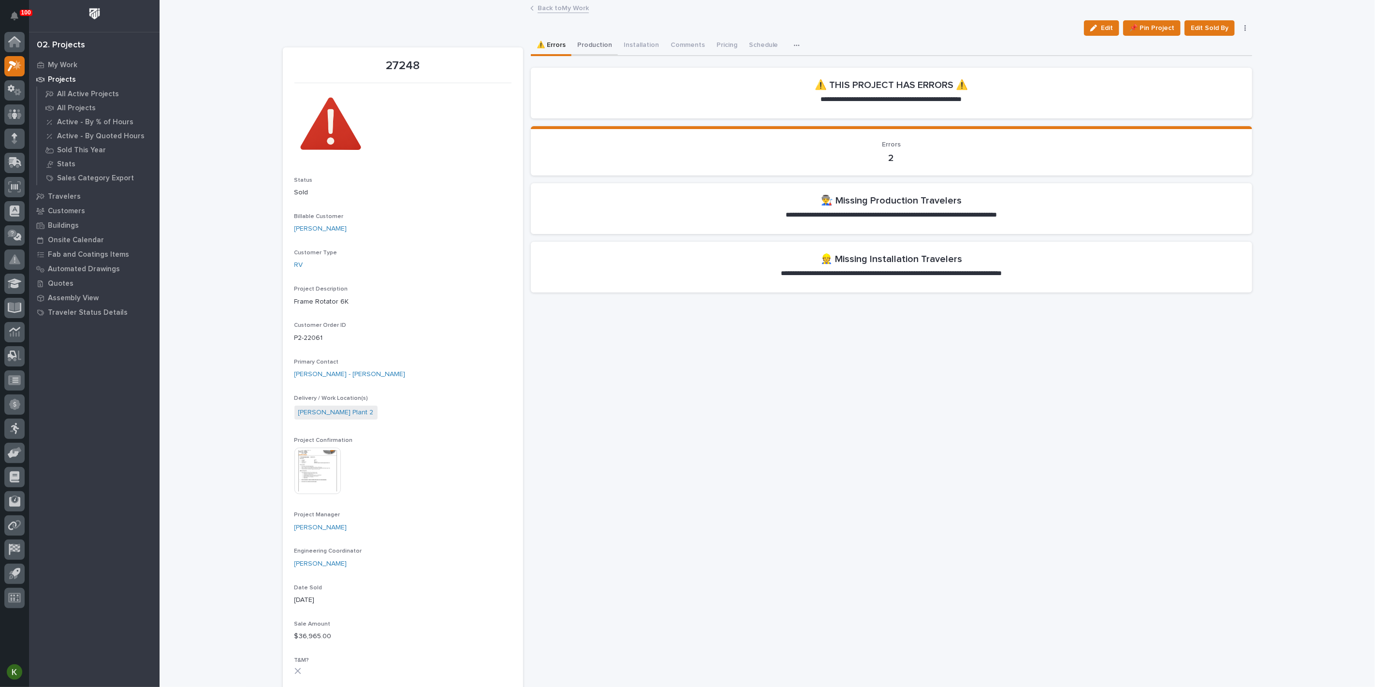
click at [602, 56] on button "Production" at bounding box center [594, 46] width 46 height 20
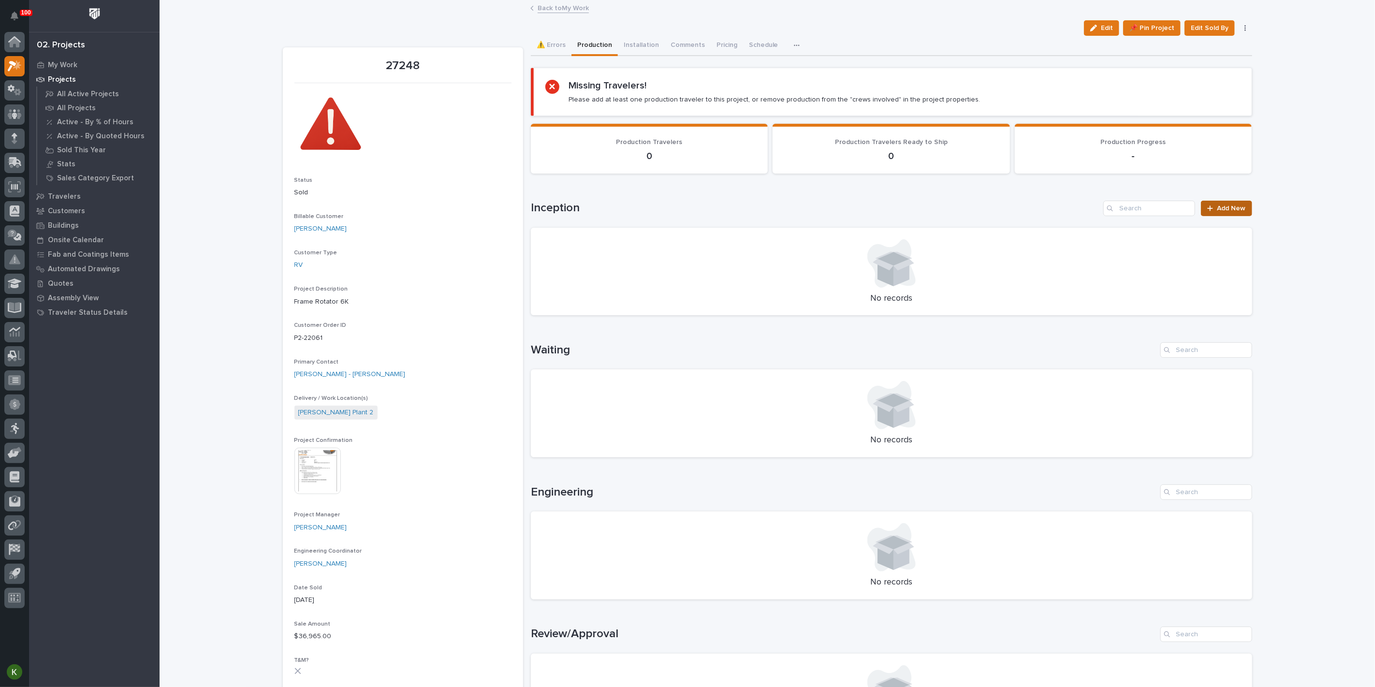
click at [1221, 216] on link "Add New" at bounding box center [1226, 208] width 51 height 15
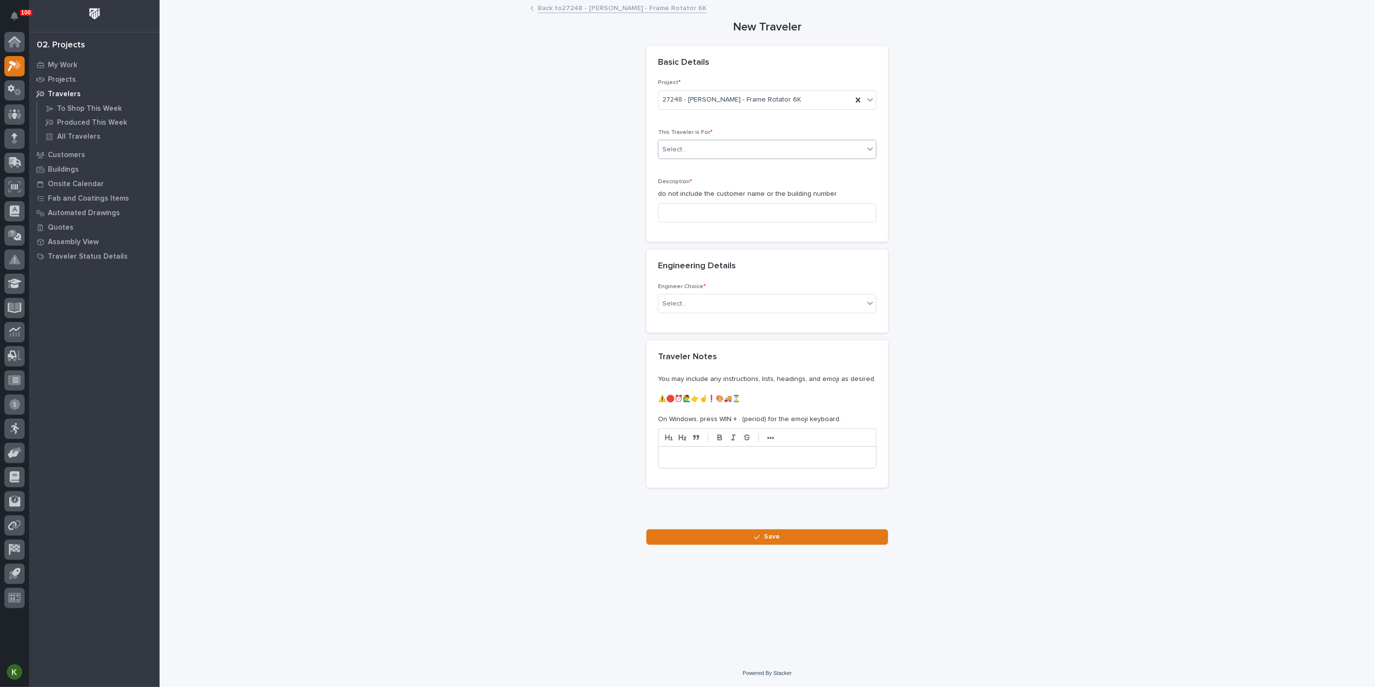
click at [706, 158] on div "Select..." at bounding box center [760, 150] width 205 height 16
click at [711, 199] on div "Production" at bounding box center [763, 199] width 212 height 17
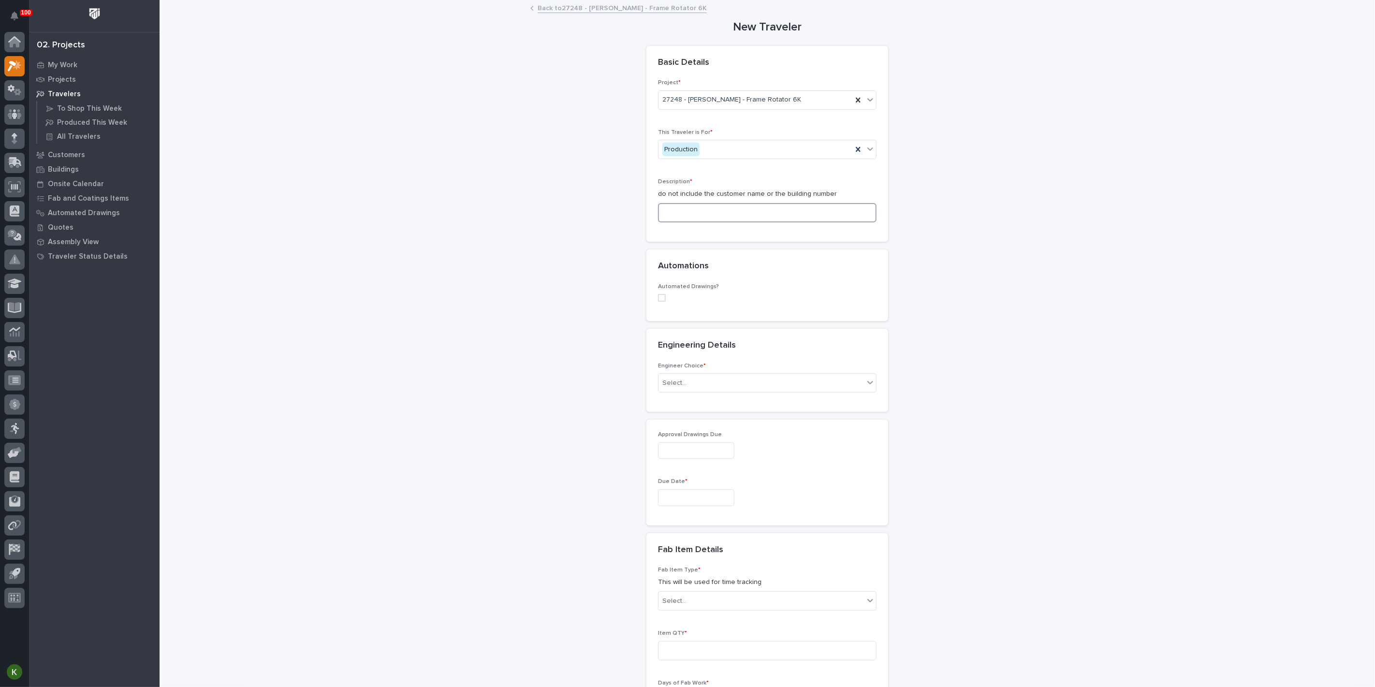
click at [711, 222] on input at bounding box center [767, 212] width 218 height 19
type input "F"
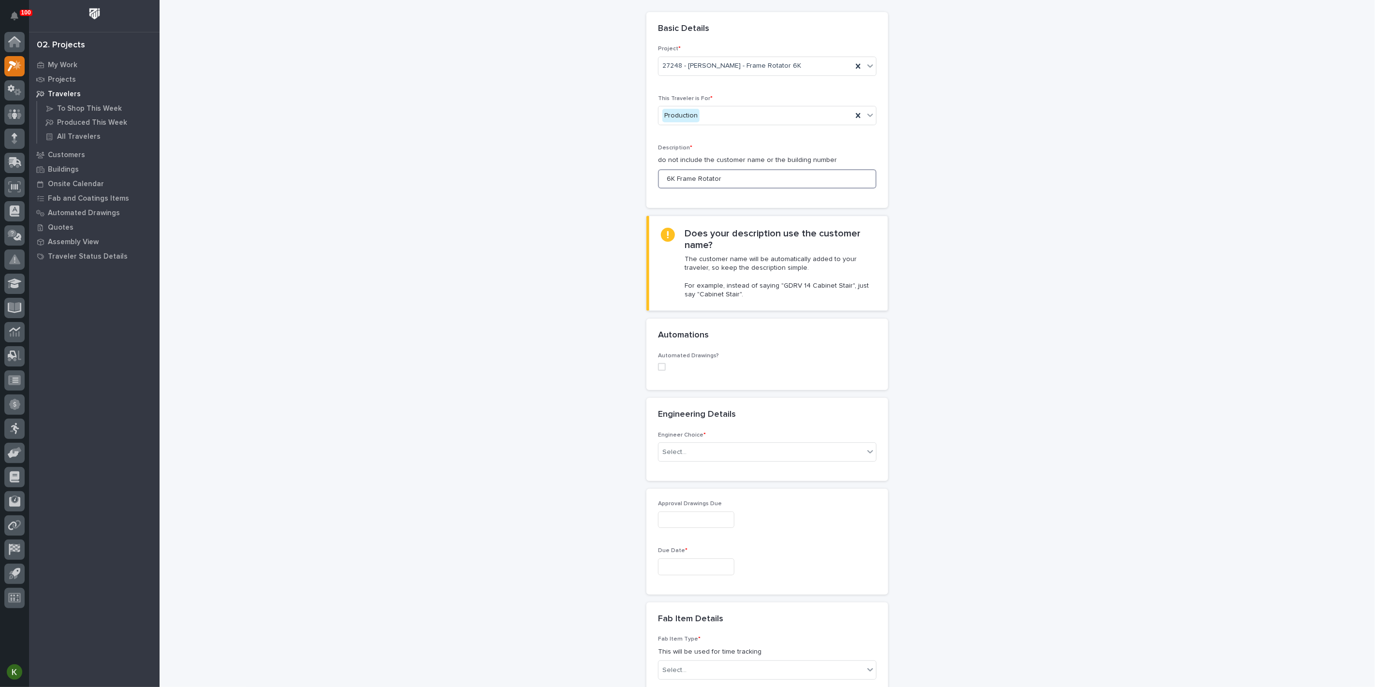
scroll to position [161, 0]
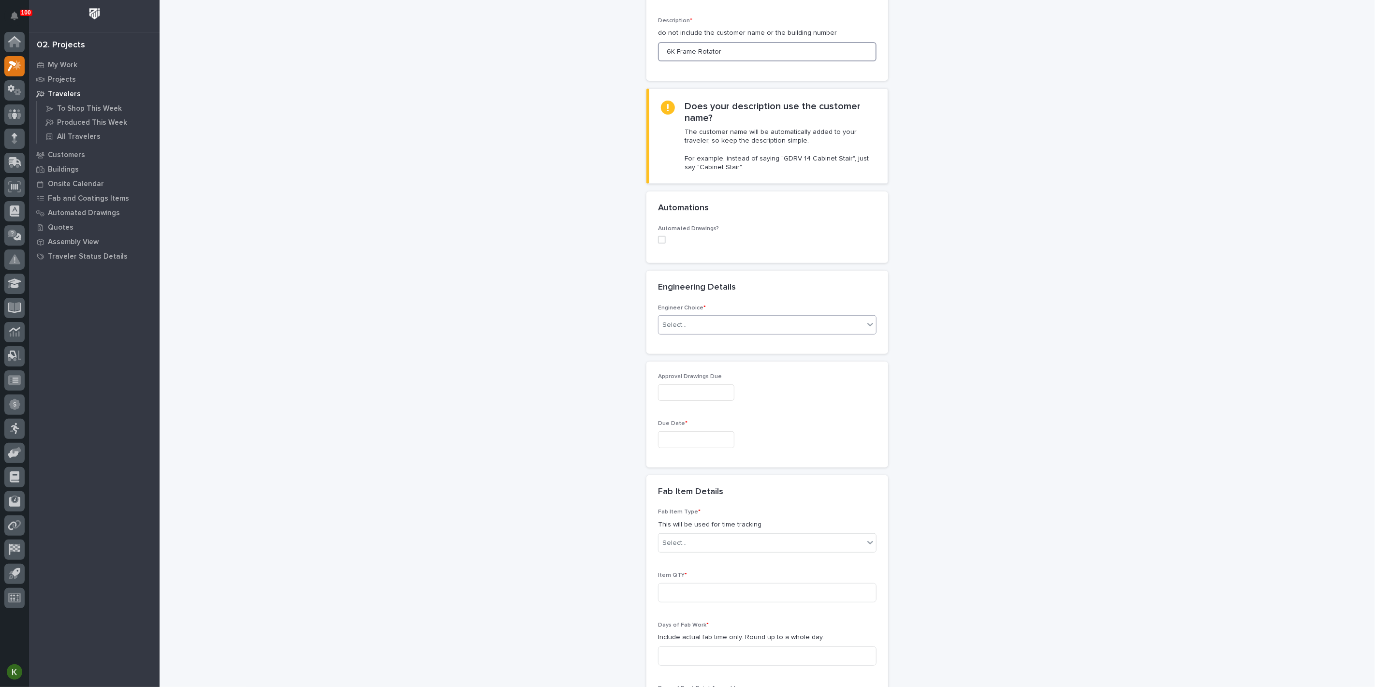
type input "6K Frame Rotator"
click at [696, 333] on div "Select..." at bounding box center [760, 325] width 205 height 16
click at [697, 480] on div "I want my coordinator to choose an engineer" at bounding box center [763, 483] width 212 height 17
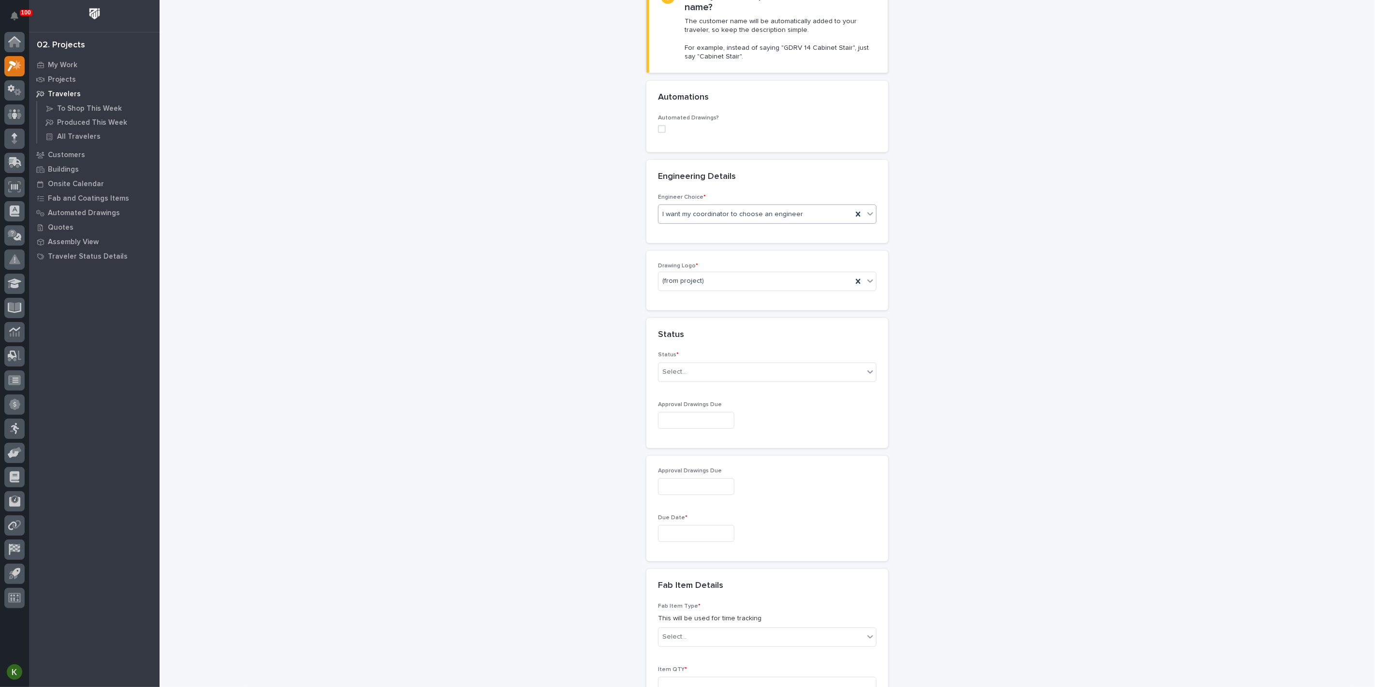
scroll to position [283, 0]
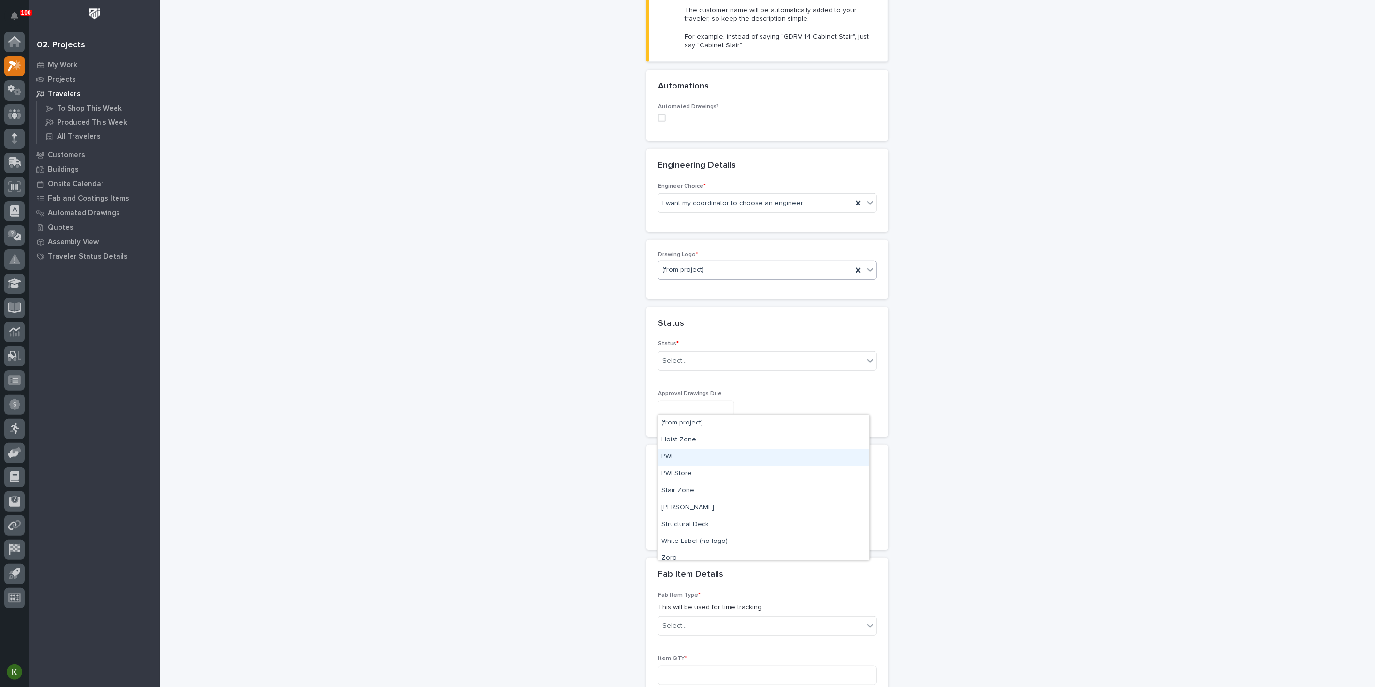
click at [693, 455] on div "PWI" at bounding box center [763, 457] width 212 height 17
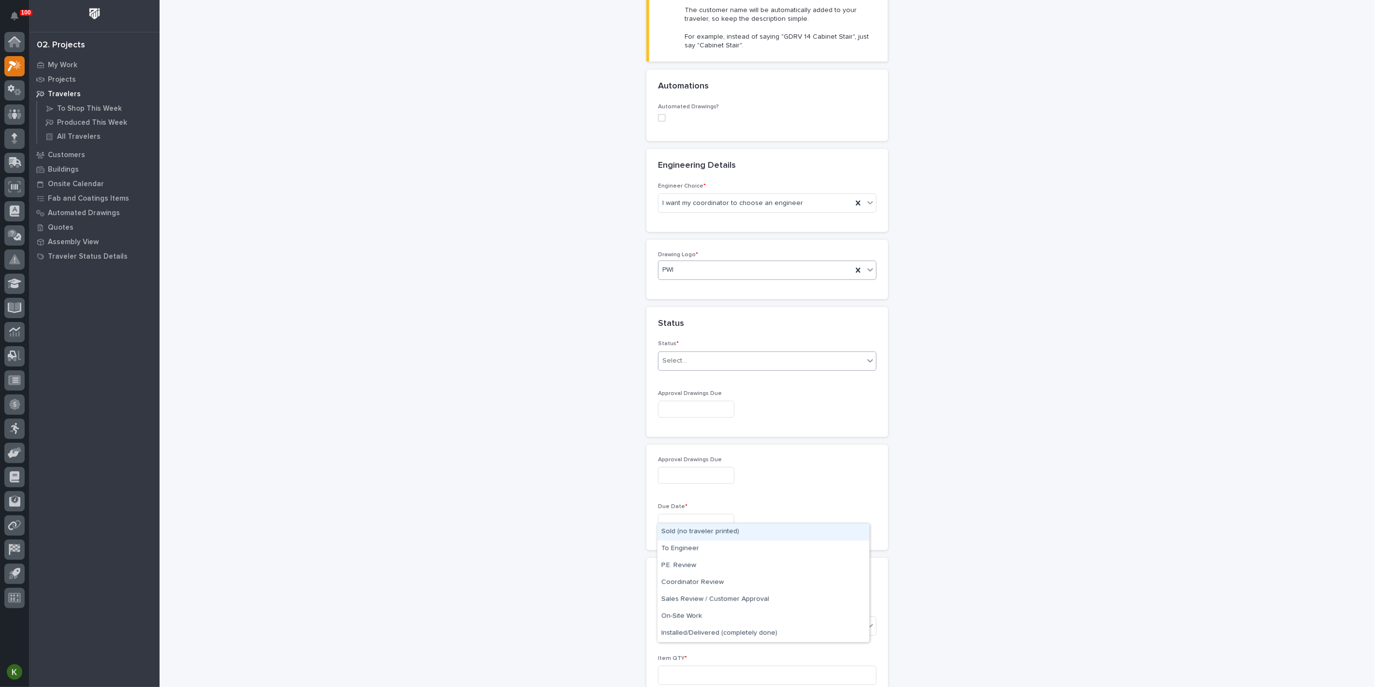
click at [698, 369] on div "Select..." at bounding box center [760, 361] width 205 height 16
click at [703, 535] on div "Sold (no traveler printed)" at bounding box center [763, 531] width 212 height 17
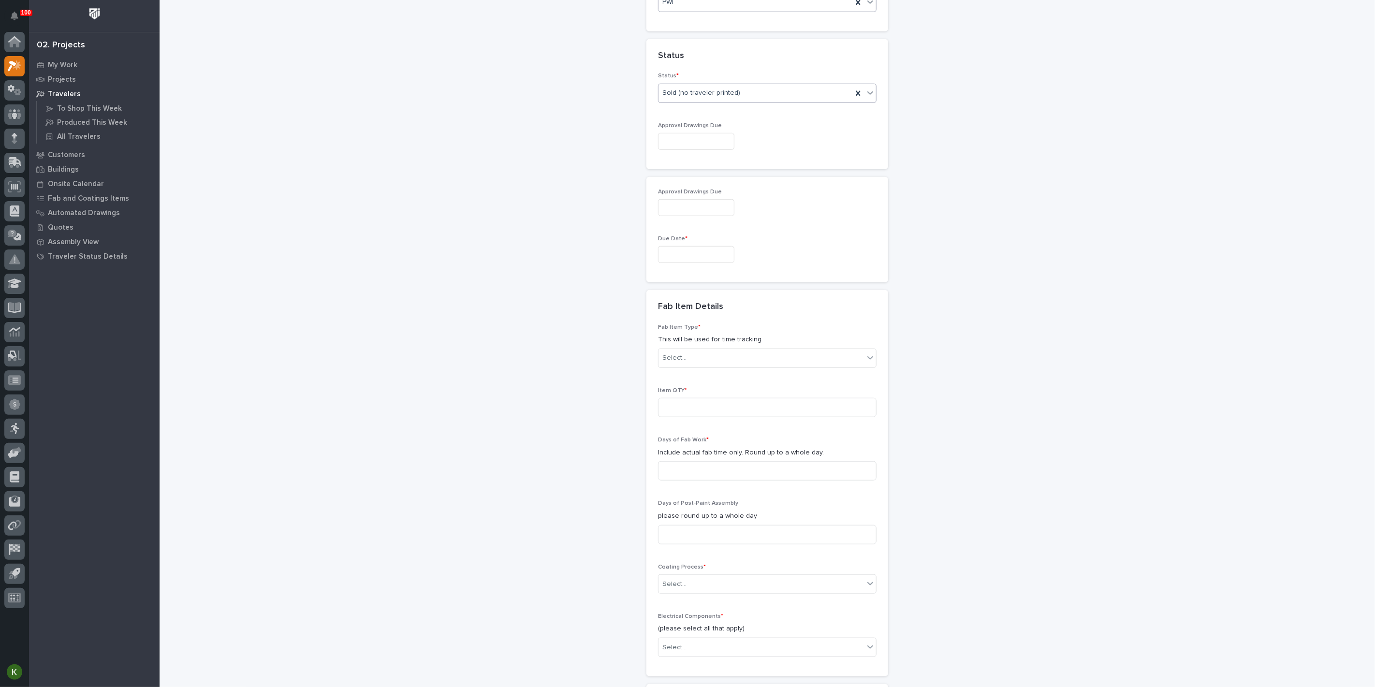
scroll to position [551, 0]
click at [679, 149] on input "text" at bounding box center [696, 140] width 76 height 17
click at [797, 149] on div at bounding box center [767, 140] width 218 height 17
click at [683, 149] on input "text" at bounding box center [696, 140] width 76 height 17
click at [756, 143] on button "Next Month" at bounding box center [759, 150] width 15 height 15
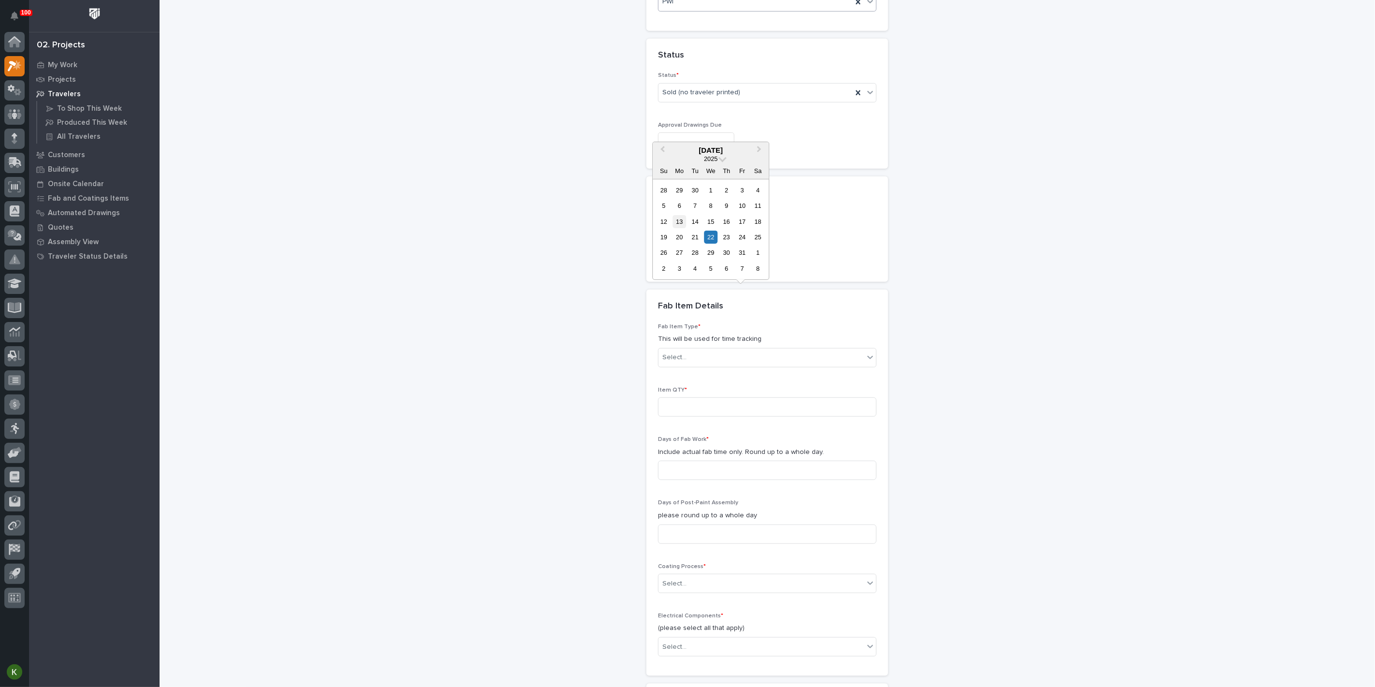
click at [673, 215] on div "13" at bounding box center [679, 221] width 13 height 13
type input "**********"
click at [674, 262] on input "text" at bounding box center [696, 254] width 76 height 17
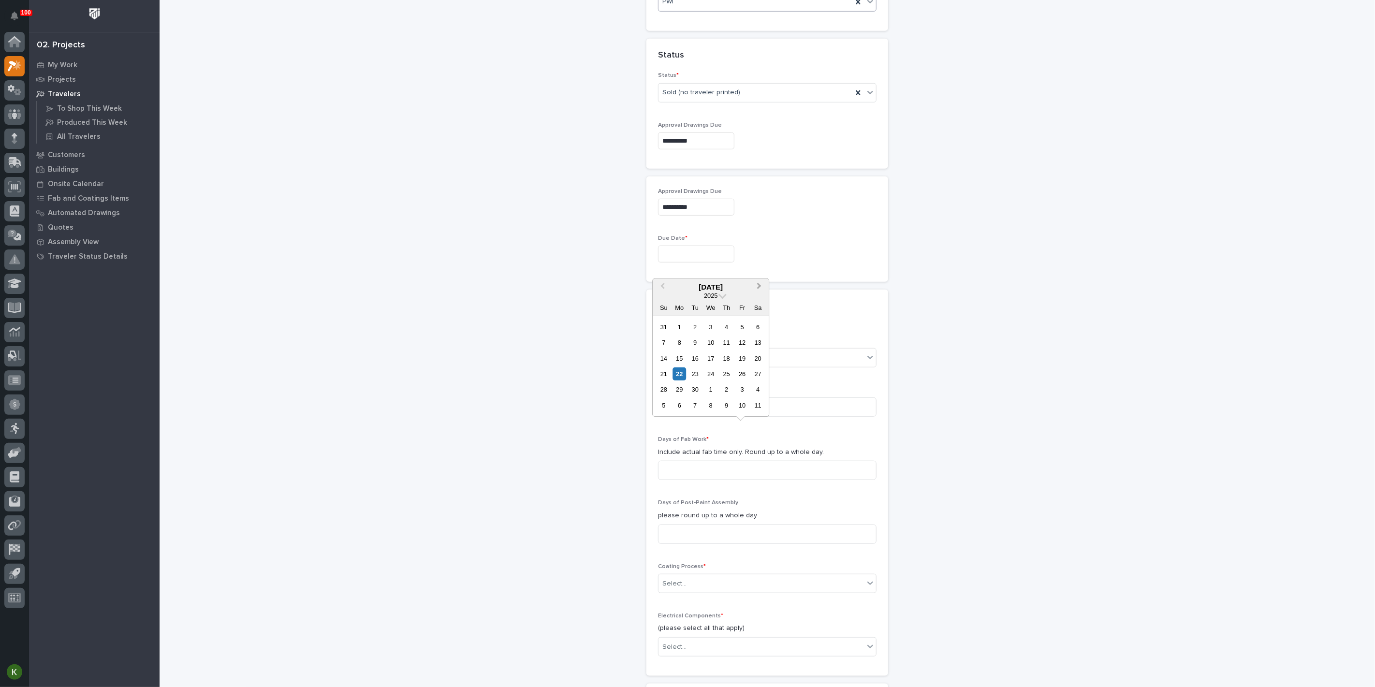
click at [754, 279] on button "Next Month" at bounding box center [759, 286] width 15 height 15
click at [673, 401] on div "3" at bounding box center [679, 405] width 13 height 13
type input "**********"
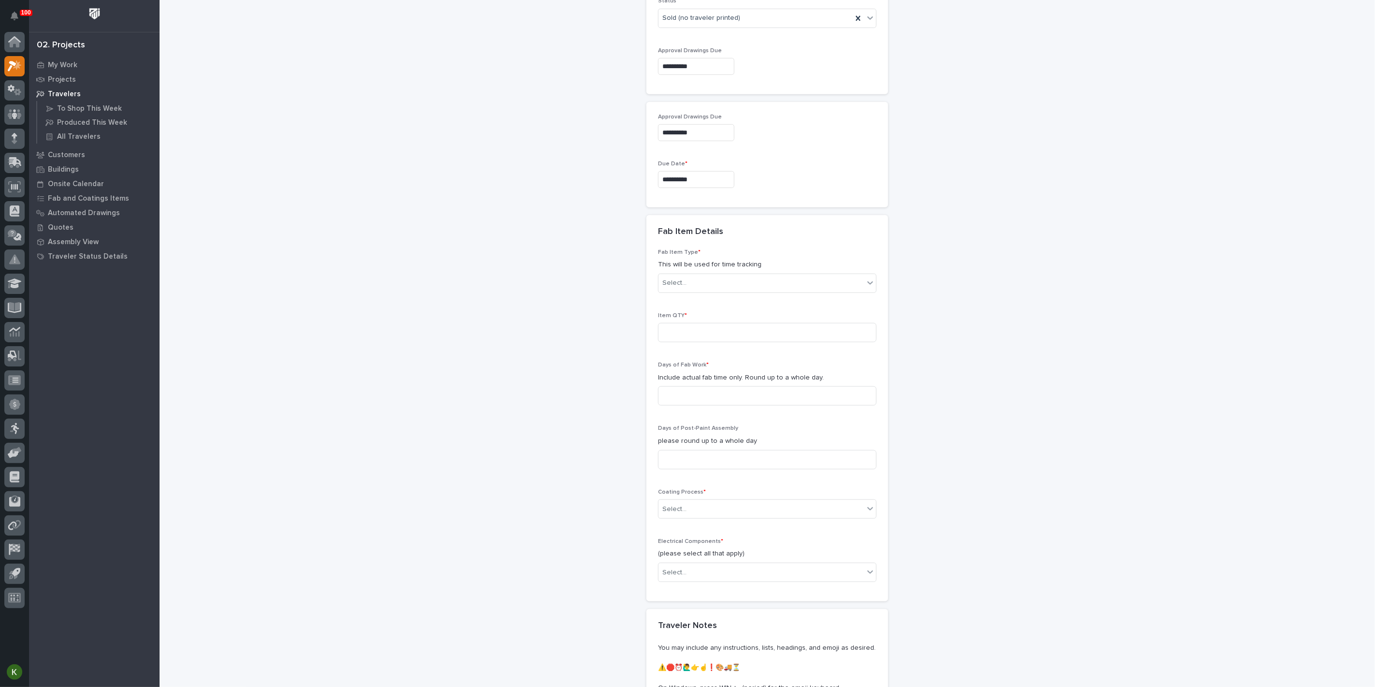
scroll to position [658, 0]
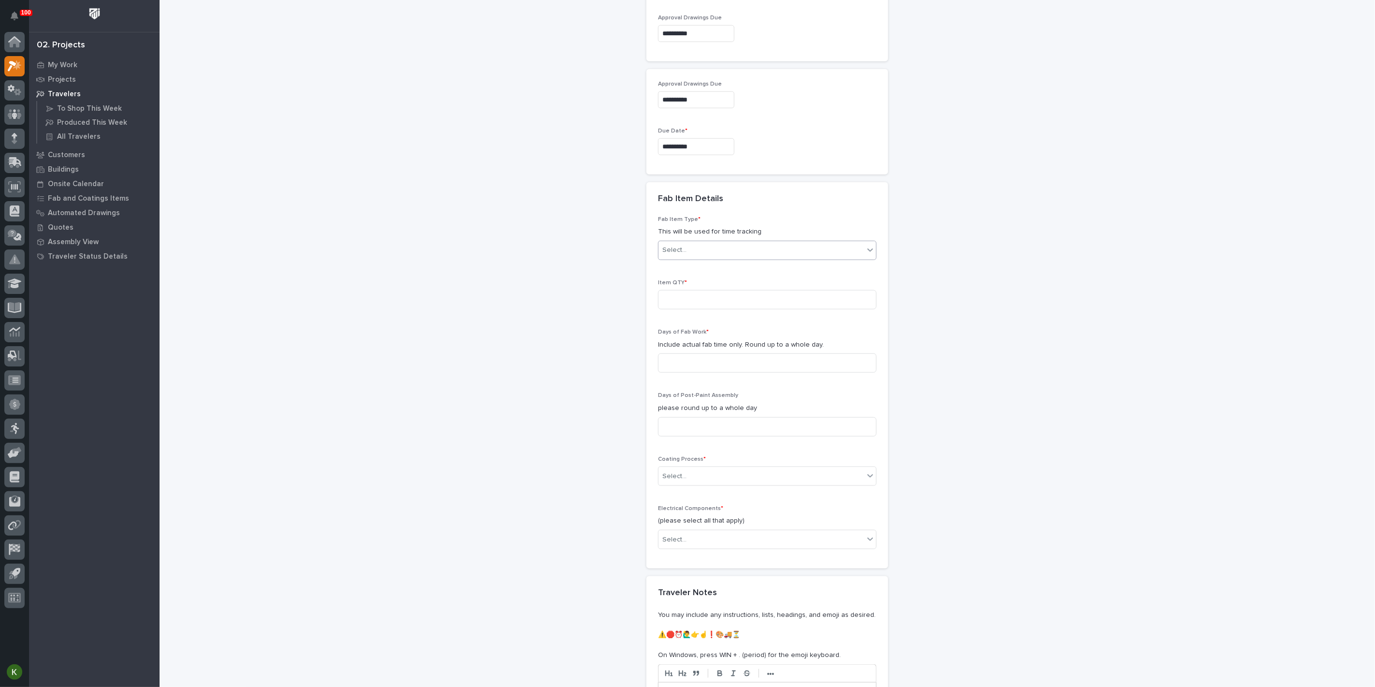
click at [718, 258] on div "Select..." at bounding box center [760, 250] width 205 height 16
click at [703, 492] on div "Frame Rotator" at bounding box center [763, 490] width 212 height 17
click at [697, 309] on input at bounding box center [767, 299] width 218 height 19
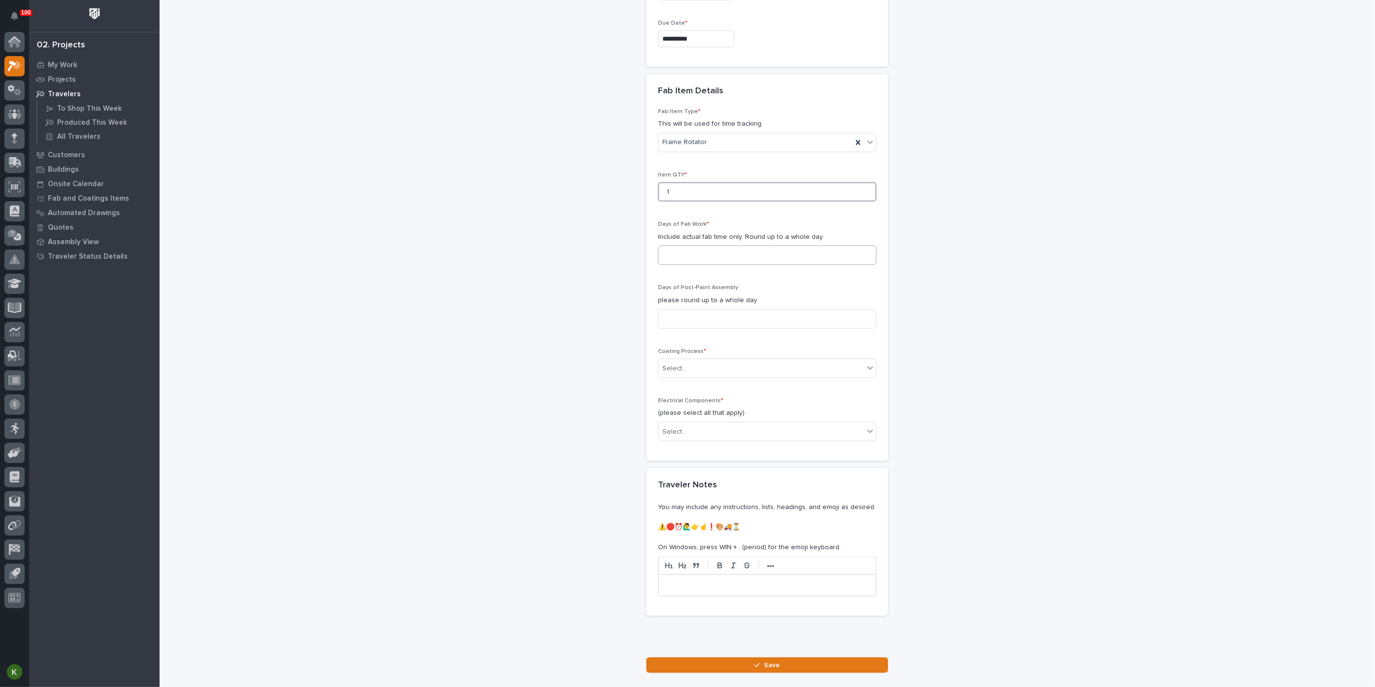
type input "1"
click at [697, 265] on input at bounding box center [767, 255] width 218 height 19
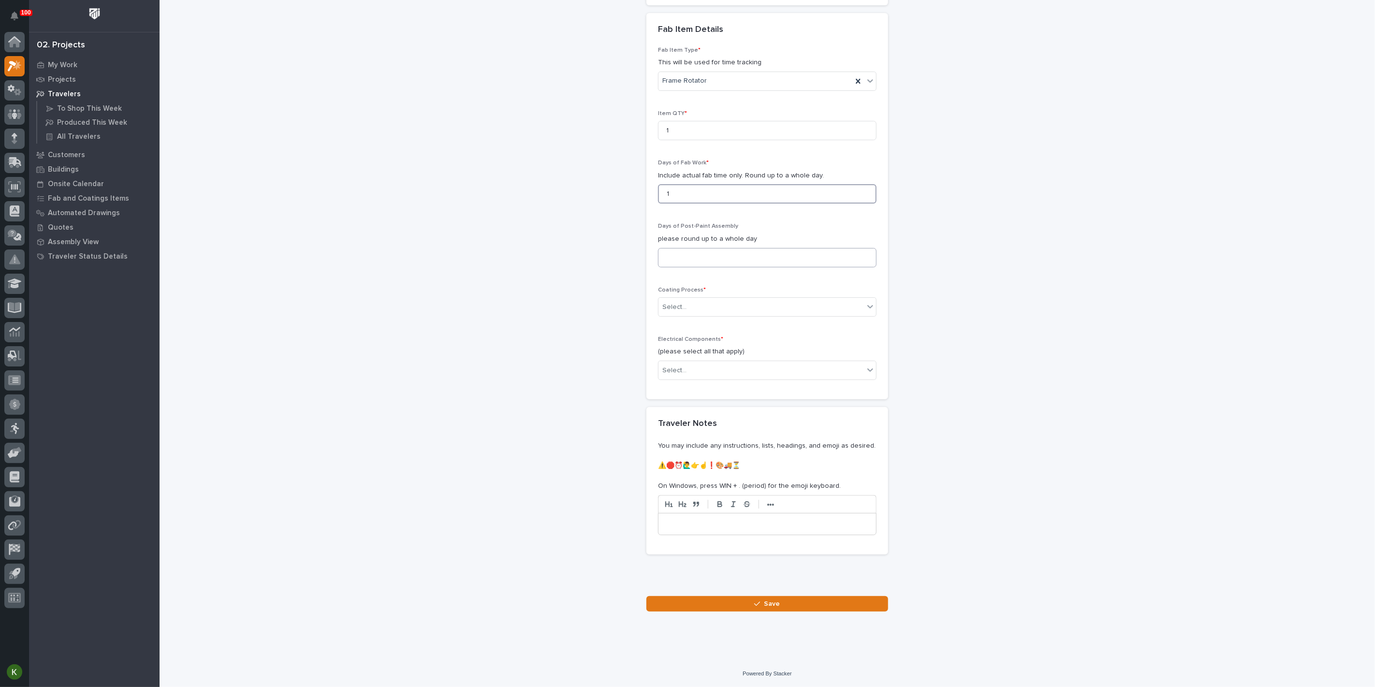
type input "1"
click at [698, 267] on input at bounding box center [767, 257] width 218 height 19
type input "1"
click at [697, 315] on div "Select..." at bounding box center [760, 307] width 205 height 16
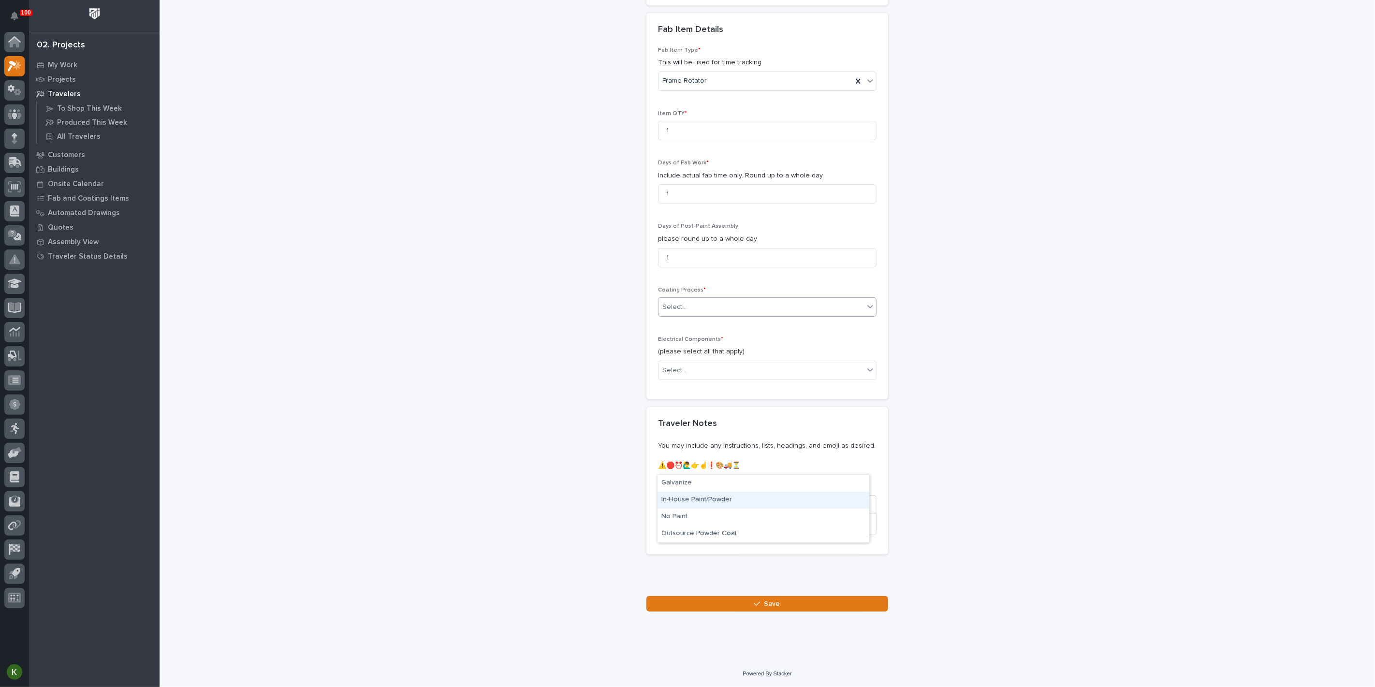
click at [697, 497] on div "In-House Paint/Powder" at bounding box center [763, 500] width 212 height 17
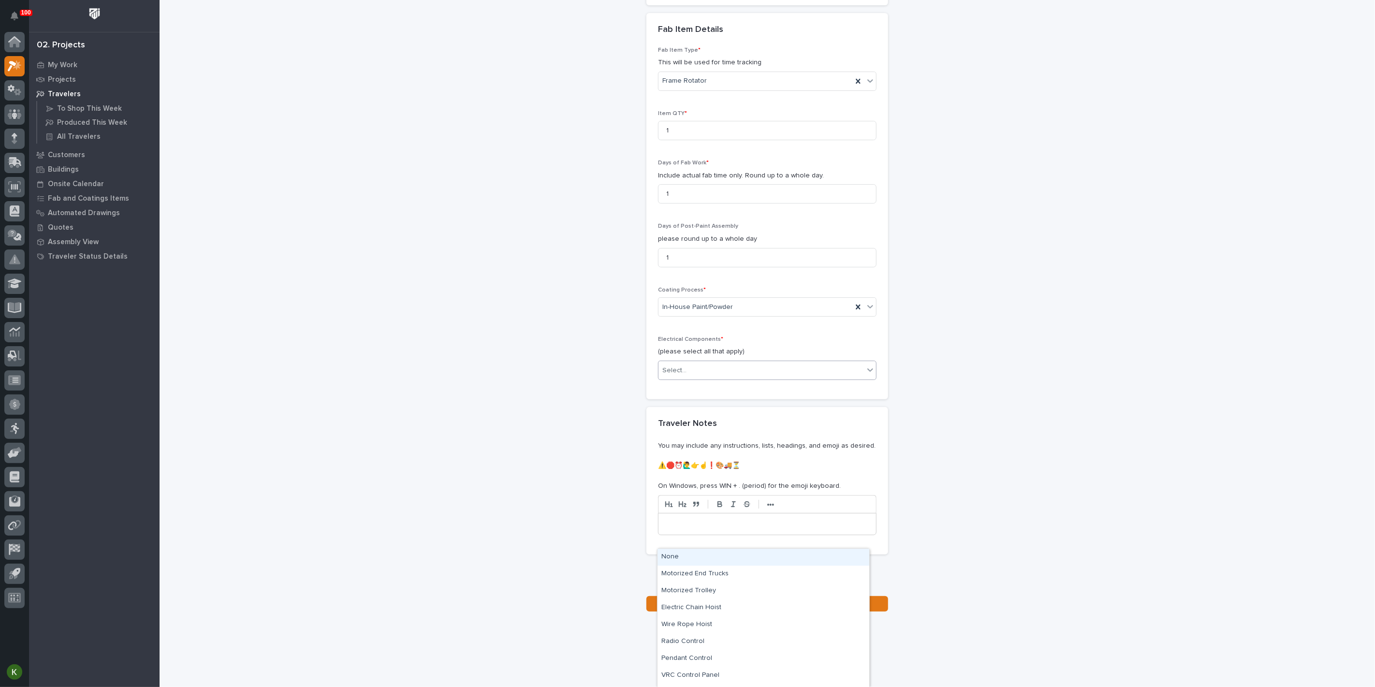
click at [688, 375] on input "text" at bounding box center [687, 370] width 1 height 8
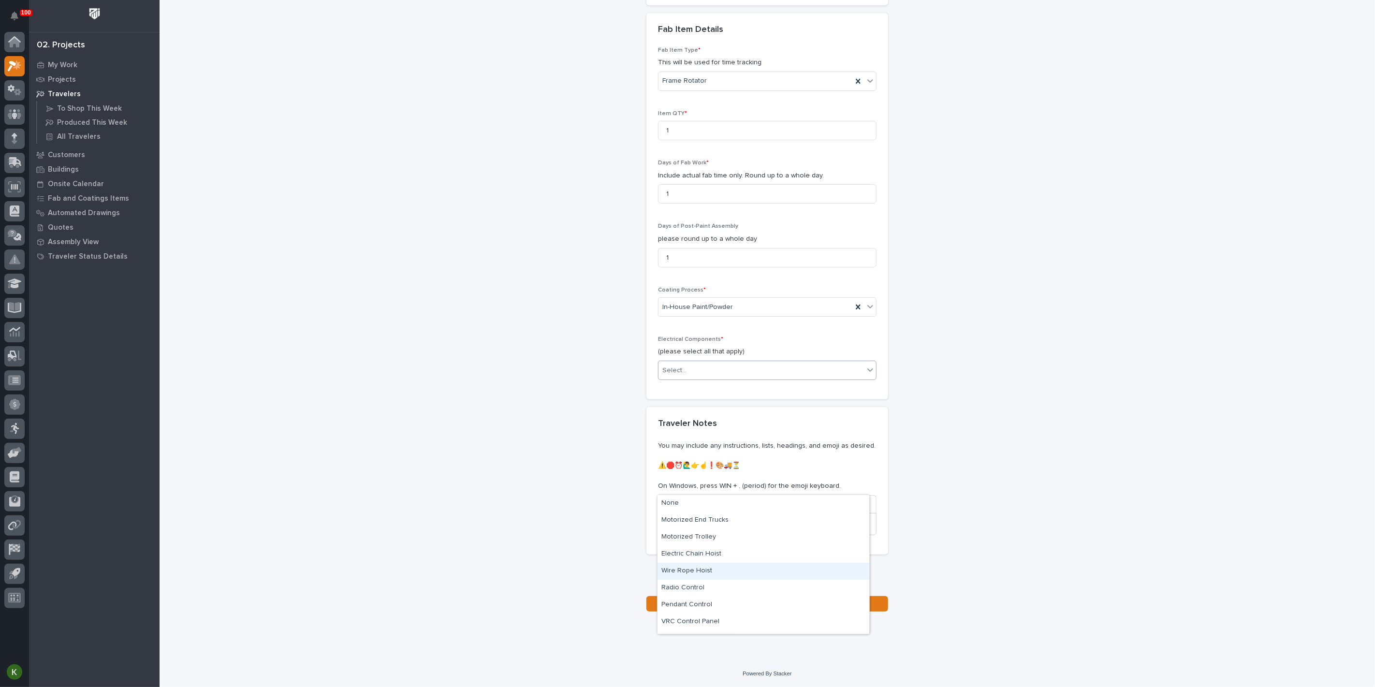
scroll to position [30, 0]
click at [755, 629] on div "Specialty/Custom Control Panel" at bounding box center [763, 625] width 212 height 17
click at [754, 606] on icon "button" at bounding box center [757, 603] width 6 height 4
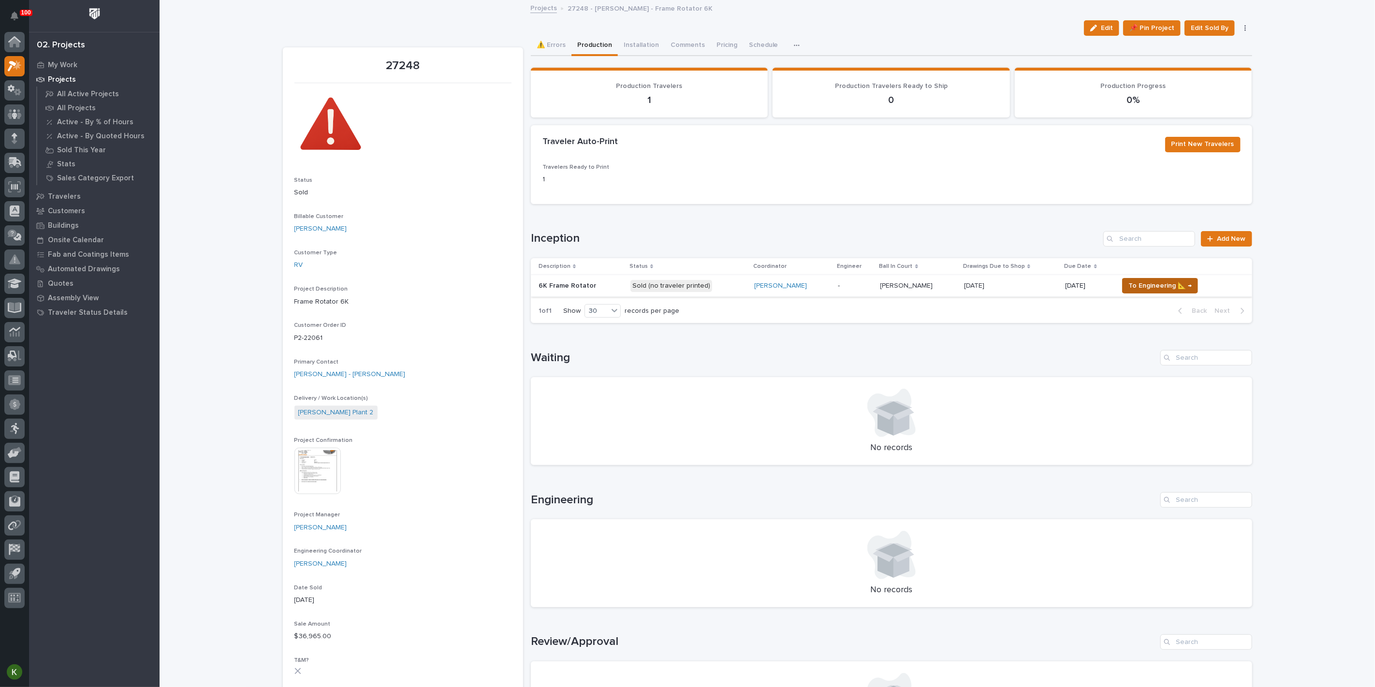
click at [1156, 291] on span "To Engineering 📐 →" at bounding box center [1159, 286] width 63 height 12
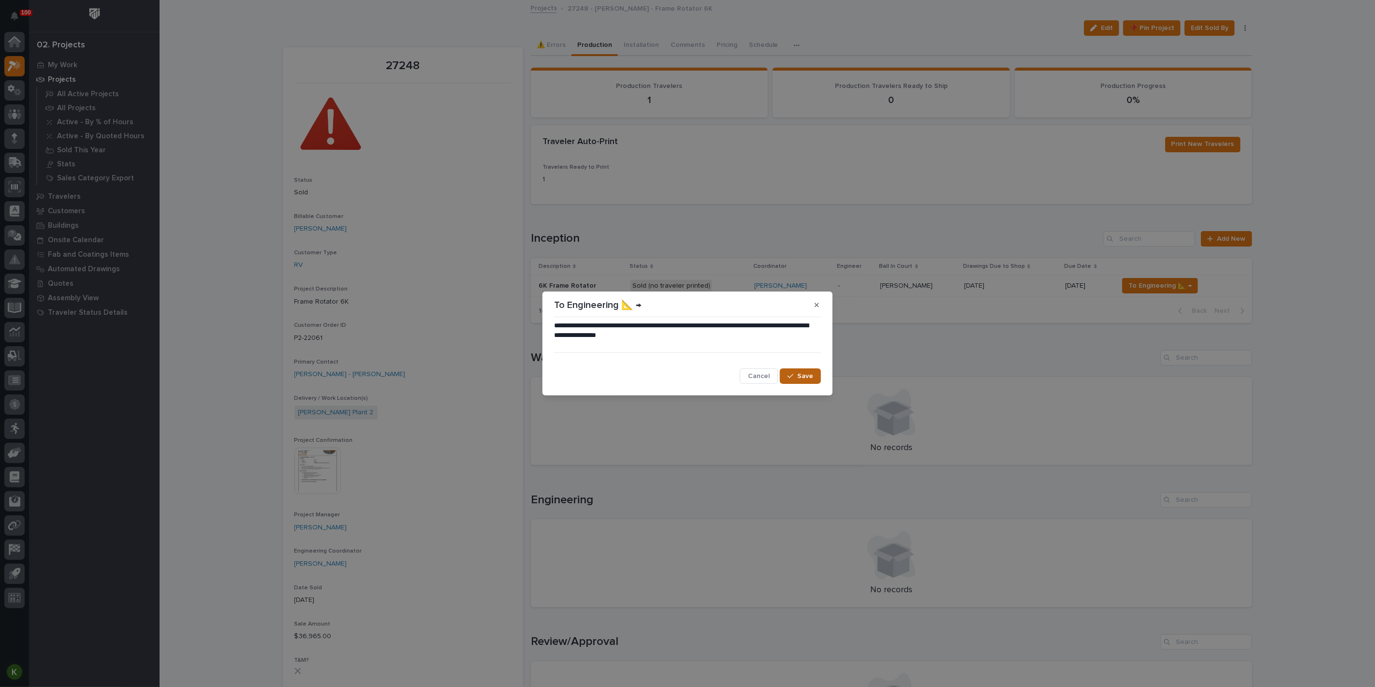
click at [798, 380] on span "Save" at bounding box center [805, 376] width 16 height 9
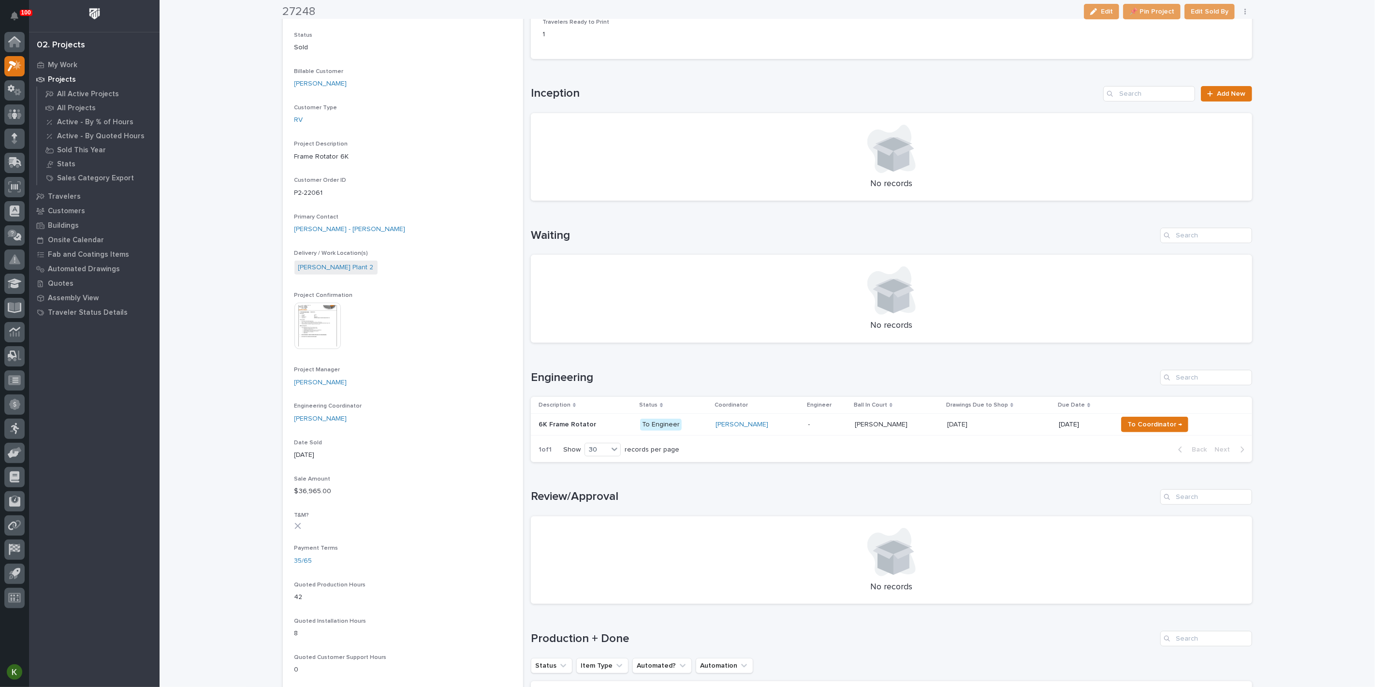
scroll to position [161, 0]
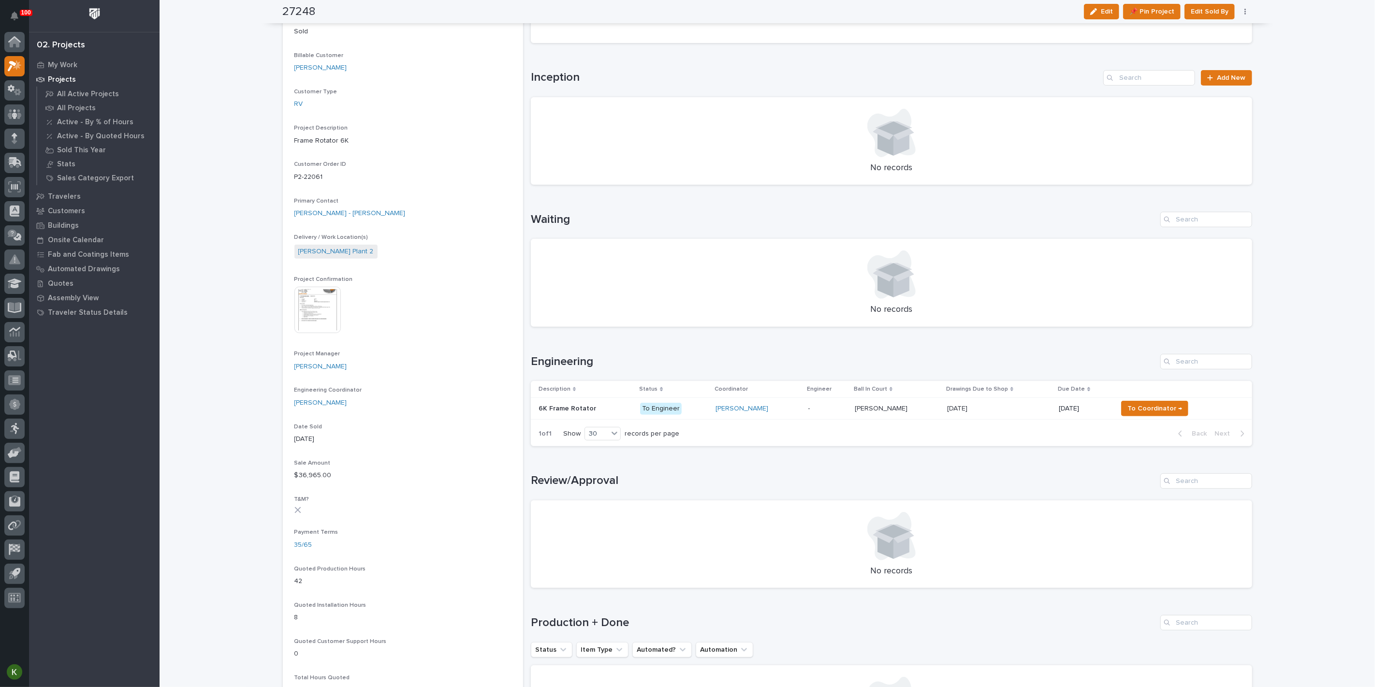
click at [800, 413] on div "Wynne Hochstetler" at bounding box center [757, 409] width 85 height 8
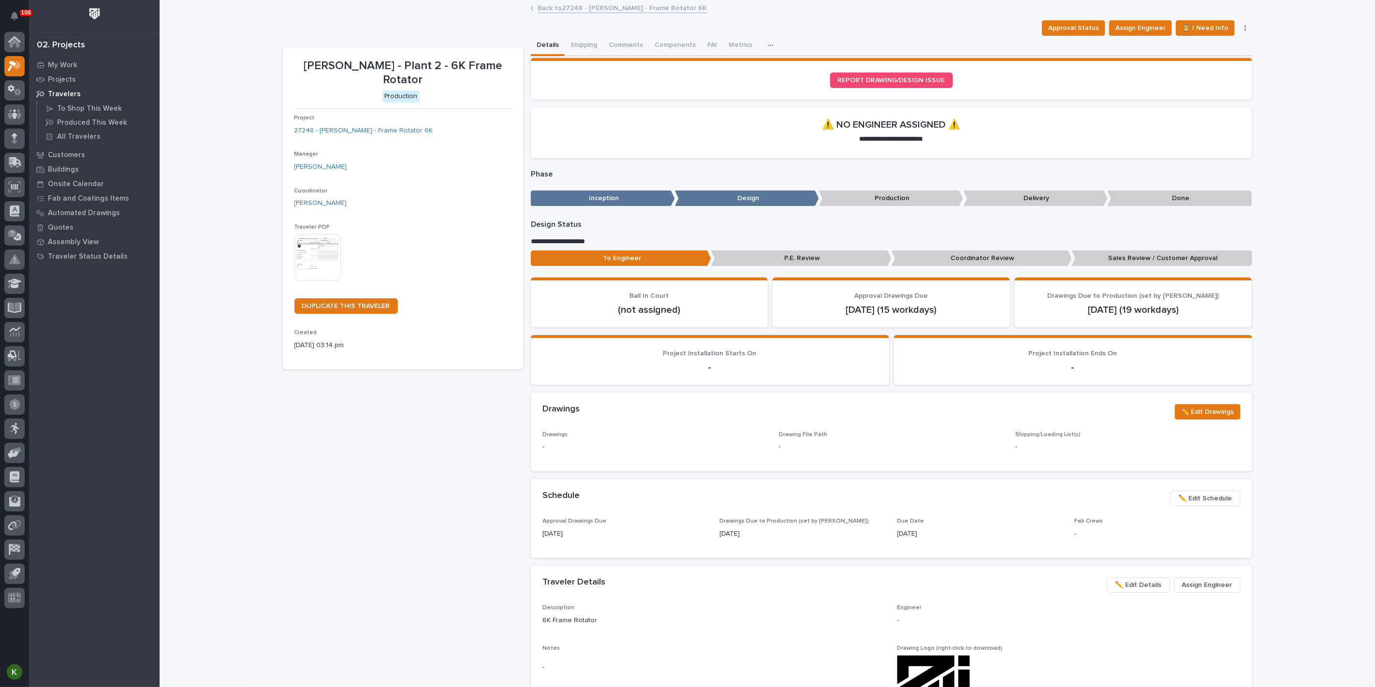
click at [327, 281] on img at bounding box center [317, 257] width 46 height 46
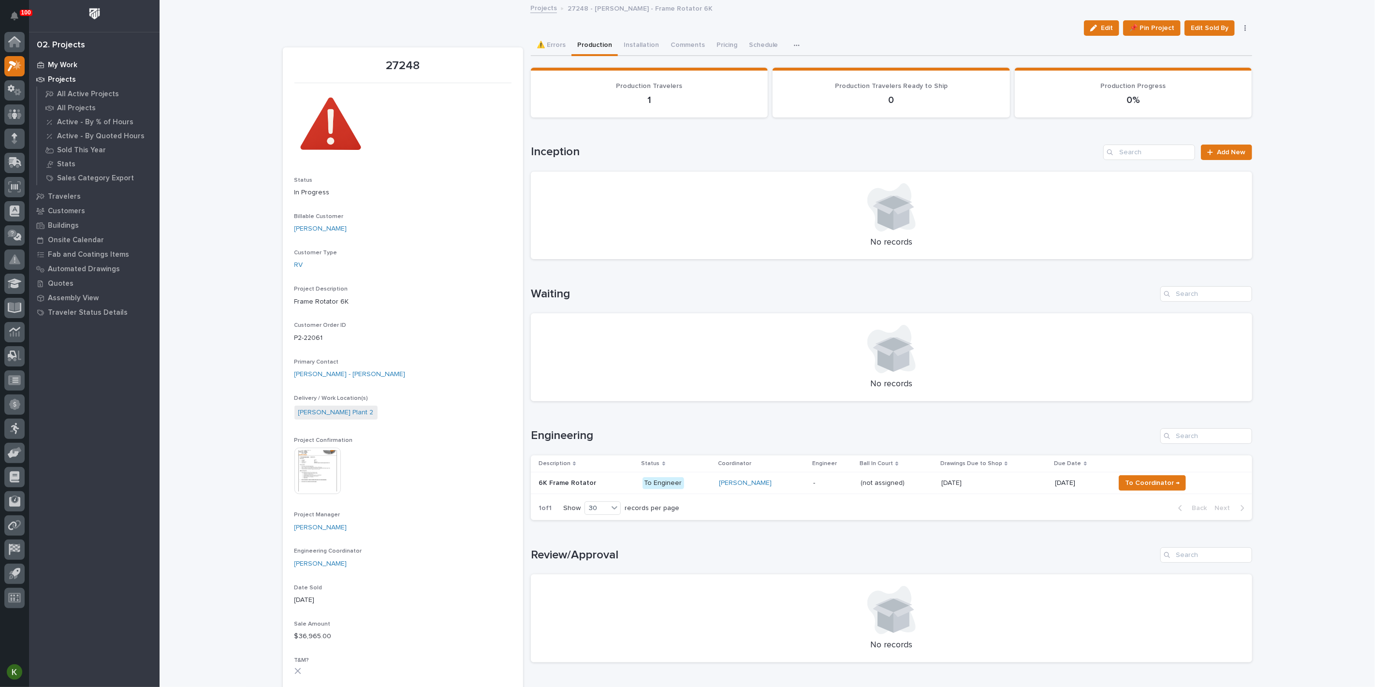
click at [65, 63] on p "My Work" at bounding box center [62, 65] width 29 height 9
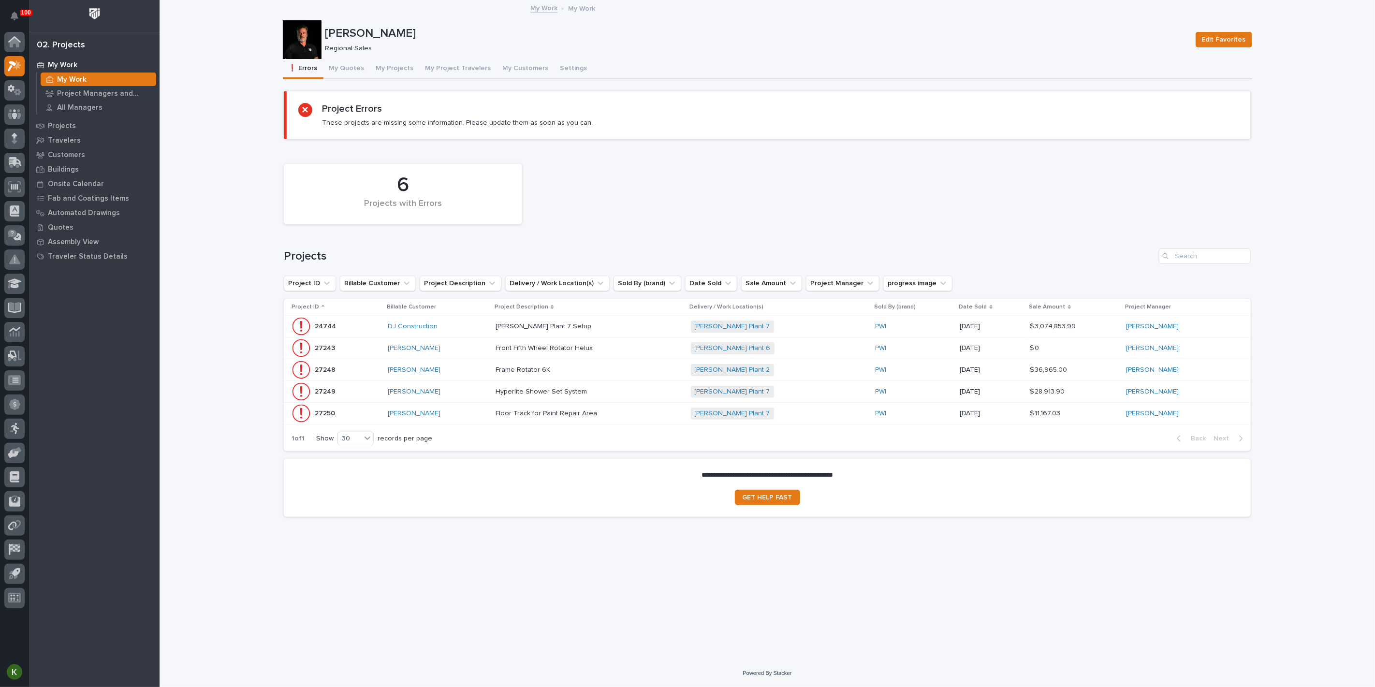
click at [668, 400] on div "Hyperlite Shower Set System Hyperlite Shower Set System" at bounding box center [588, 392] width 187 height 16
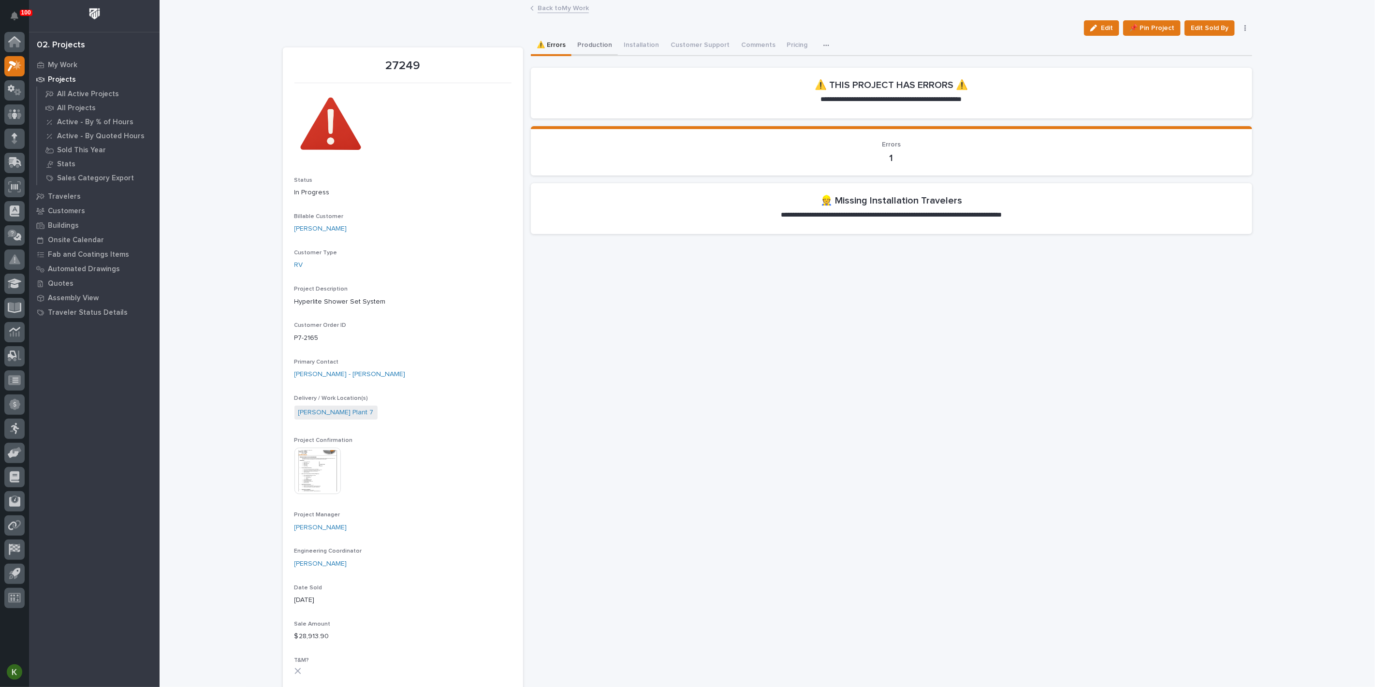
click at [599, 54] on button "Production" at bounding box center [594, 46] width 46 height 20
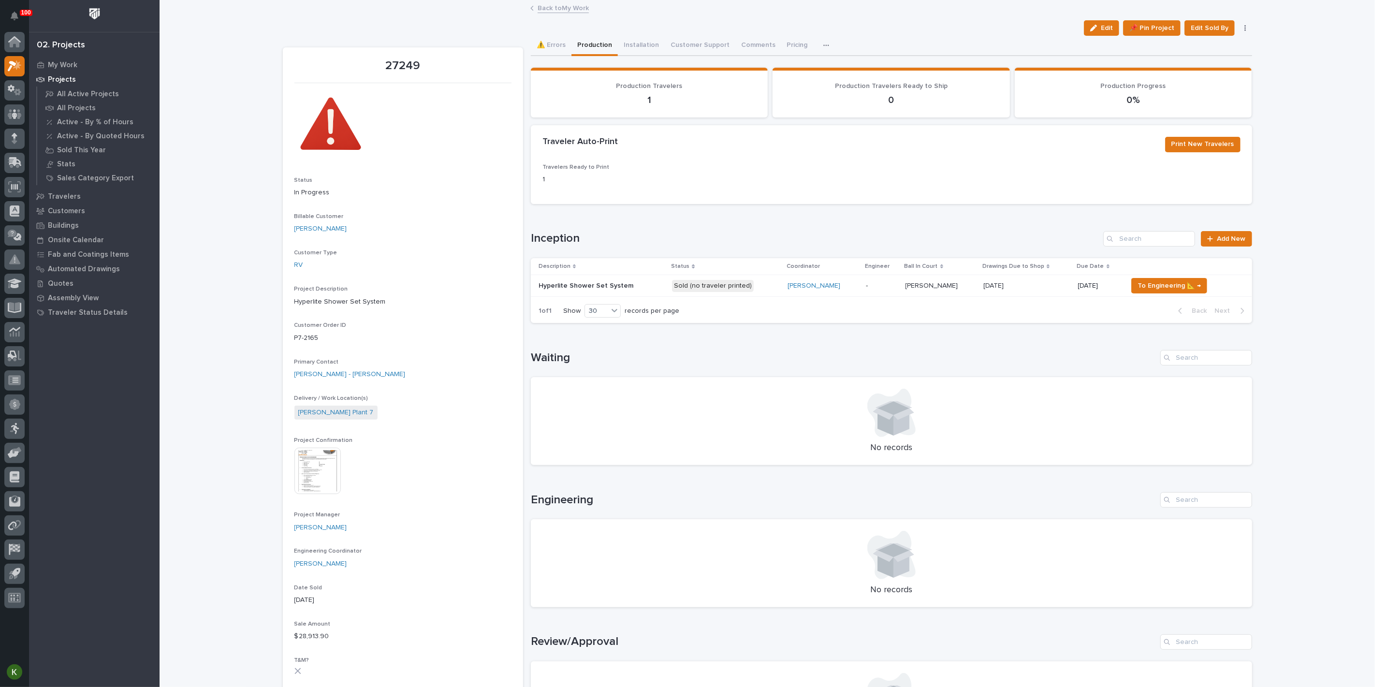
click at [897, 290] on p "-" at bounding box center [881, 286] width 31 height 8
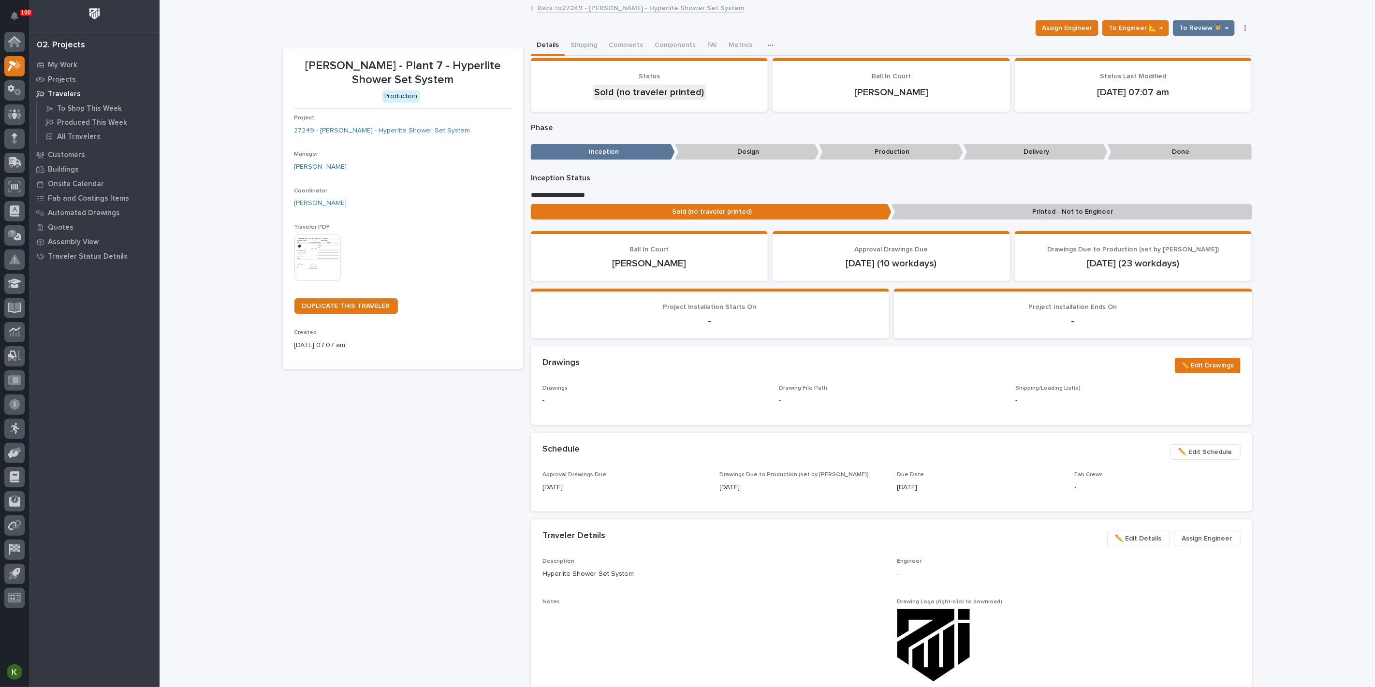
click at [320, 281] on img at bounding box center [317, 257] width 46 height 46
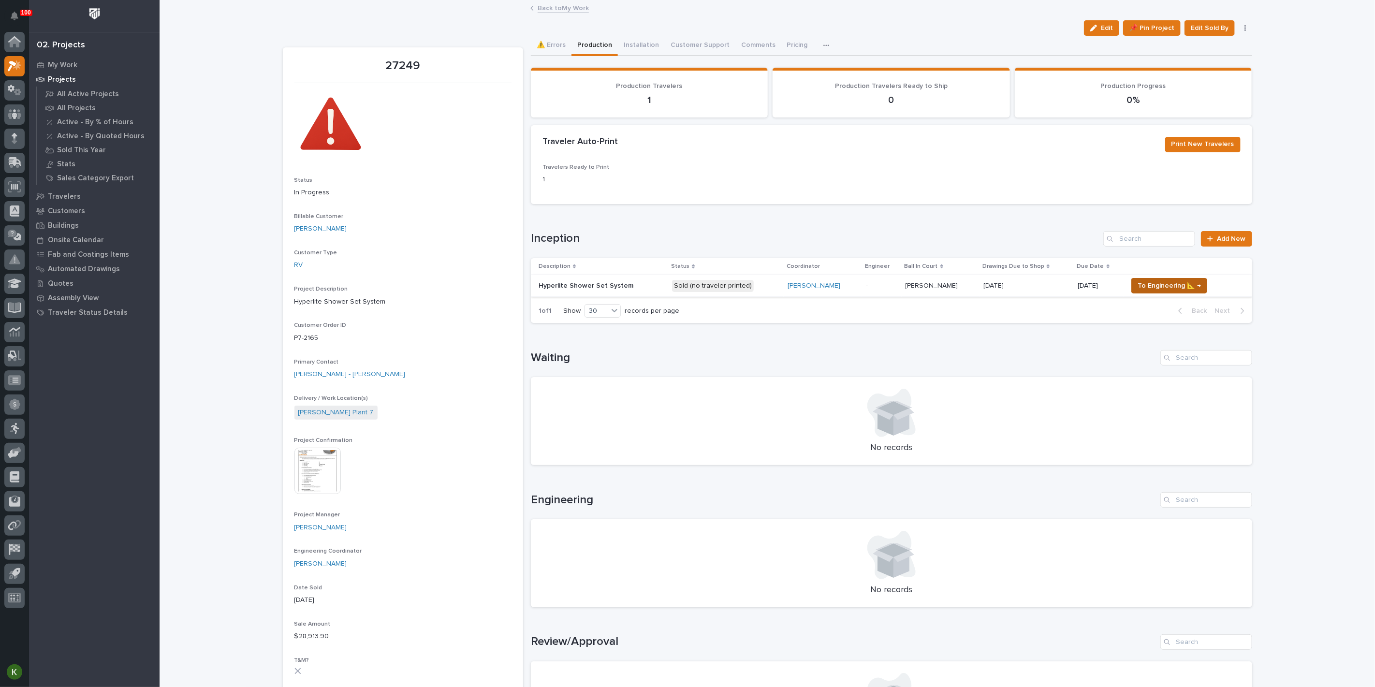
click at [1167, 291] on span "To Engineering 📐 →" at bounding box center [1168, 286] width 63 height 12
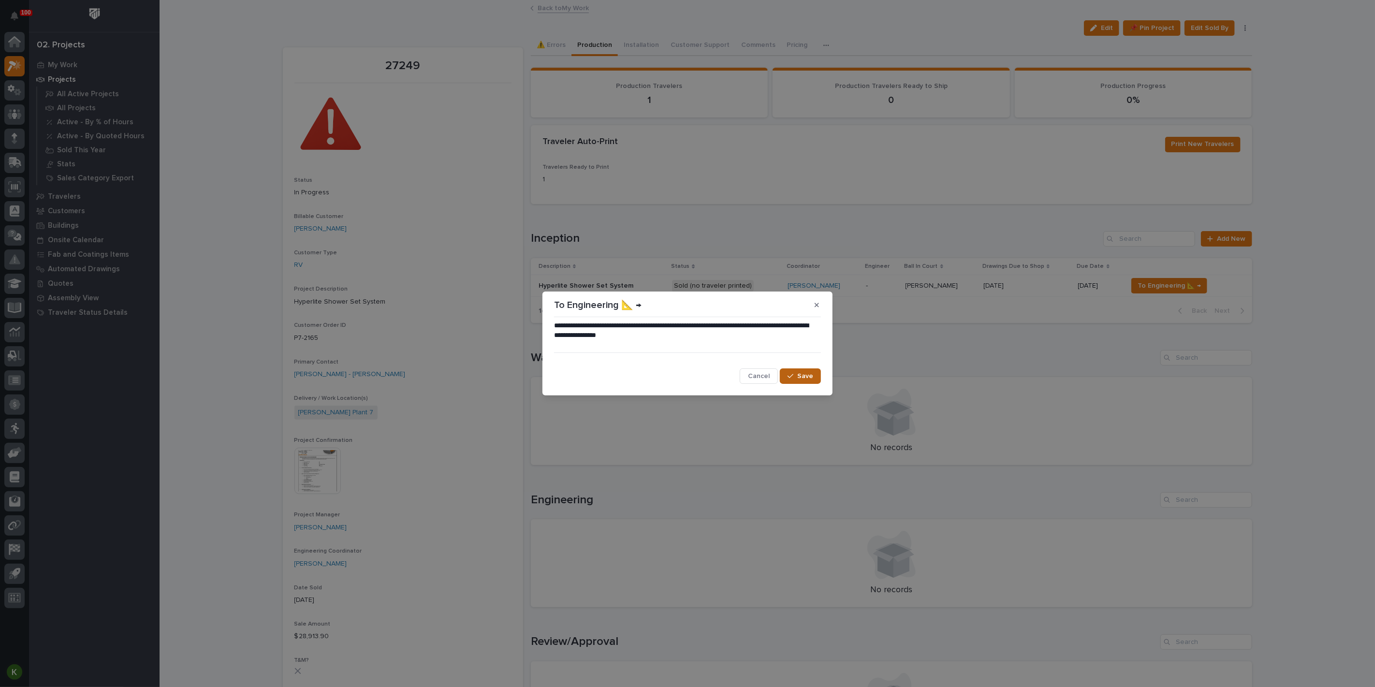
click at [797, 378] on span "Save" at bounding box center [805, 376] width 16 height 9
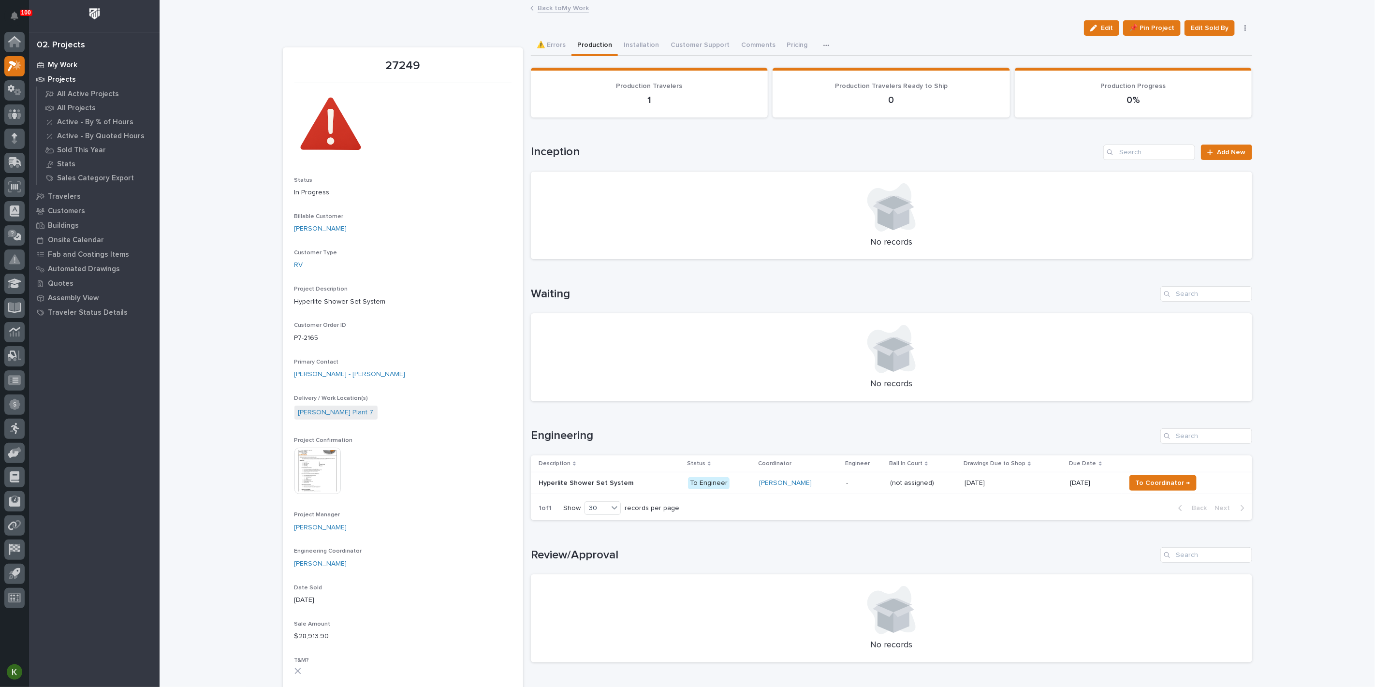
click at [67, 61] on div "My Work" at bounding box center [94, 65] width 126 height 14
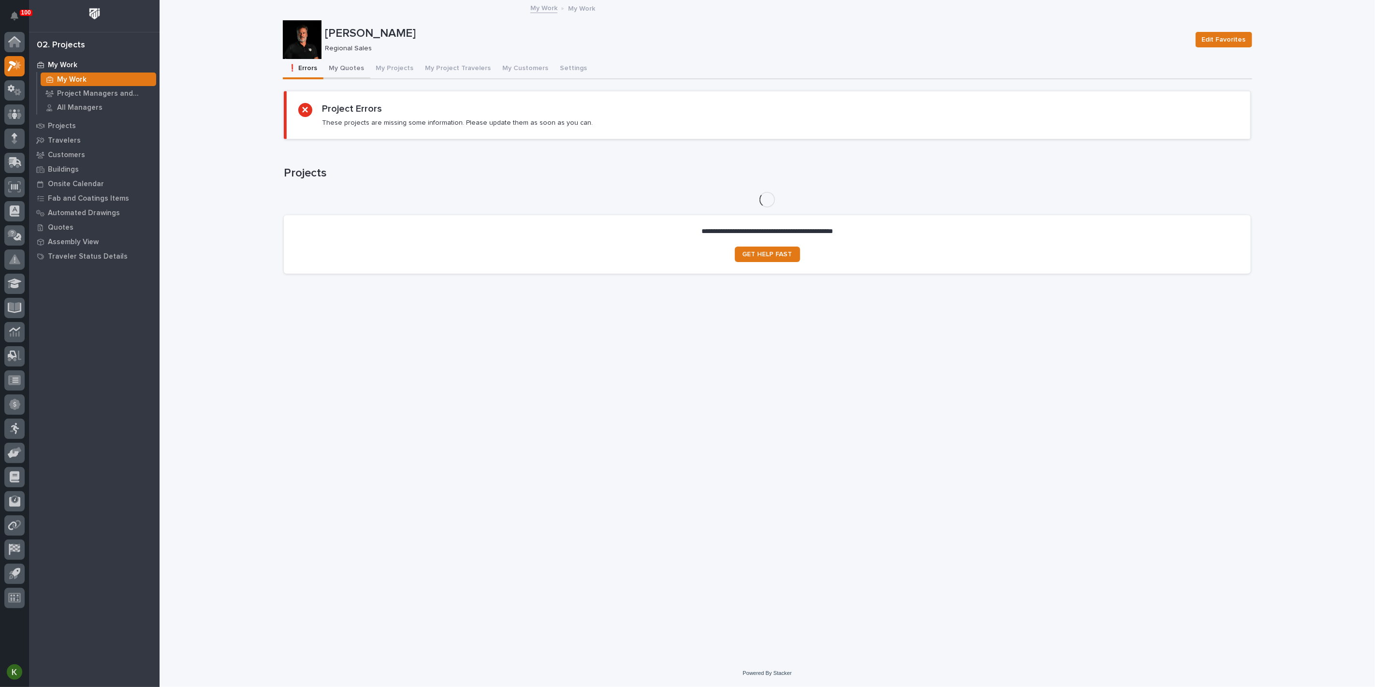
click at [354, 76] on button "My Quotes" at bounding box center [346, 69] width 47 height 20
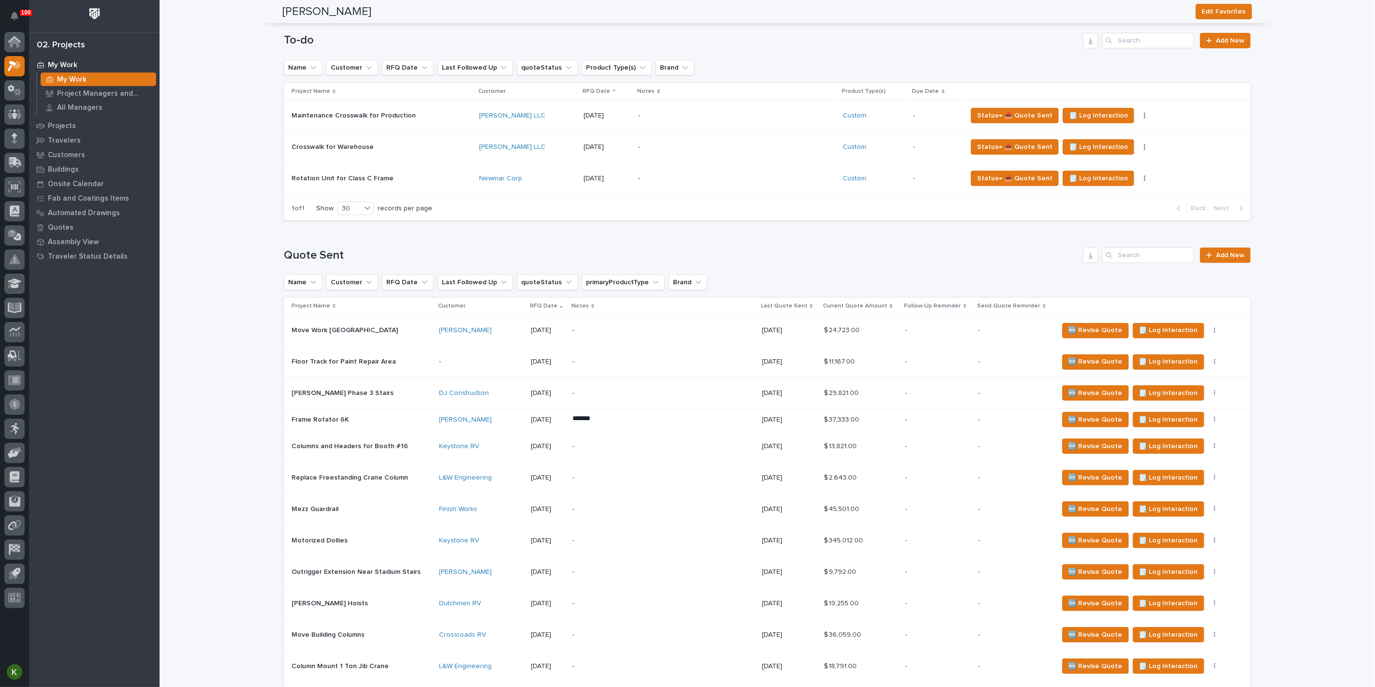
scroll to position [215, 0]
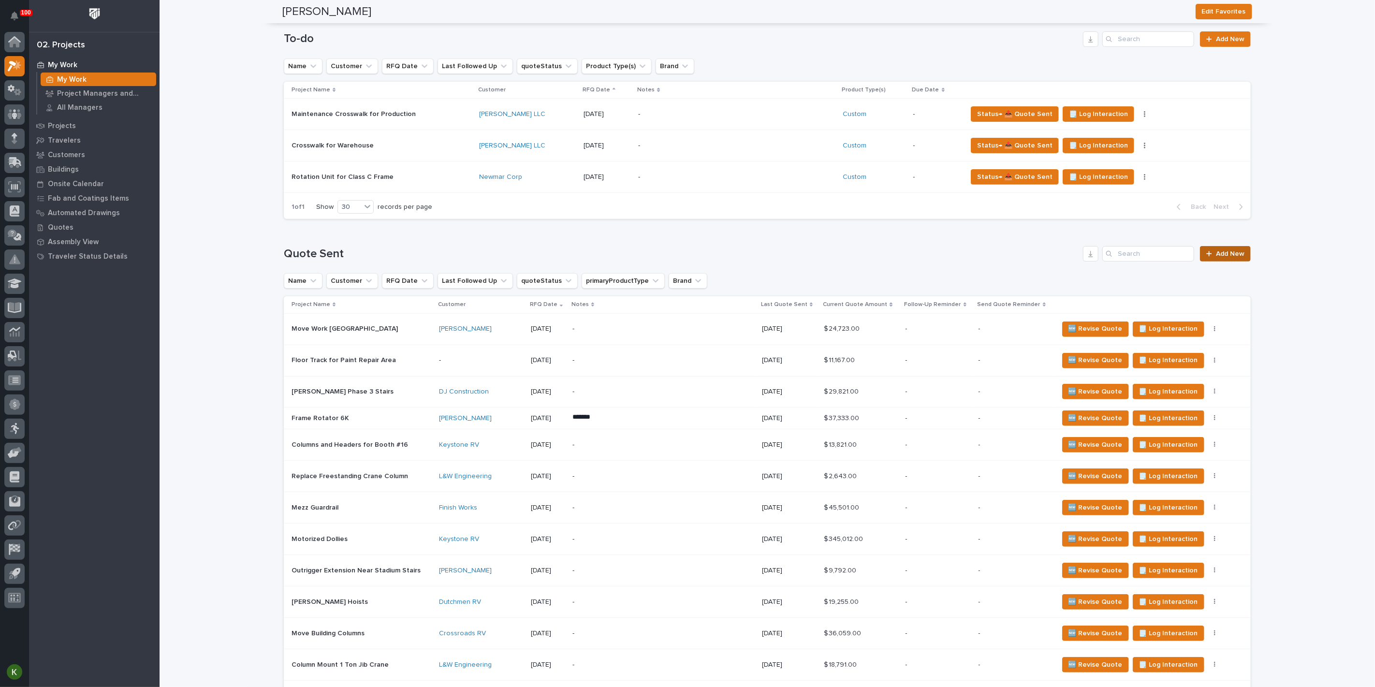
click at [1219, 257] on span "Add New" at bounding box center [1230, 253] width 29 height 7
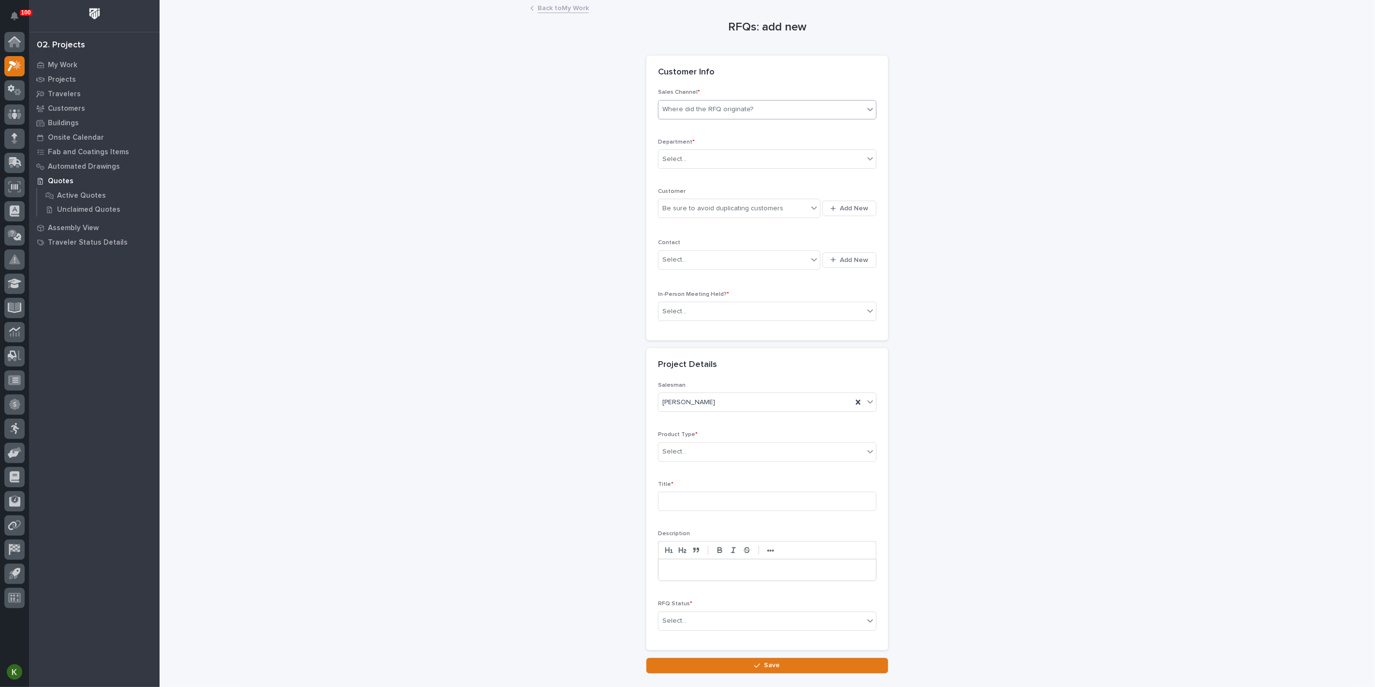
drag, startPoint x: 724, startPoint y: 136, endPoint x: 723, endPoint y: 141, distance: 4.9
click at [724, 115] on div "Where did the RFQ originate?" at bounding box center [707, 109] width 91 height 10
click at [718, 166] on div "PWI" at bounding box center [763, 168] width 212 height 17
click at [701, 167] on div "Select..." at bounding box center [760, 159] width 205 height 16
click at [704, 231] on span "Regional Sales" at bounding box center [686, 225] width 51 height 11
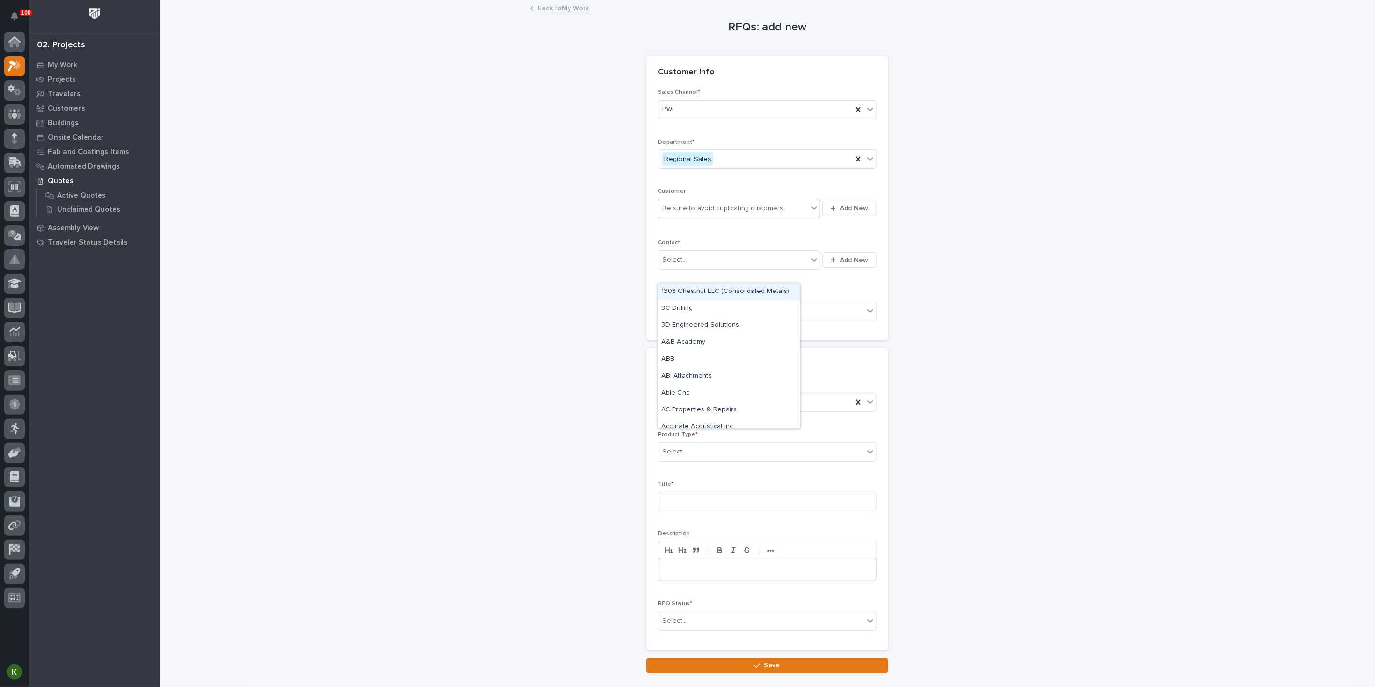
click at [701, 214] on div "Be sure to avoid duplicating customers" at bounding box center [722, 208] width 121 height 10
type input "********"
click at [701, 260] on div "Brinkley RV" at bounding box center [728, 266] width 142 height 17
click at [696, 268] on div "Select..." at bounding box center [732, 260] width 149 height 16
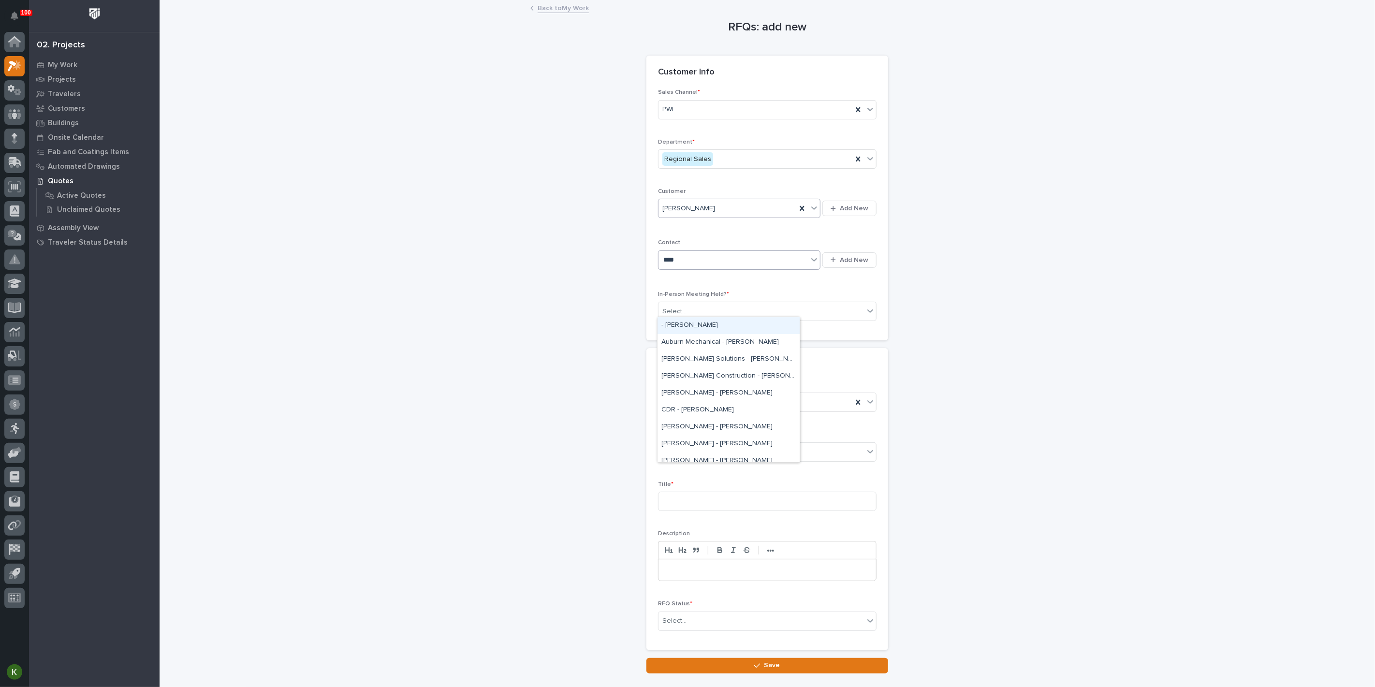
type input "*****"
click at [709, 359] on div "Brinkley - Shawn Swinehart" at bounding box center [728, 359] width 142 height 17
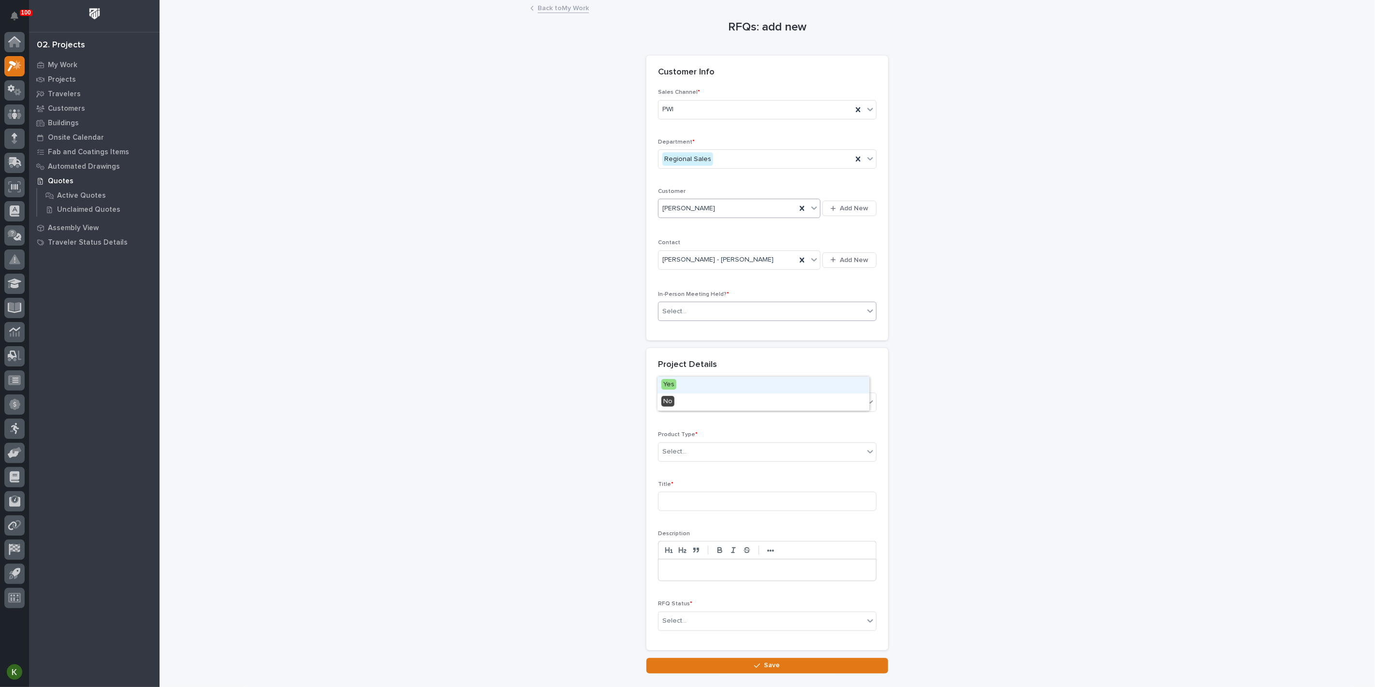
click at [705, 319] on div "Select..." at bounding box center [760, 312] width 205 height 16
click at [698, 383] on div "Yes" at bounding box center [763, 385] width 212 height 17
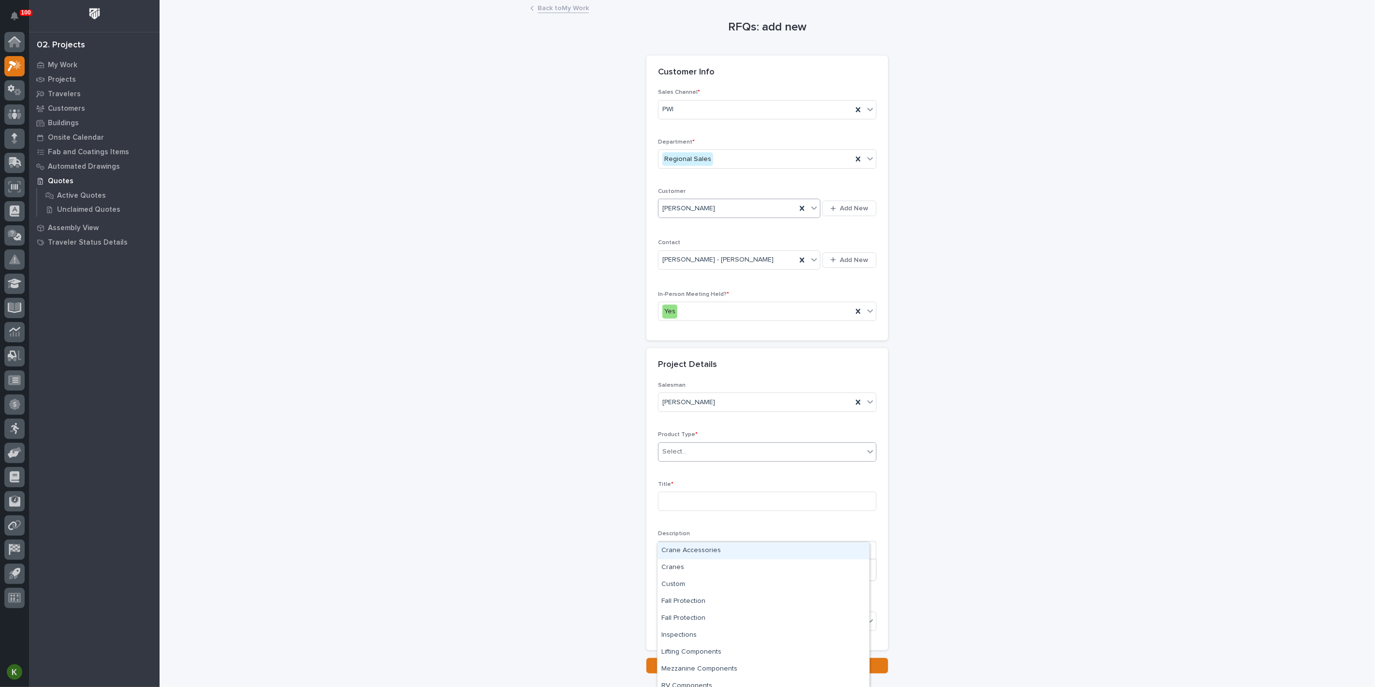
click at [686, 457] on div "Select..." at bounding box center [674, 452] width 24 height 10
click at [720, 561] on div "Custom" at bounding box center [763, 560] width 212 height 17
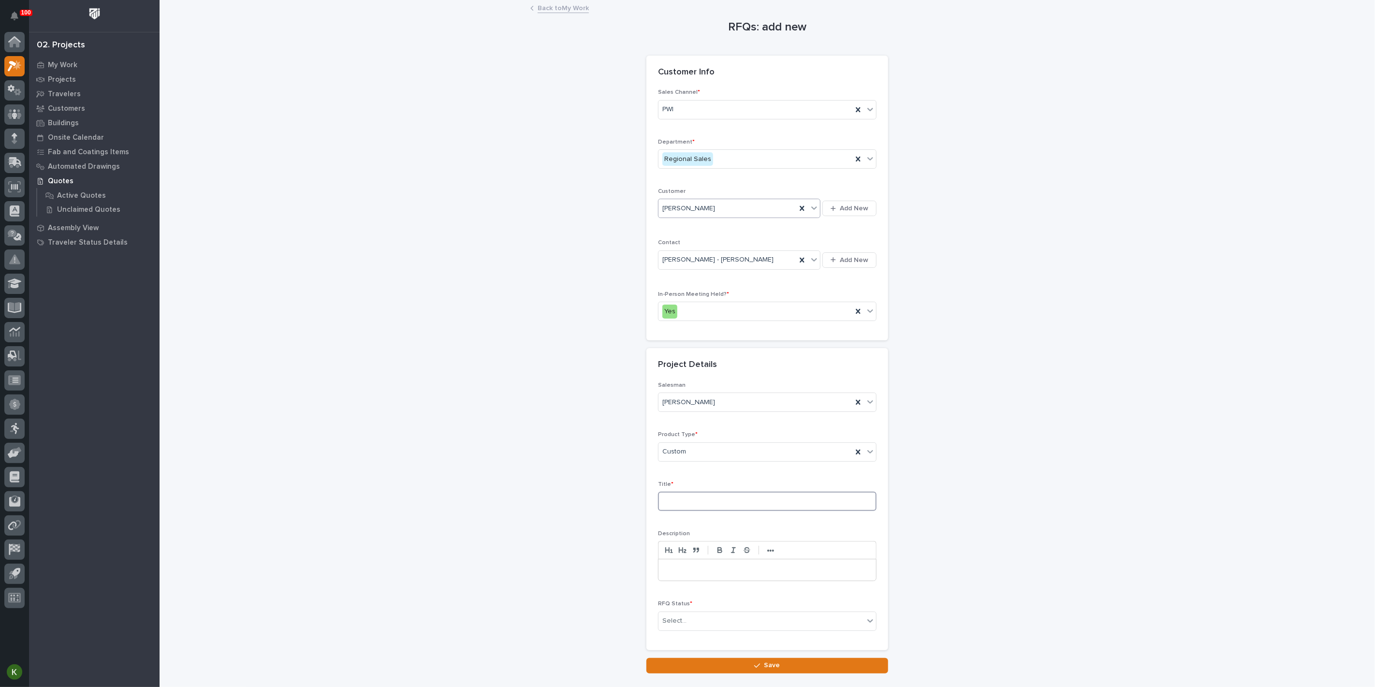
click at [704, 511] on input at bounding box center [767, 501] width 218 height 19
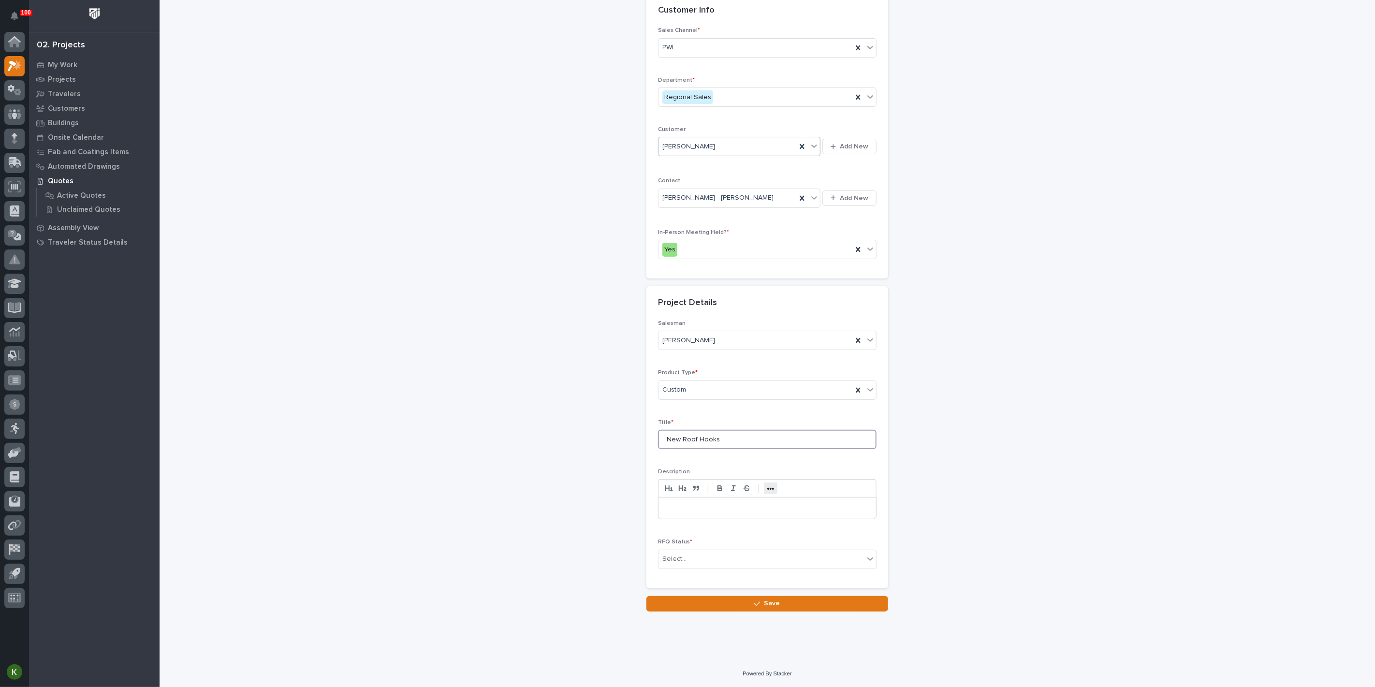
scroll to position [161, 0]
type input "New Roof Hooks"
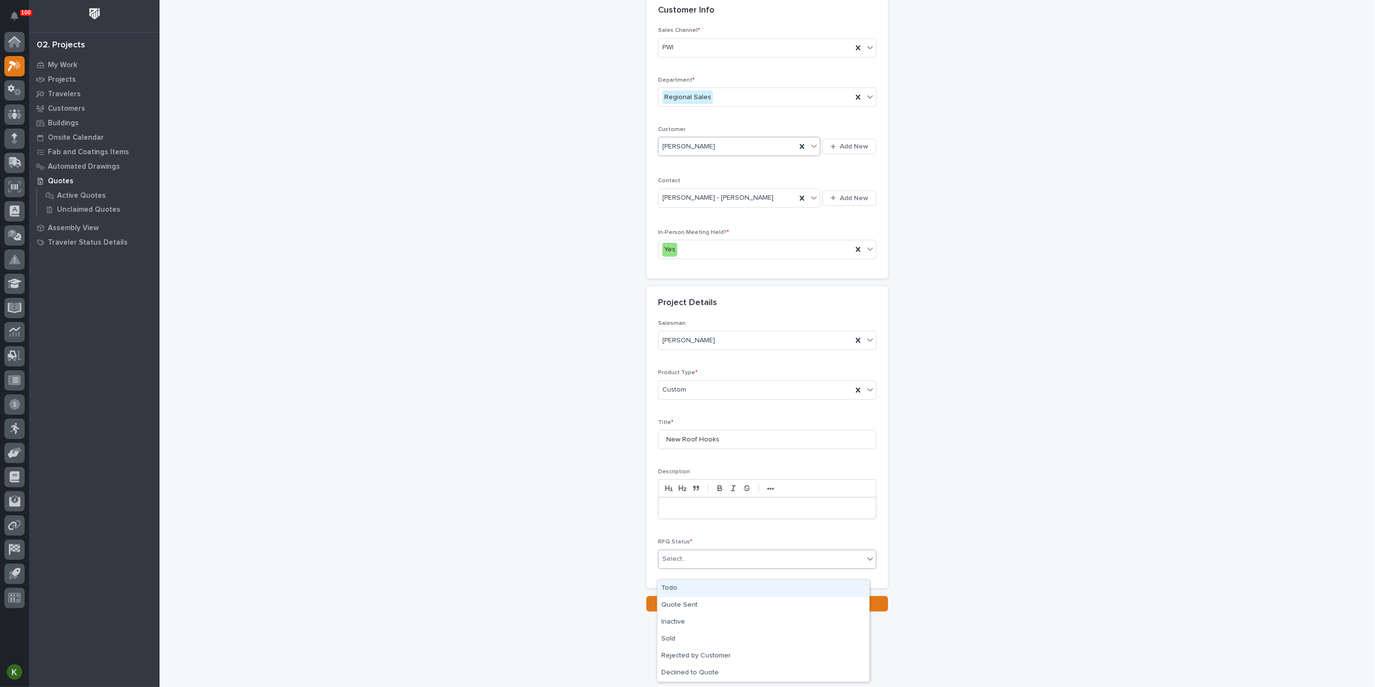
click at [732, 567] on div "Select..." at bounding box center [760, 559] width 205 height 16
click at [730, 603] on div "Quote Sent" at bounding box center [763, 605] width 212 height 17
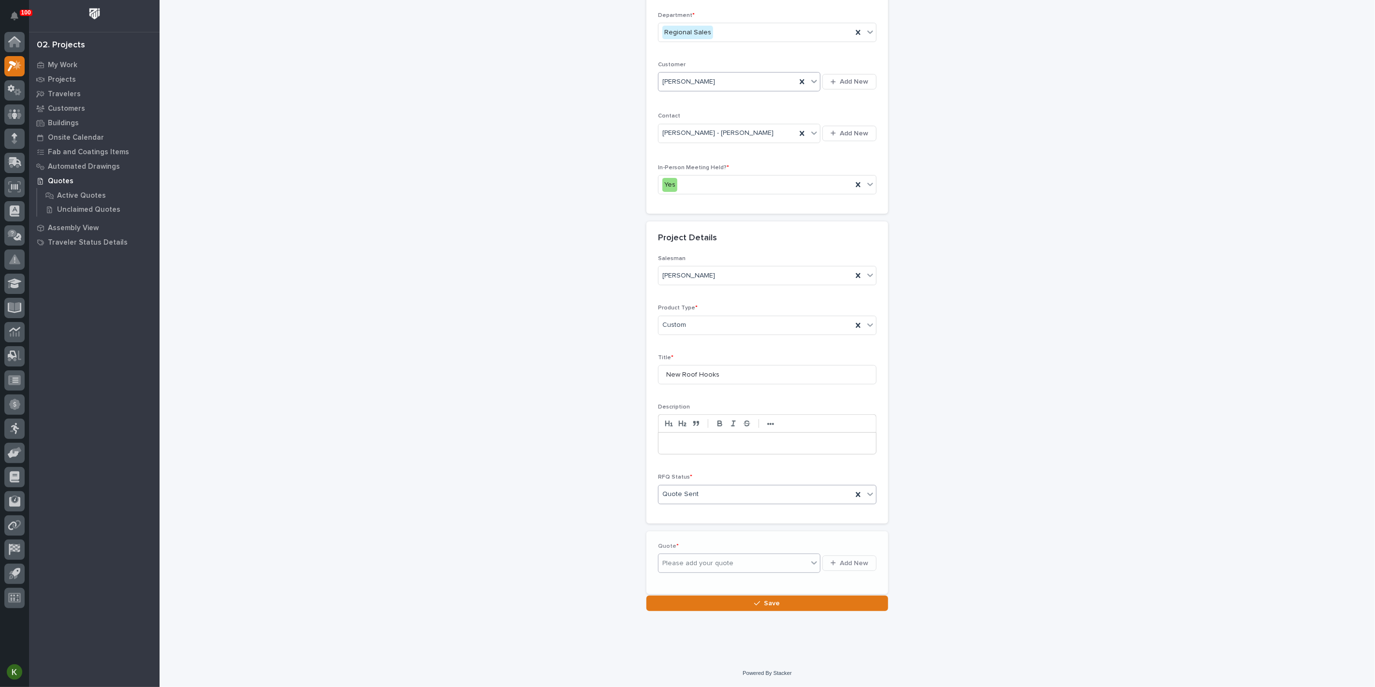
scroll to position [203, 0]
click at [853, 561] on span "Add New" at bounding box center [854, 556] width 29 height 9
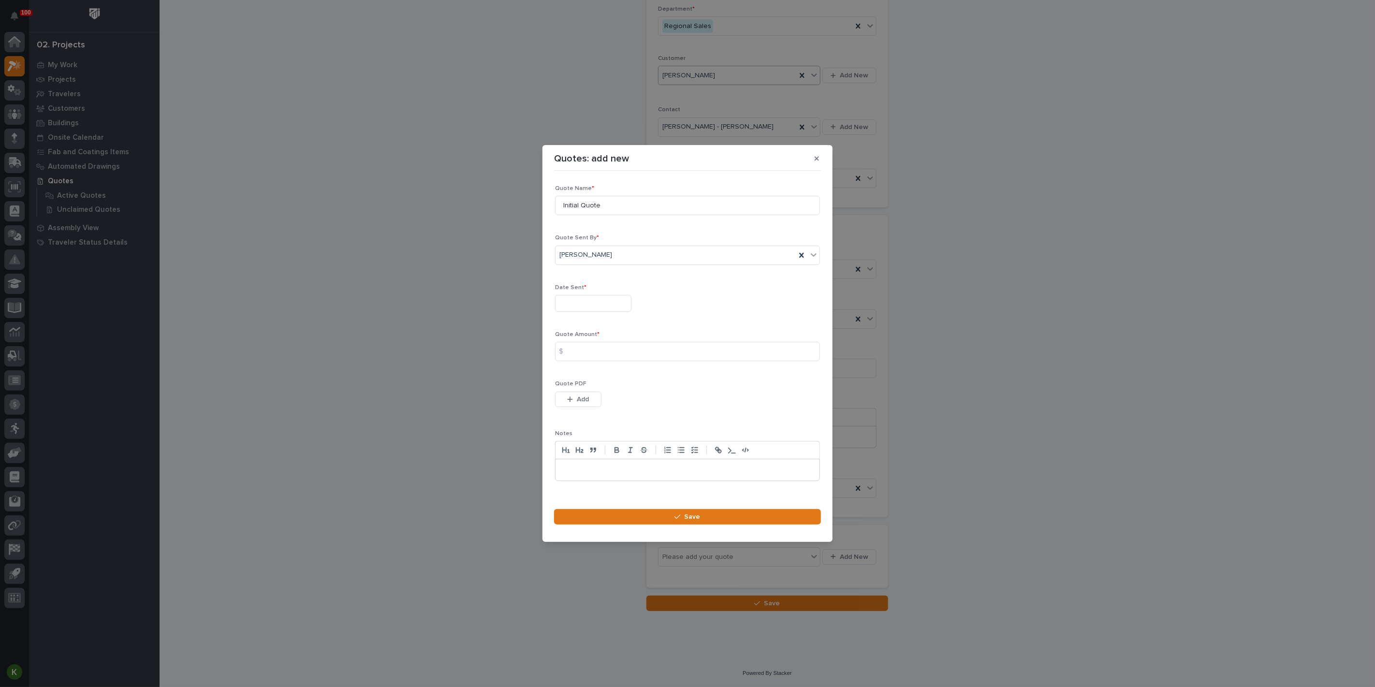
click at [581, 296] on input "text" at bounding box center [593, 303] width 76 height 17
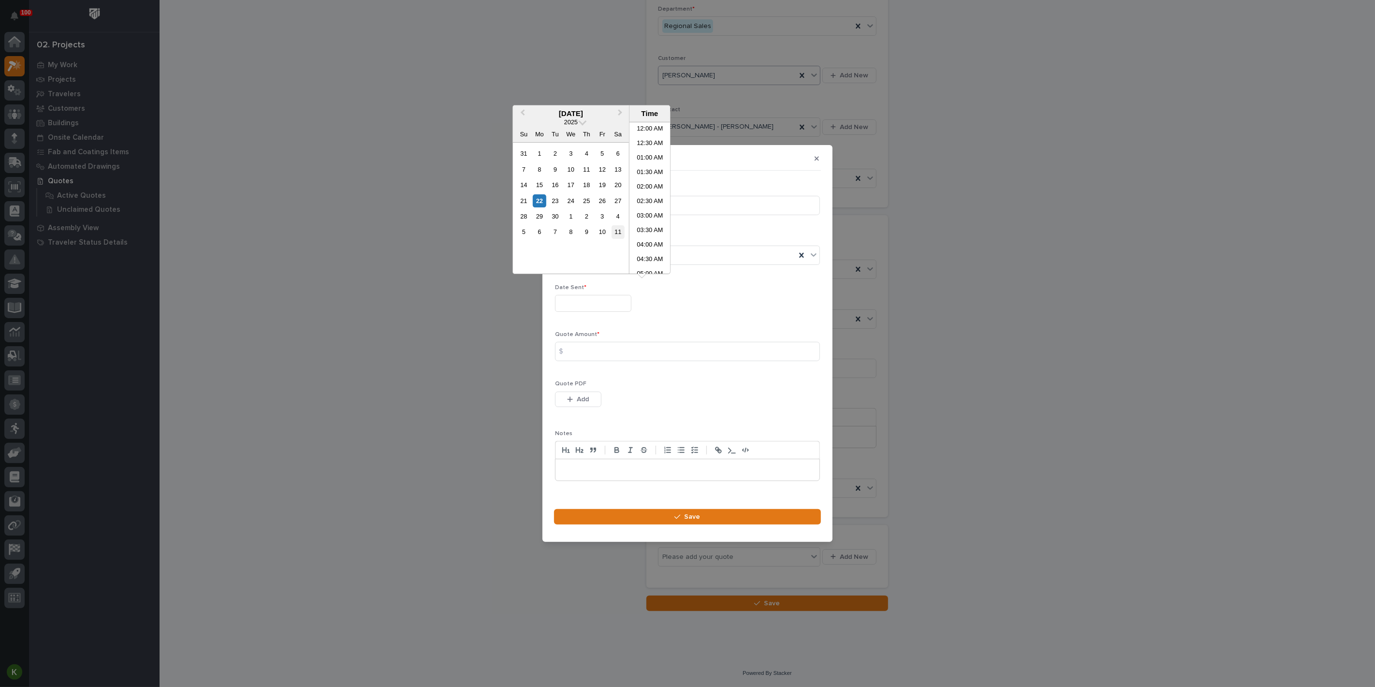
scroll to position [381, 0]
click at [533, 207] on div "22" at bounding box center [539, 200] width 13 height 13
click at [642, 212] on li "04:00 PM" at bounding box center [649, 212] width 41 height 14
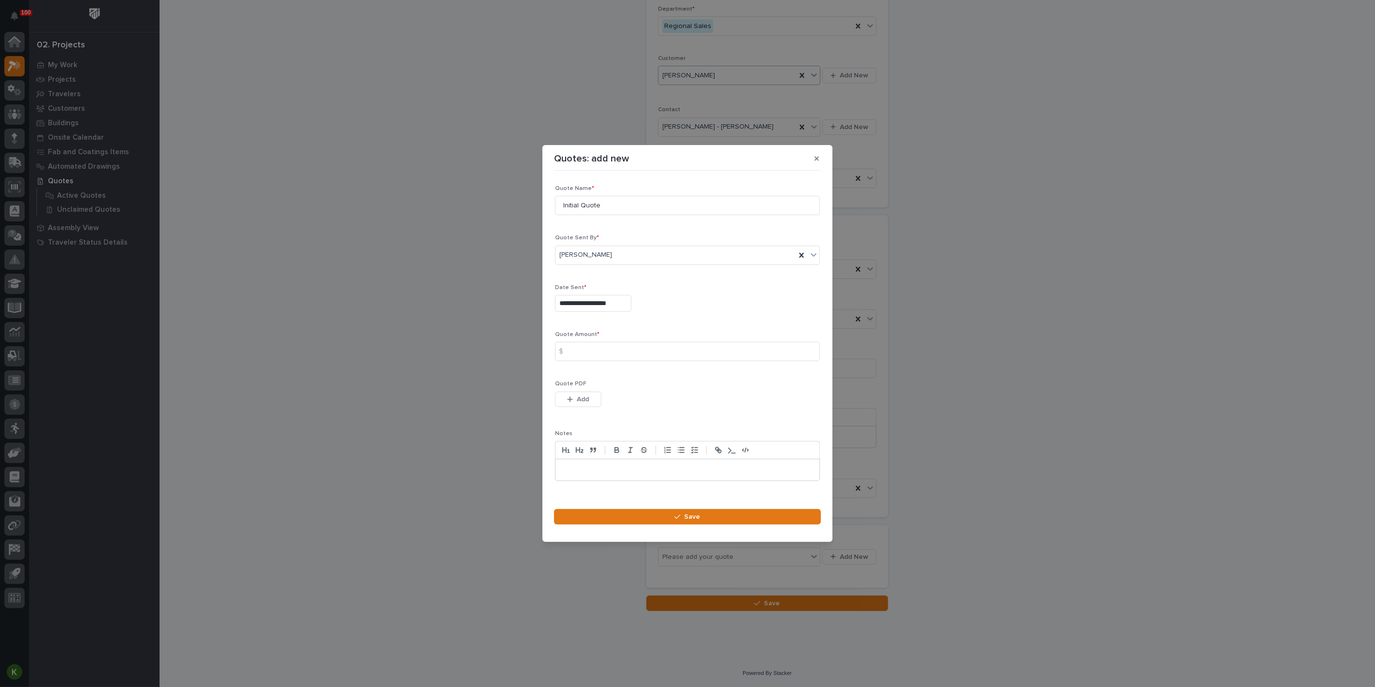
type input "**********"
click at [586, 358] on input at bounding box center [687, 351] width 265 height 19
drag, startPoint x: 627, startPoint y: 356, endPoint x: 622, endPoint y: 355, distance: 5.4
click at [626, 356] on input at bounding box center [687, 351] width 265 height 19
type input "1781"
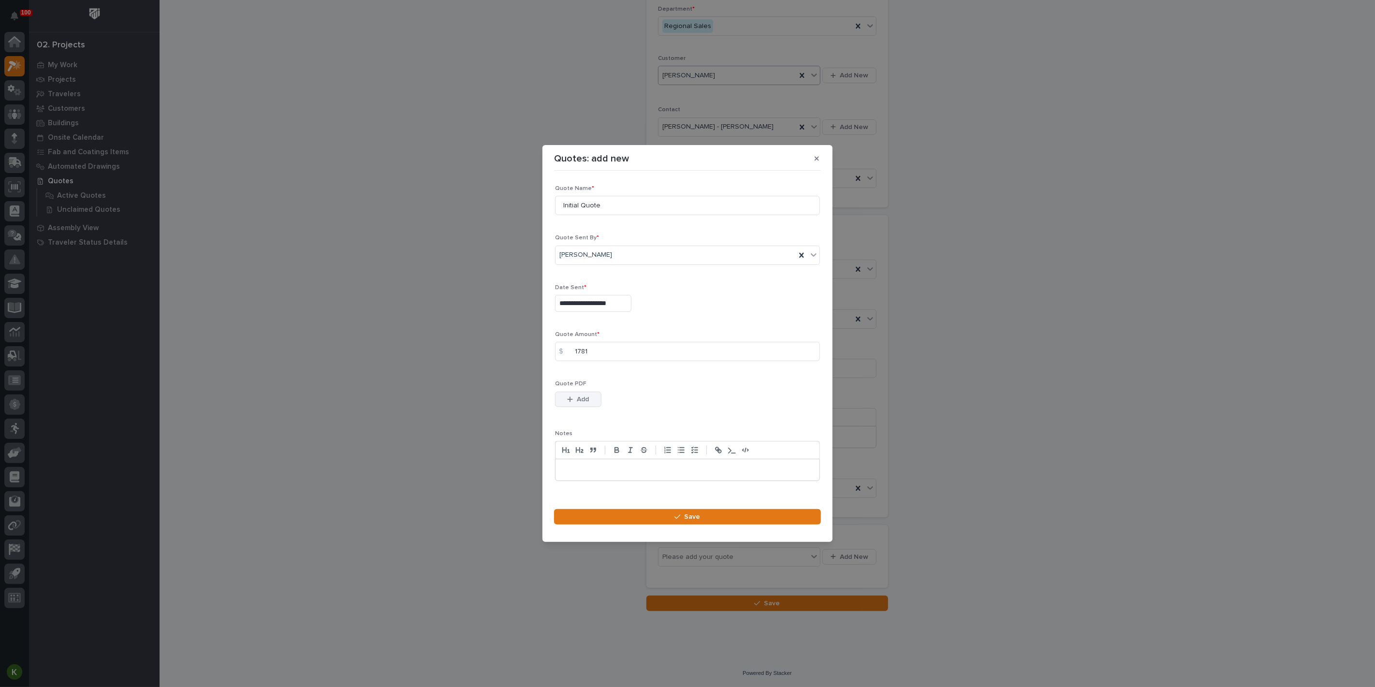
click at [581, 404] on span "Add" at bounding box center [583, 399] width 12 height 9
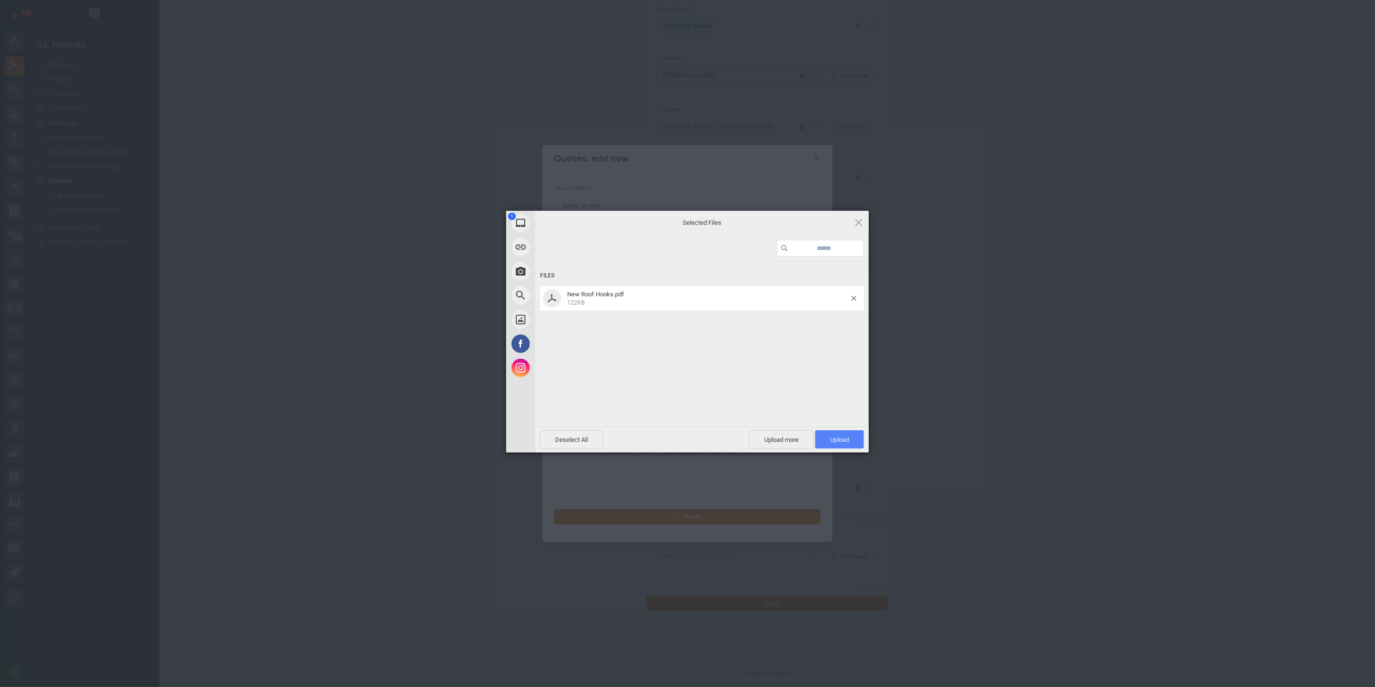
drag, startPoint x: 840, startPoint y: 440, endPoint x: 834, endPoint y: 430, distance: 11.7
click at [839, 440] on span "Upload 1" at bounding box center [839, 439] width 19 height 7
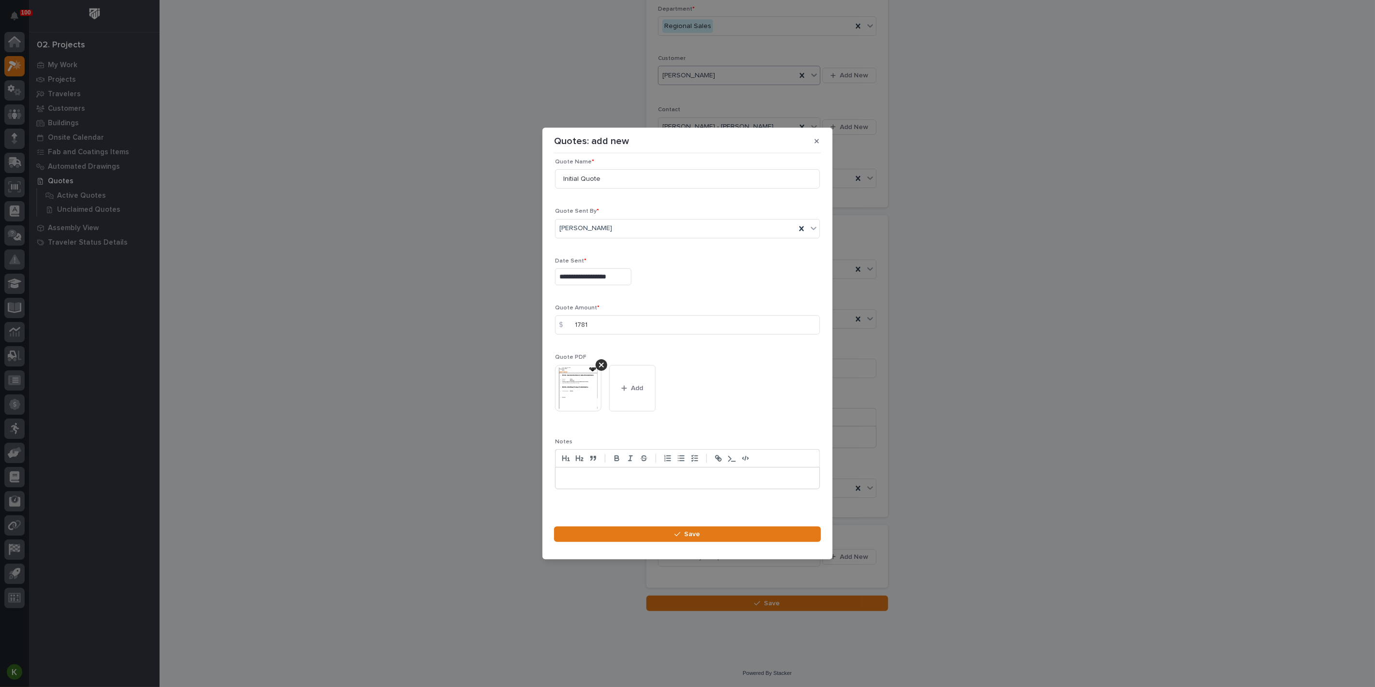
scroll to position [13, 0]
click at [628, 542] on button "Save" at bounding box center [687, 533] width 267 height 15
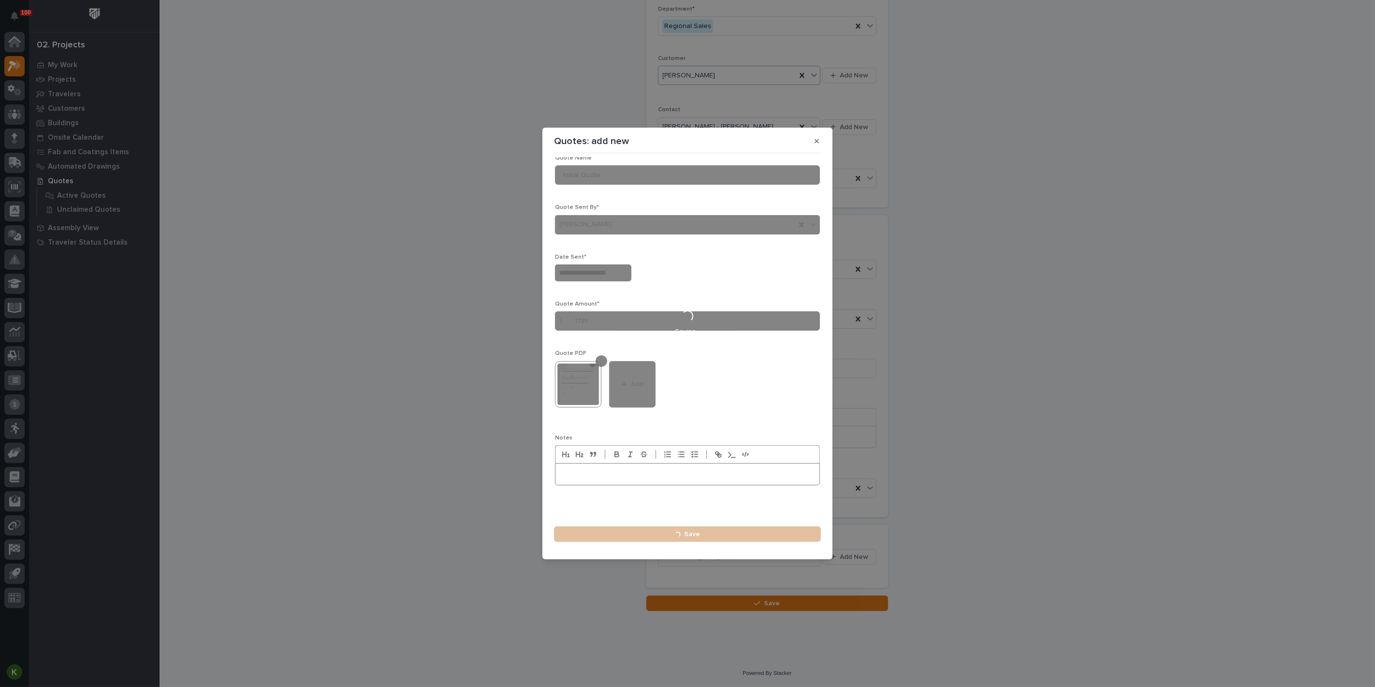
type input "**********"
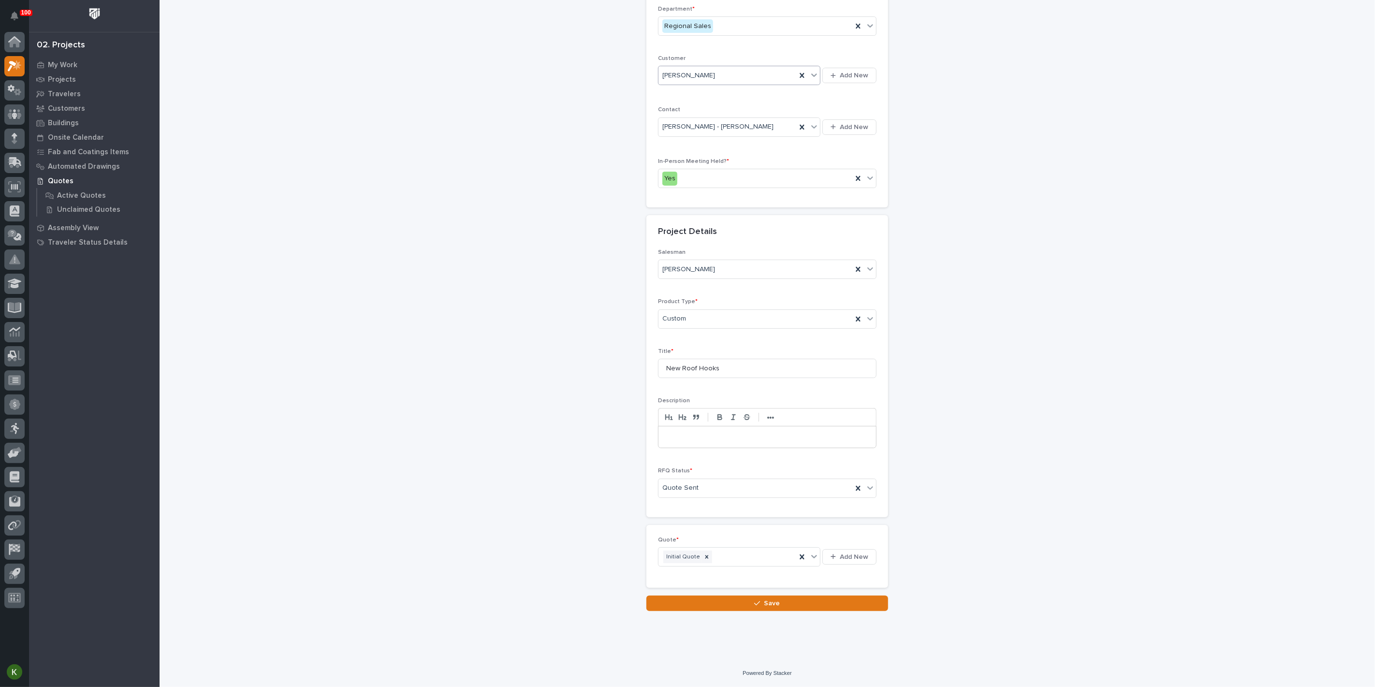
scroll to position [264, 0]
click at [734, 604] on button "Save" at bounding box center [767, 602] width 242 height 15
